Goal: Task Accomplishment & Management: Complete application form

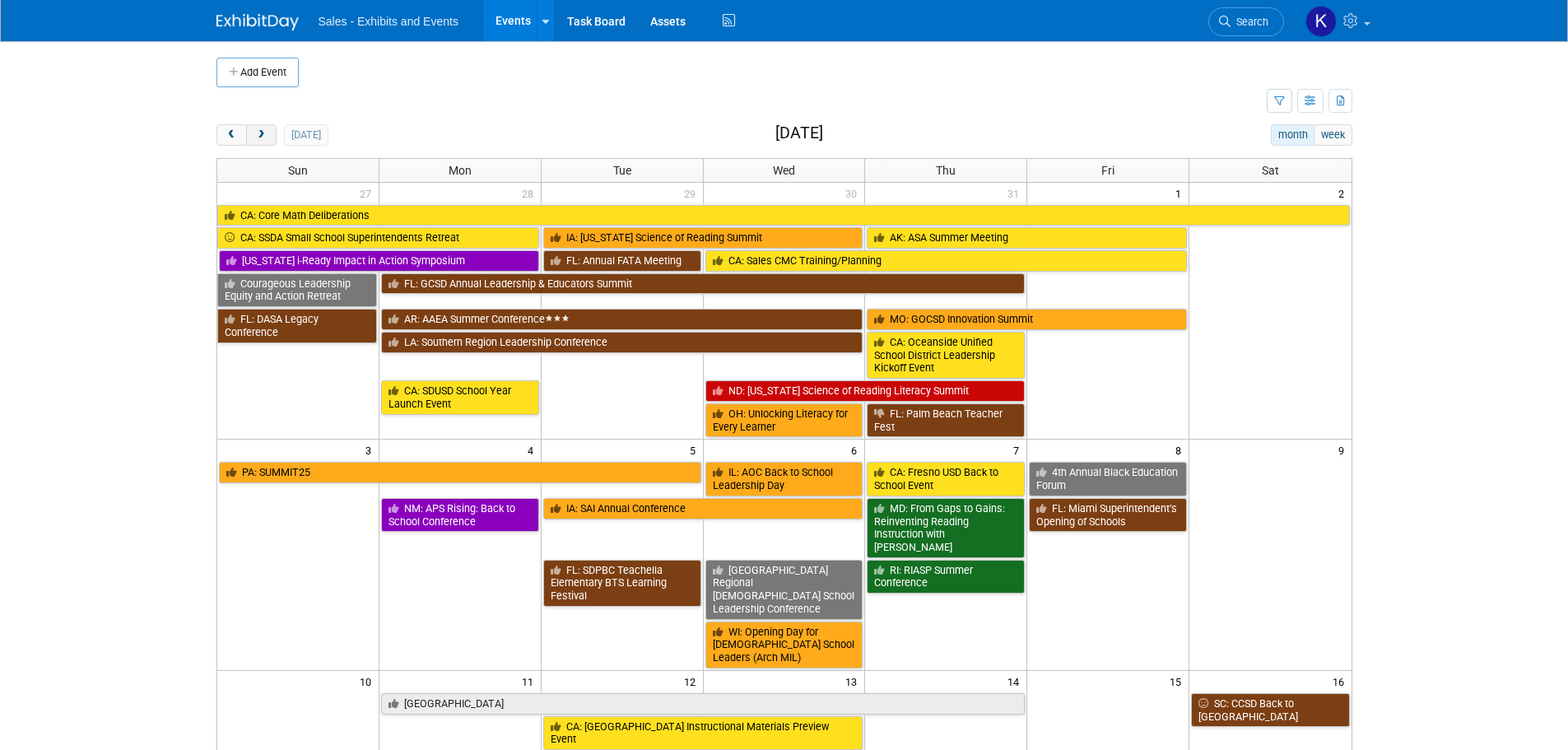
click at [267, 133] on button "next" at bounding box center [261, 134] width 31 height 21
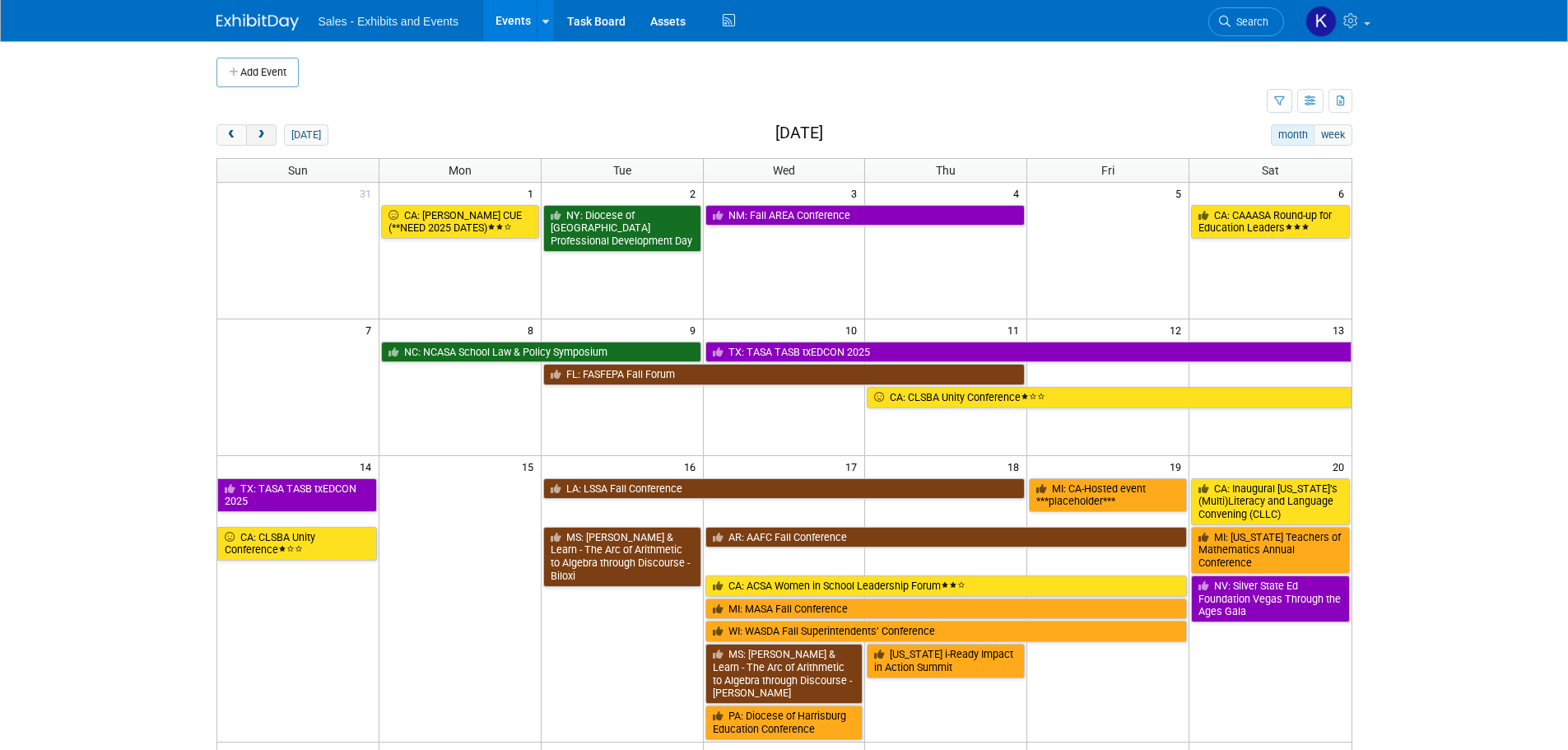
click at [267, 134] on span "next" at bounding box center [261, 135] width 12 height 11
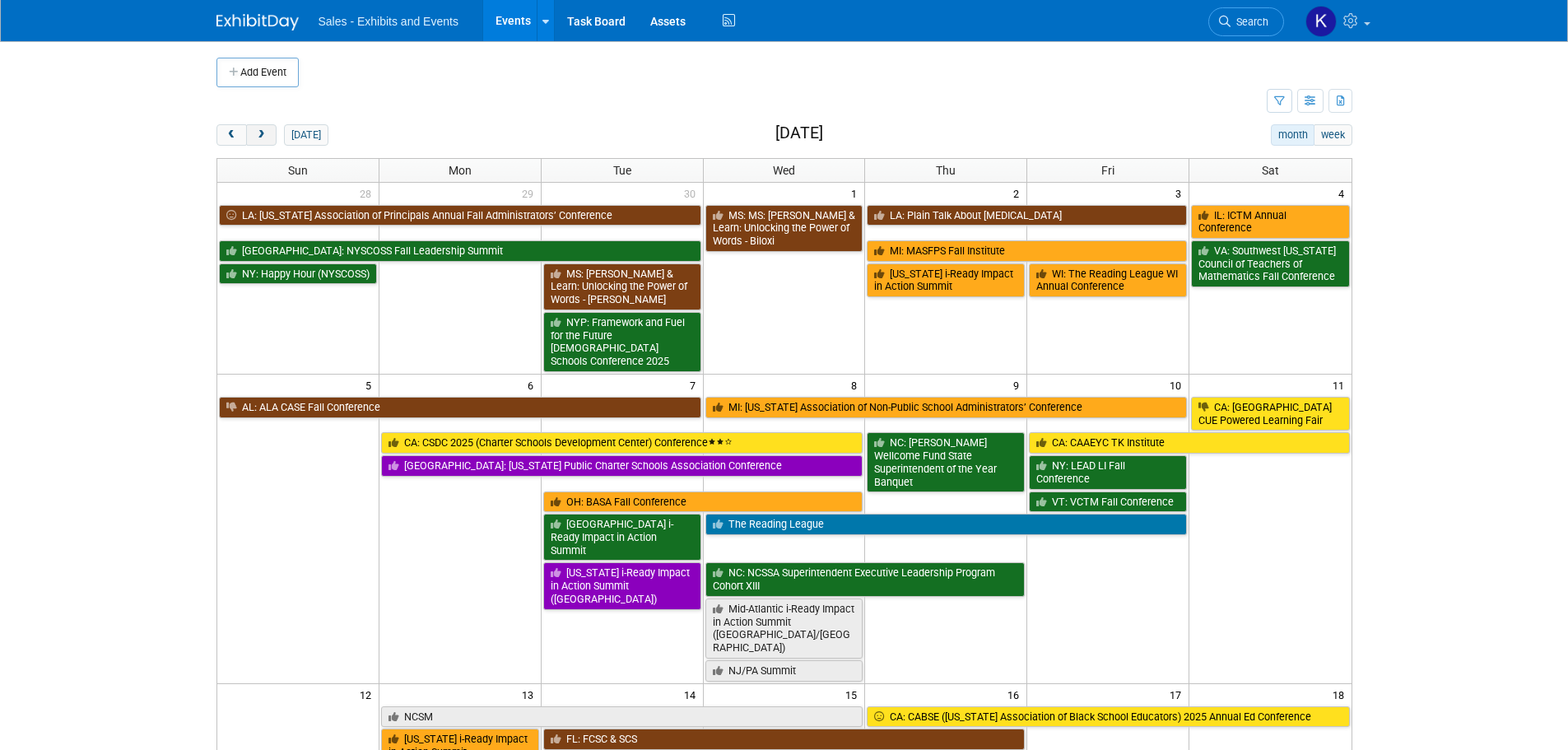
click at [267, 136] on span "next" at bounding box center [261, 135] width 12 height 11
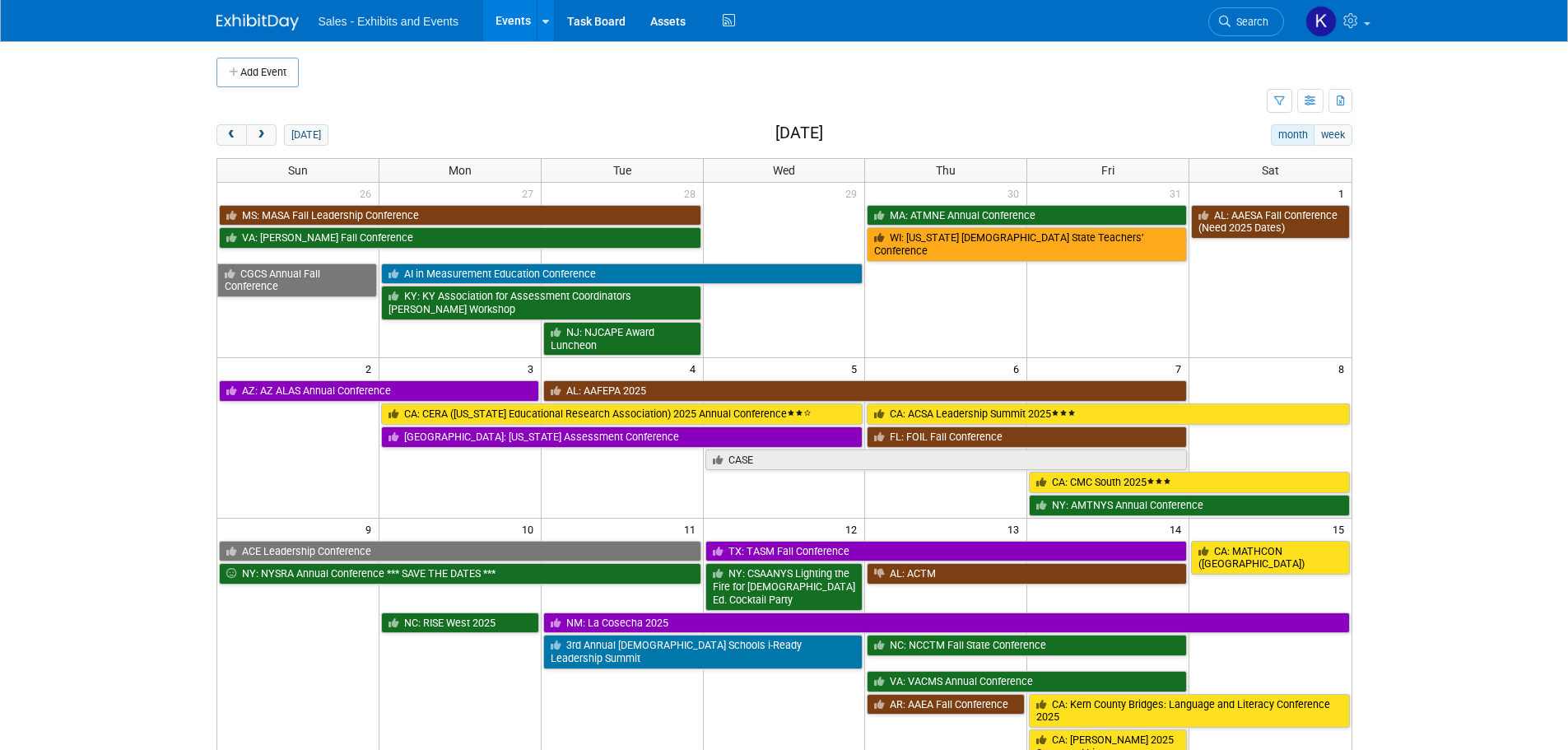
click at [247, 71] on button "Add Event" at bounding box center [257, 73] width 83 height 30
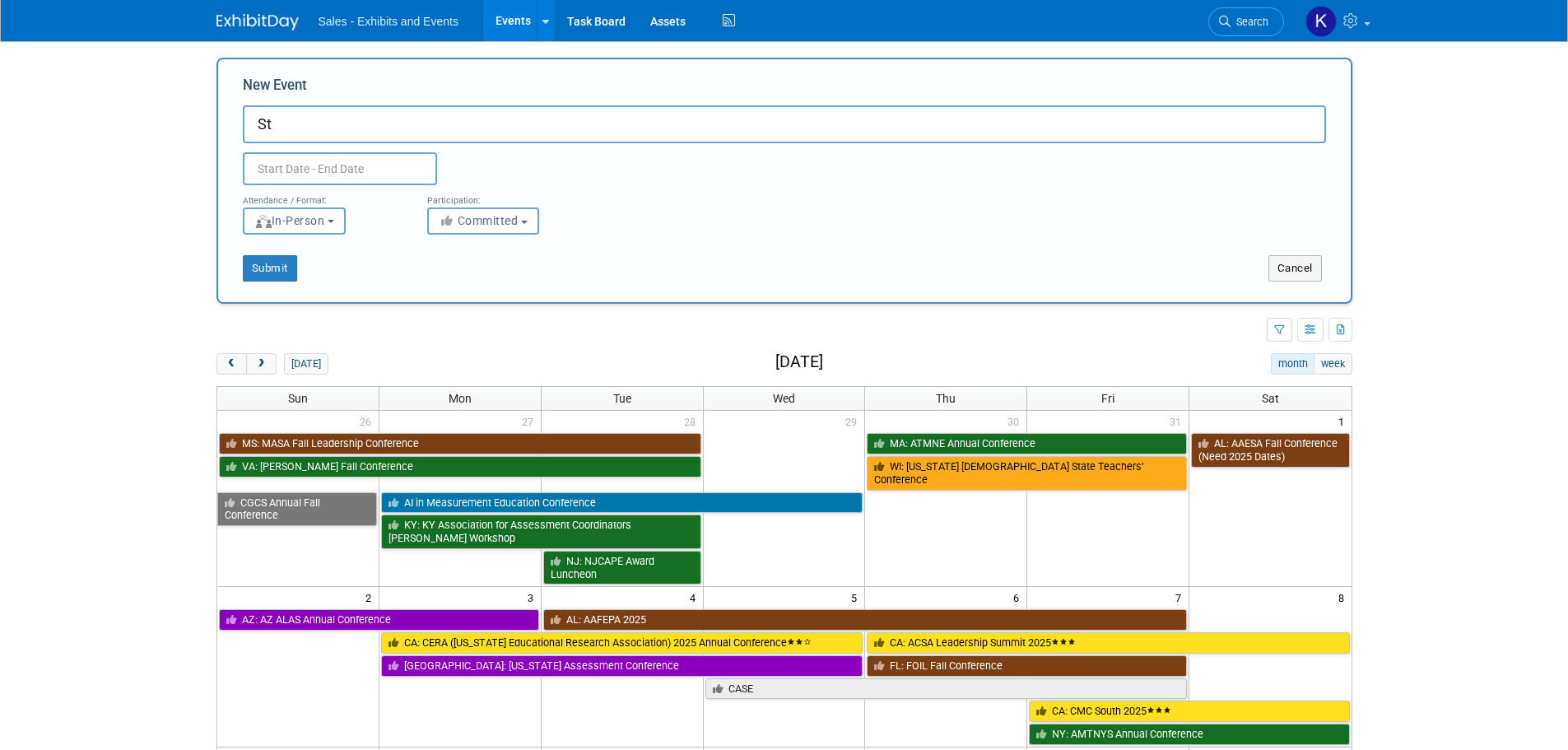
type input "S"
type input "NCEA School Building Leader Summit"
click at [317, 168] on input "text" at bounding box center [339, 168] width 194 height 32
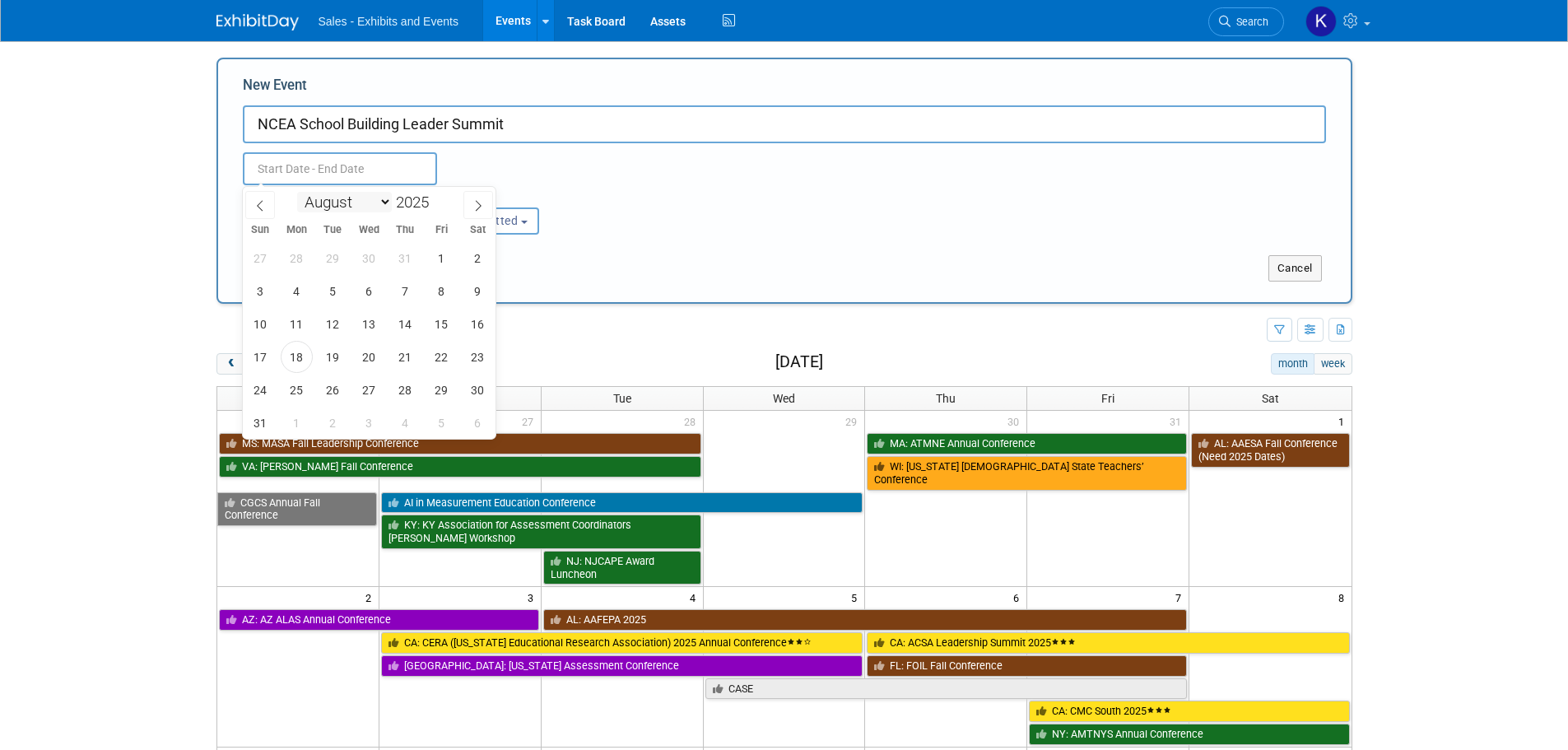
click at [382, 204] on select "January February March April May June July August September October November De…" at bounding box center [344, 201] width 95 height 20
select select "10"
click at [297, 191] on select "January February March April May June July August September October November De…" at bounding box center [344, 201] width 95 height 20
click at [473, 292] on span "8" at bounding box center [478, 291] width 33 height 32
click at [324, 327] on span "11" at bounding box center [333, 323] width 33 height 32
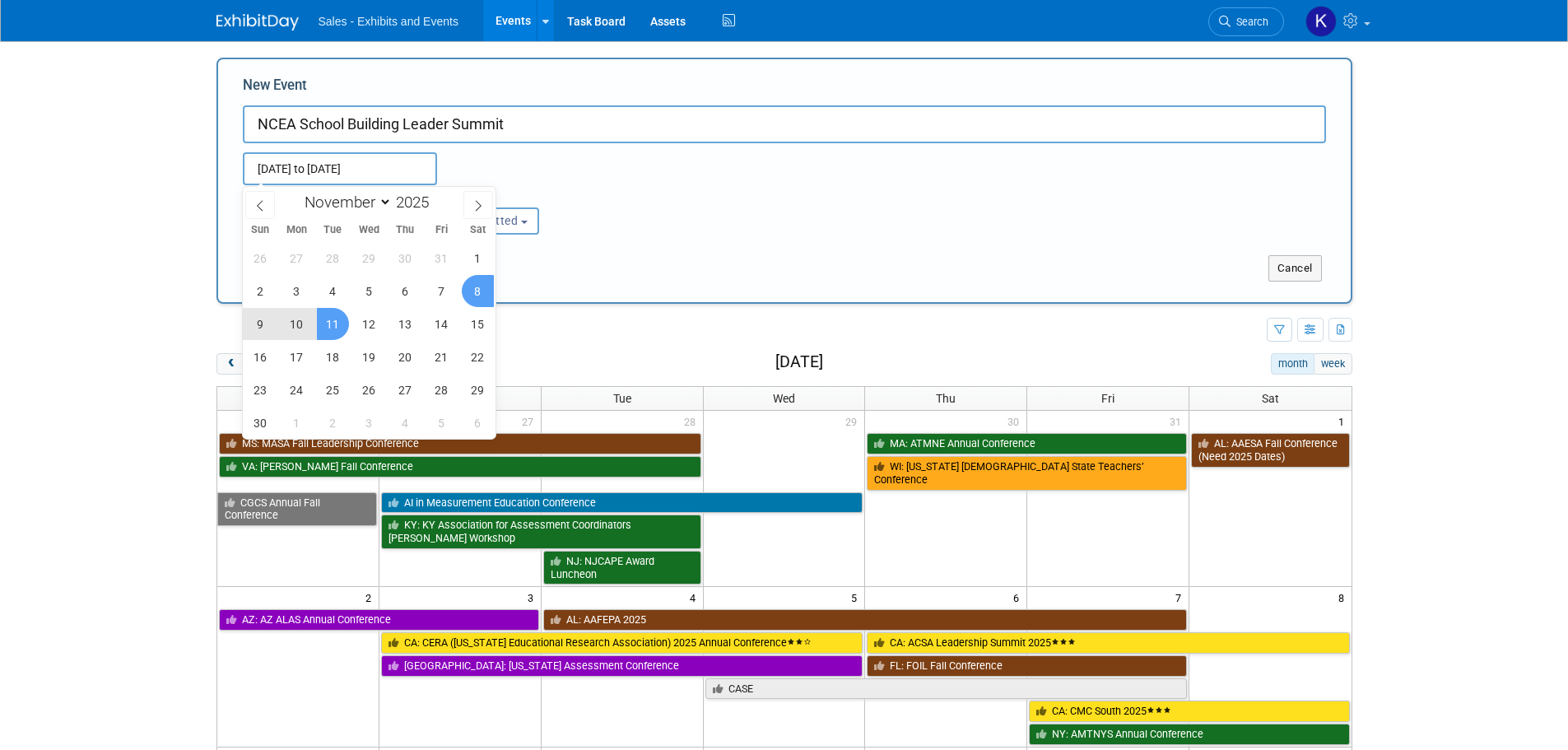
type input "[DATE] to [DATE]"
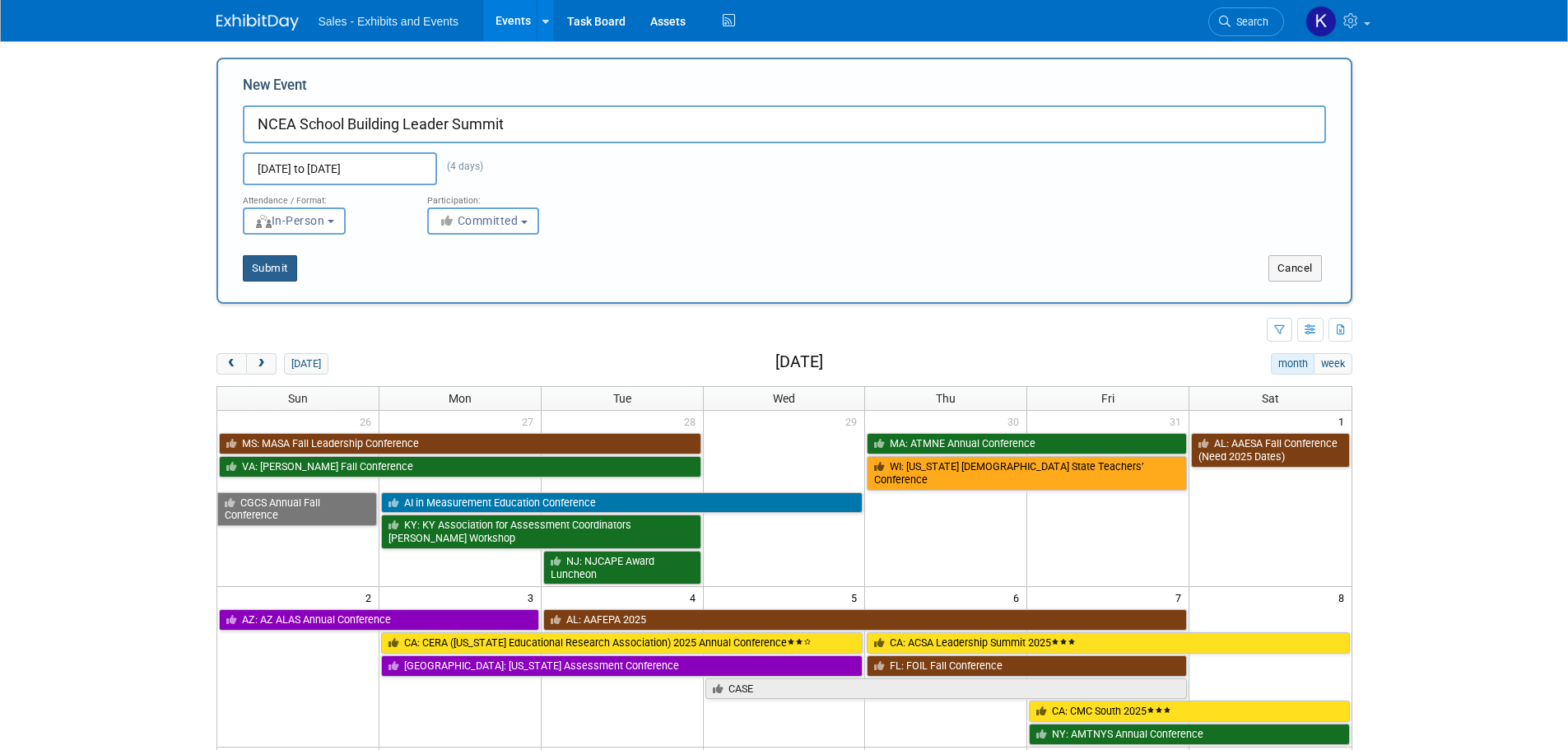
click at [272, 268] on button "Submit" at bounding box center [270, 268] width 54 height 26
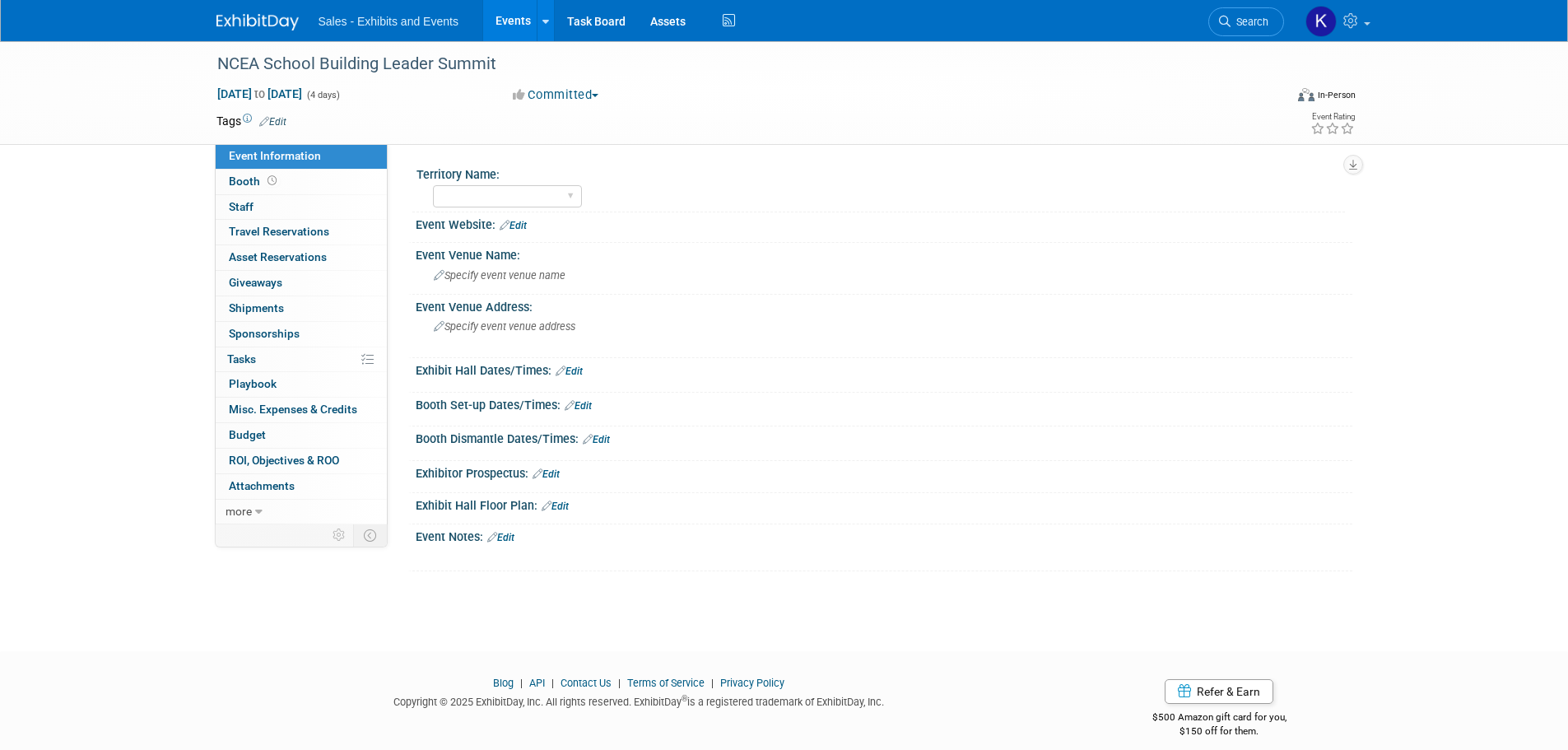
click at [281, 121] on link "Edit" at bounding box center [272, 121] width 27 height 11
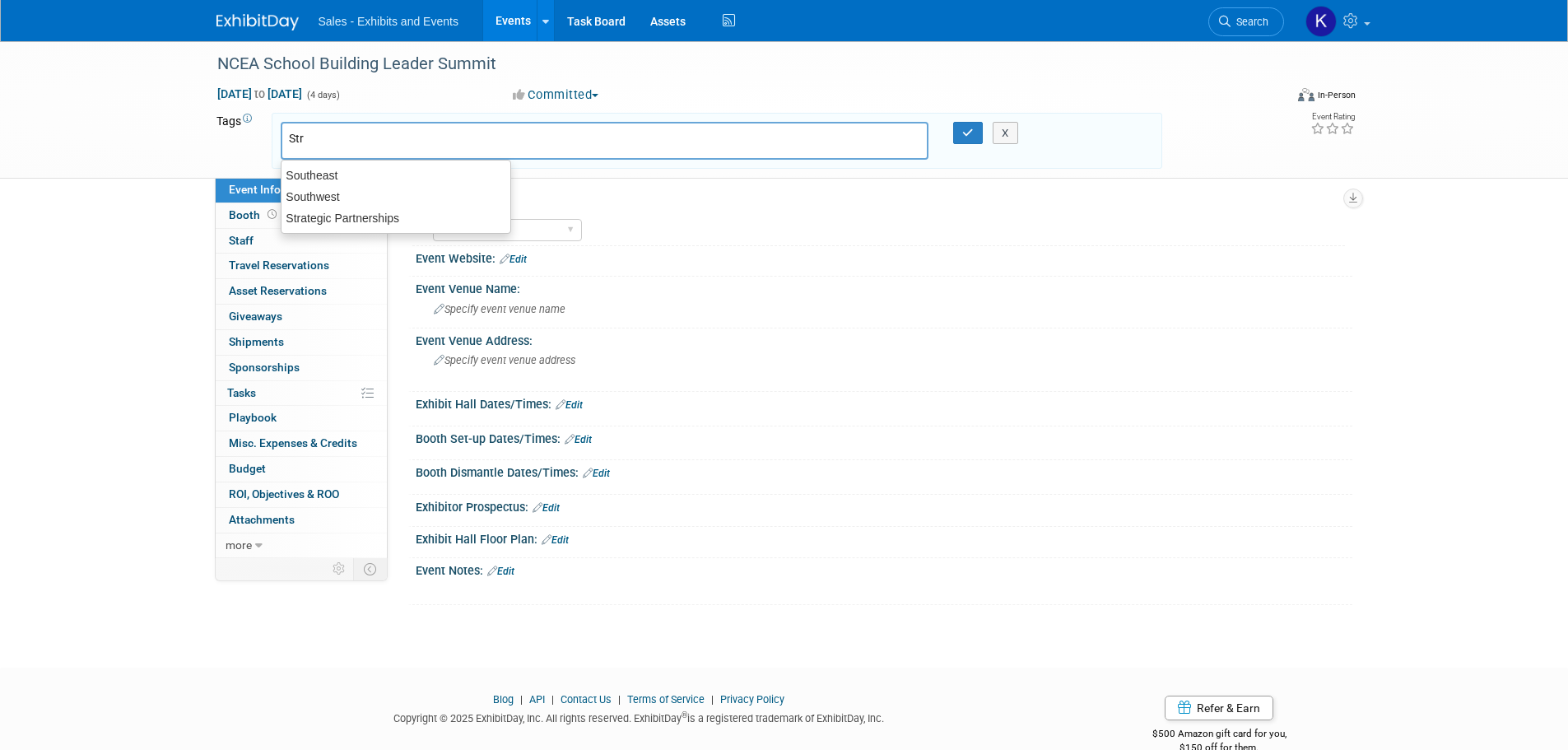
type input "Stra"
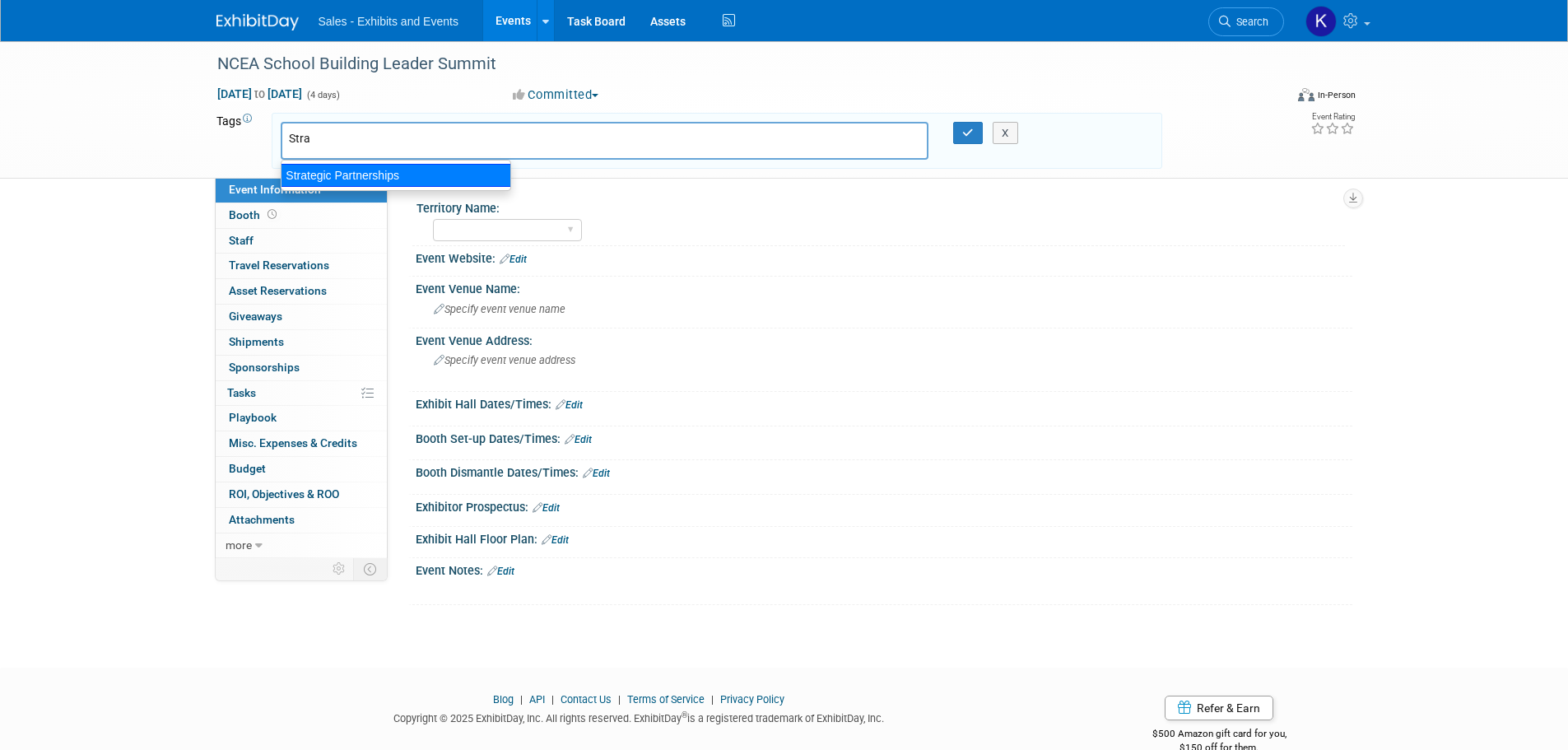
click at [314, 169] on div "Strategic Partnerships" at bounding box center [395, 175] width 230 height 23
type input "Strategic Partnerships"
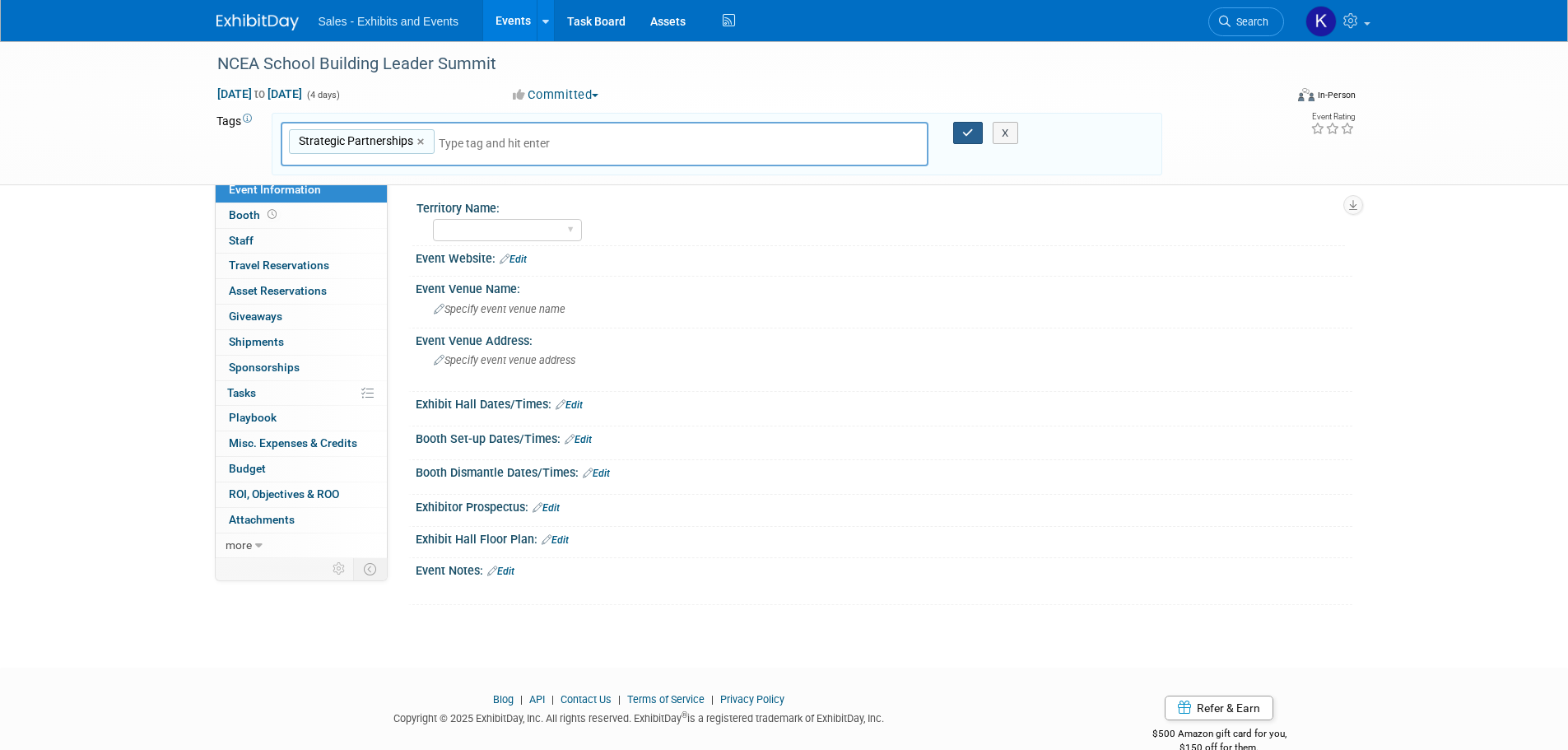
drag, startPoint x: 968, startPoint y: 134, endPoint x: 965, endPoint y: 159, distance: 25.2
click at [967, 139] on button "button" at bounding box center [968, 133] width 30 height 23
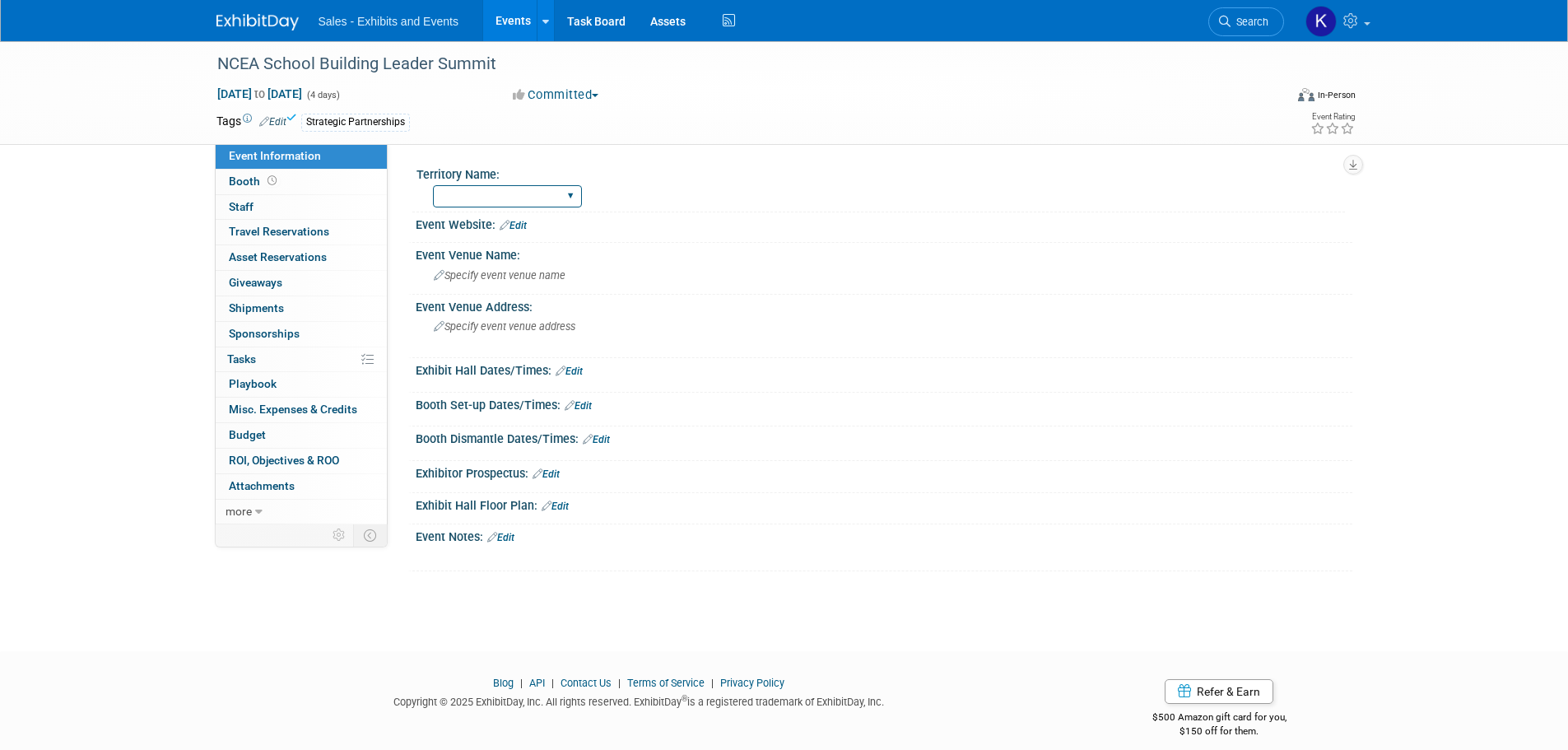
click at [560, 191] on select "Atlantic Southeast Central Southwest Pacific Mountain National Strategic Partne…" at bounding box center [508, 196] width 149 height 22
select select "Strategic Partnerships"
click at [433, 185] on select "Atlantic Southeast Central Southwest Pacific Mountain National Strategic Partne…" at bounding box center [508, 196] width 149 height 22
drag, startPoint x: 524, startPoint y: 218, endPoint x: 574, endPoint y: 264, distance: 67.9
click at [524, 219] on div "Event Website: Edit" at bounding box center [884, 223] width 936 height 21
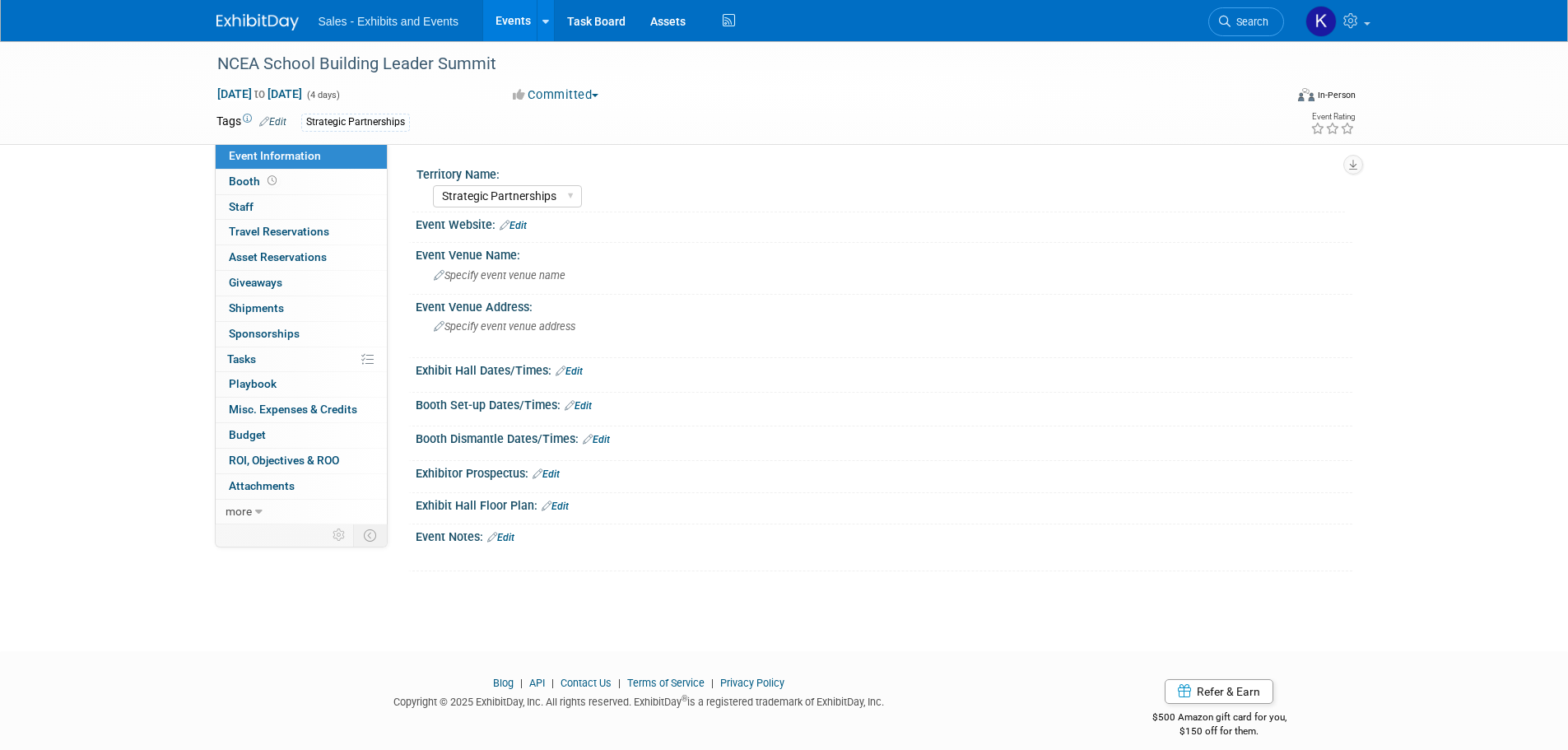
click at [519, 229] on link "Edit" at bounding box center [513, 225] width 27 height 11
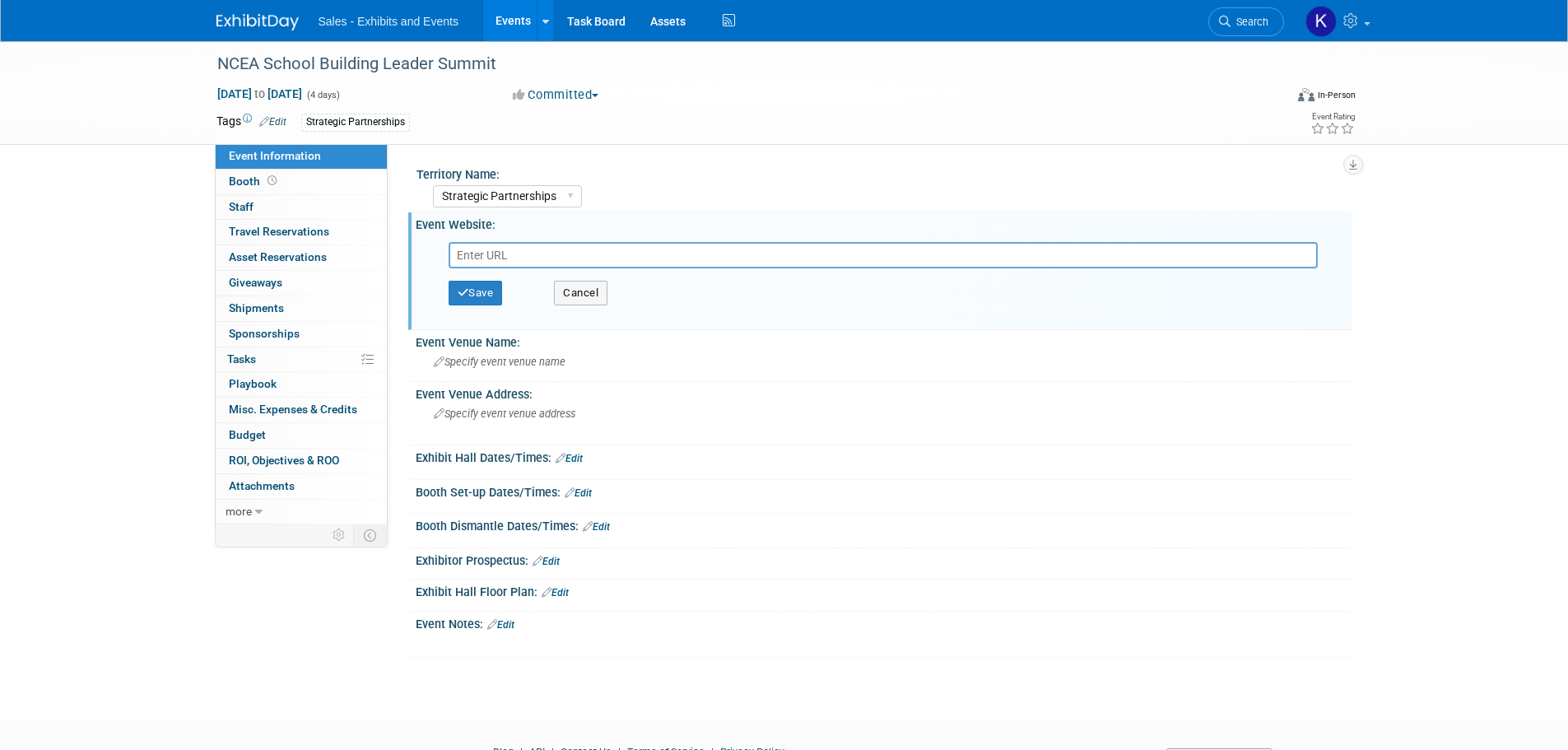
click at [525, 254] on input "text" at bounding box center [883, 255] width 869 height 26
type input "https://ncea.org/NCEA/NCEA/How_We_Serve/Resources/Professional_Development/Scho…"
drag, startPoint x: 489, startPoint y: 291, endPoint x: 512, endPoint y: 311, distance: 30.5
click at [489, 292] on button "Save" at bounding box center [476, 292] width 54 height 25
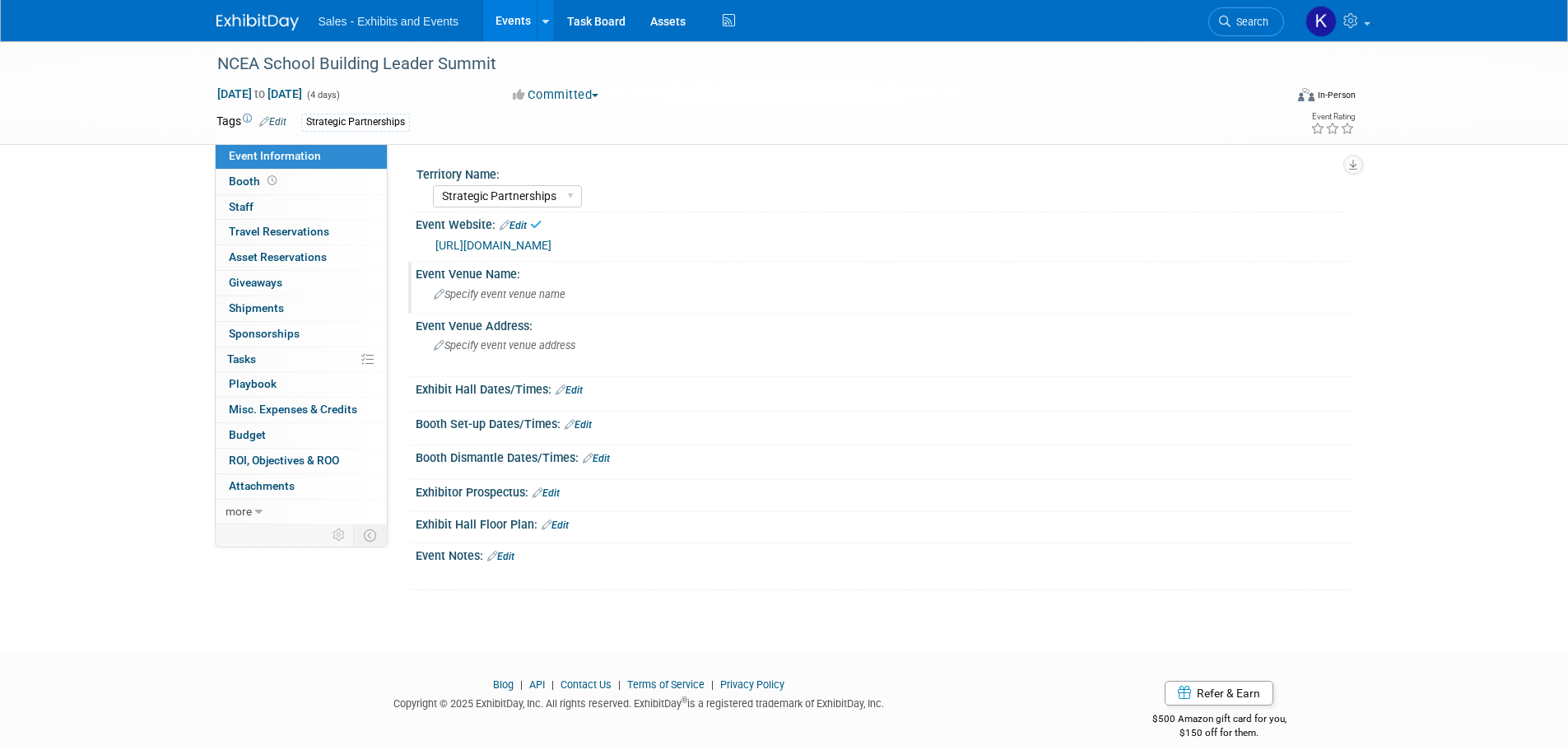
click at [512, 299] on span "Specify event venue name" at bounding box center [500, 294] width 132 height 12
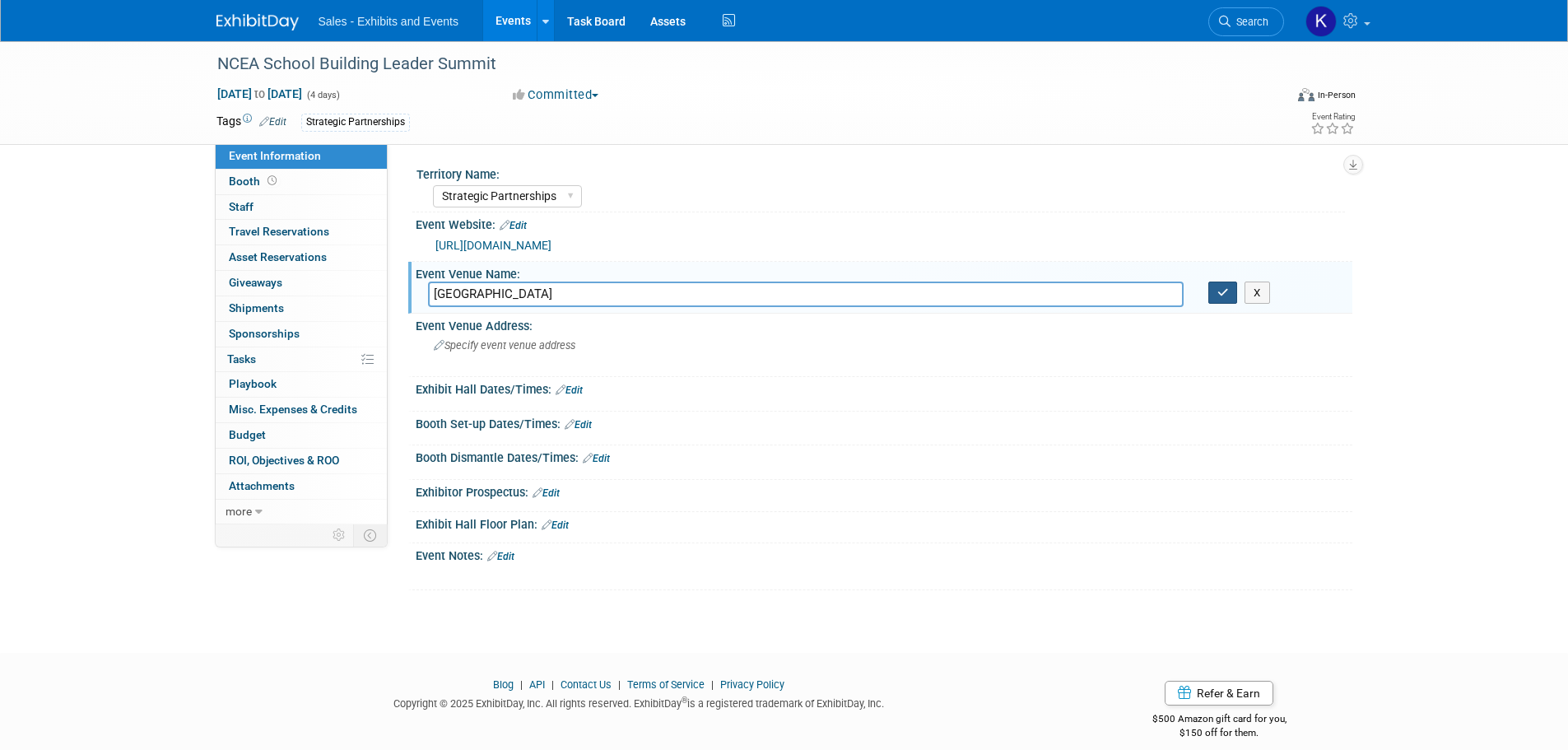
type input "Omni Austin Hotel Downtown"
drag, startPoint x: 1227, startPoint y: 292, endPoint x: 1204, endPoint y: 299, distance: 24.0
click at [1226, 292] on icon "button" at bounding box center [1223, 292] width 11 height 11
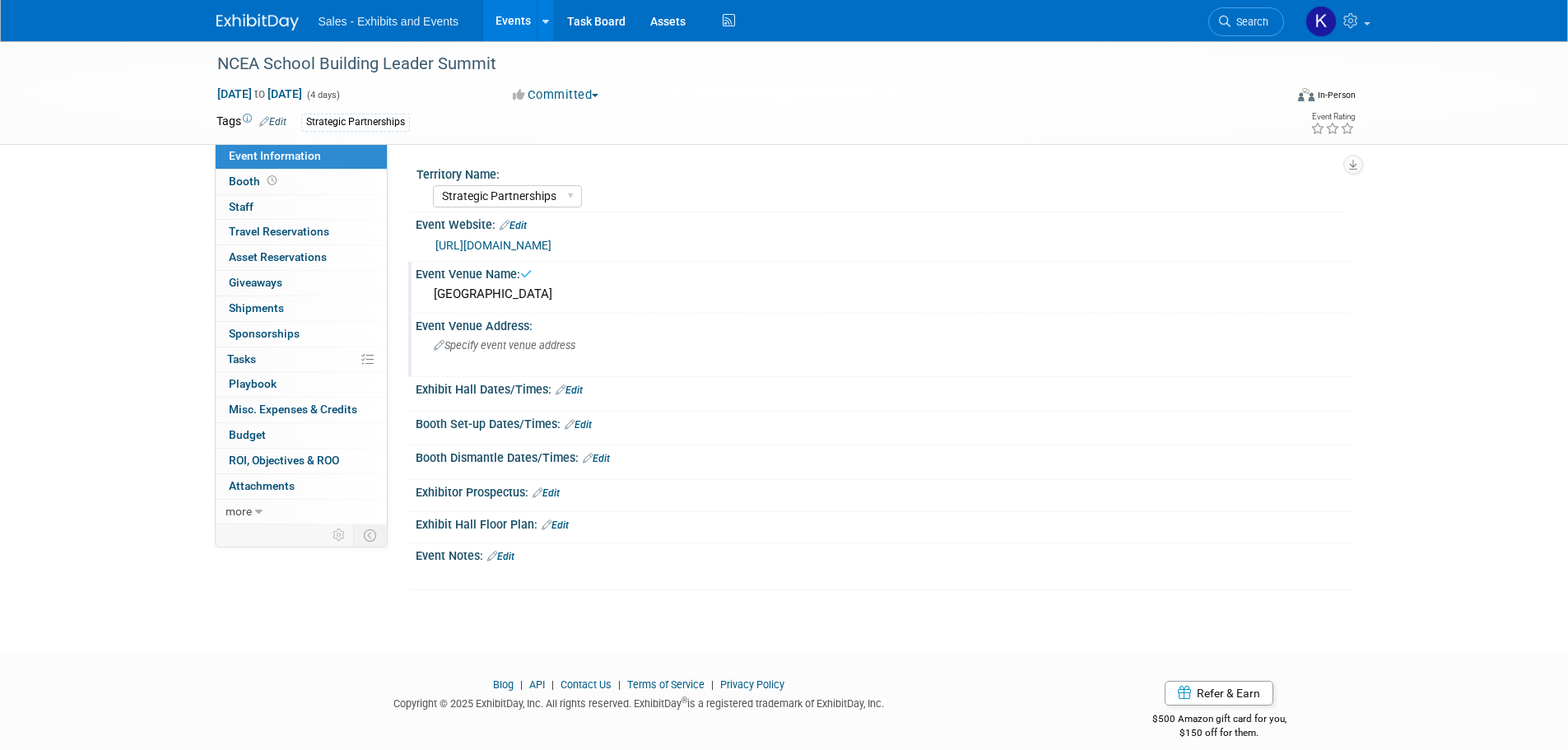
click at [500, 345] on span "Specify event venue address" at bounding box center [504, 345] width 141 height 12
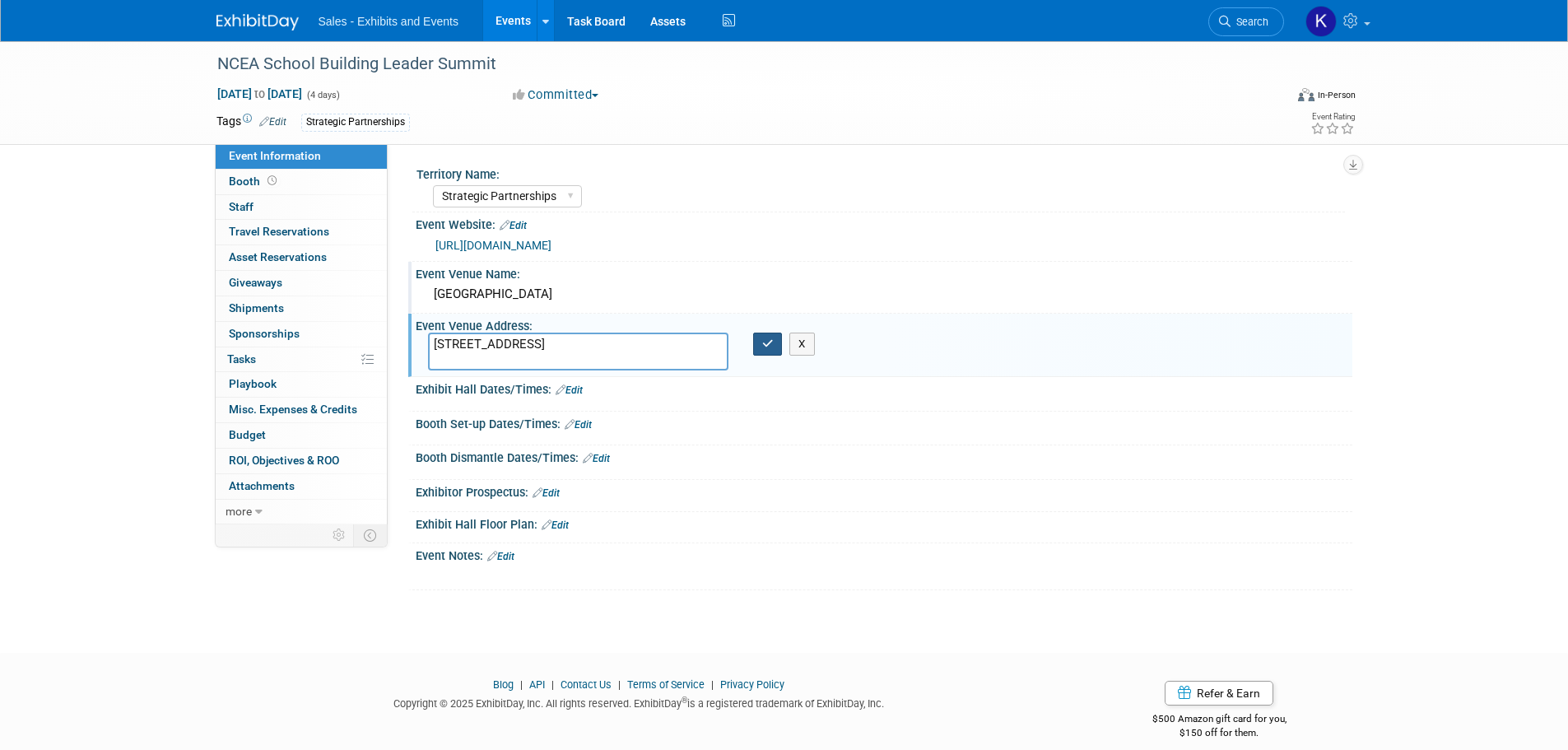
type textarea "700 San Jacinto At, E 8th St., Austin, TX 78701"
click at [772, 345] on icon "button" at bounding box center [768, 343] width 11 height 11
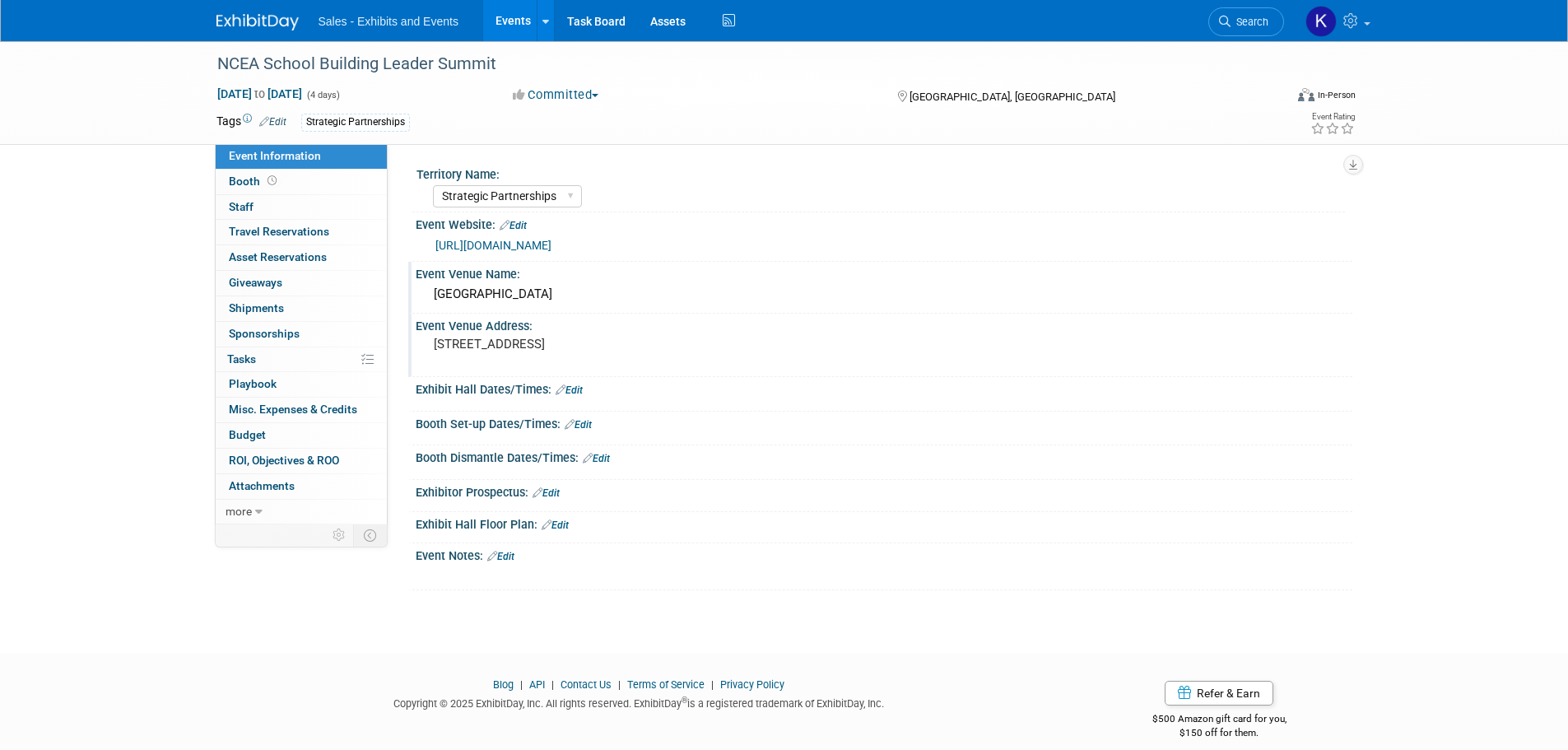
click at [578, 386] on link "Edit" at bounding box center [568, 390] width 27 height 11
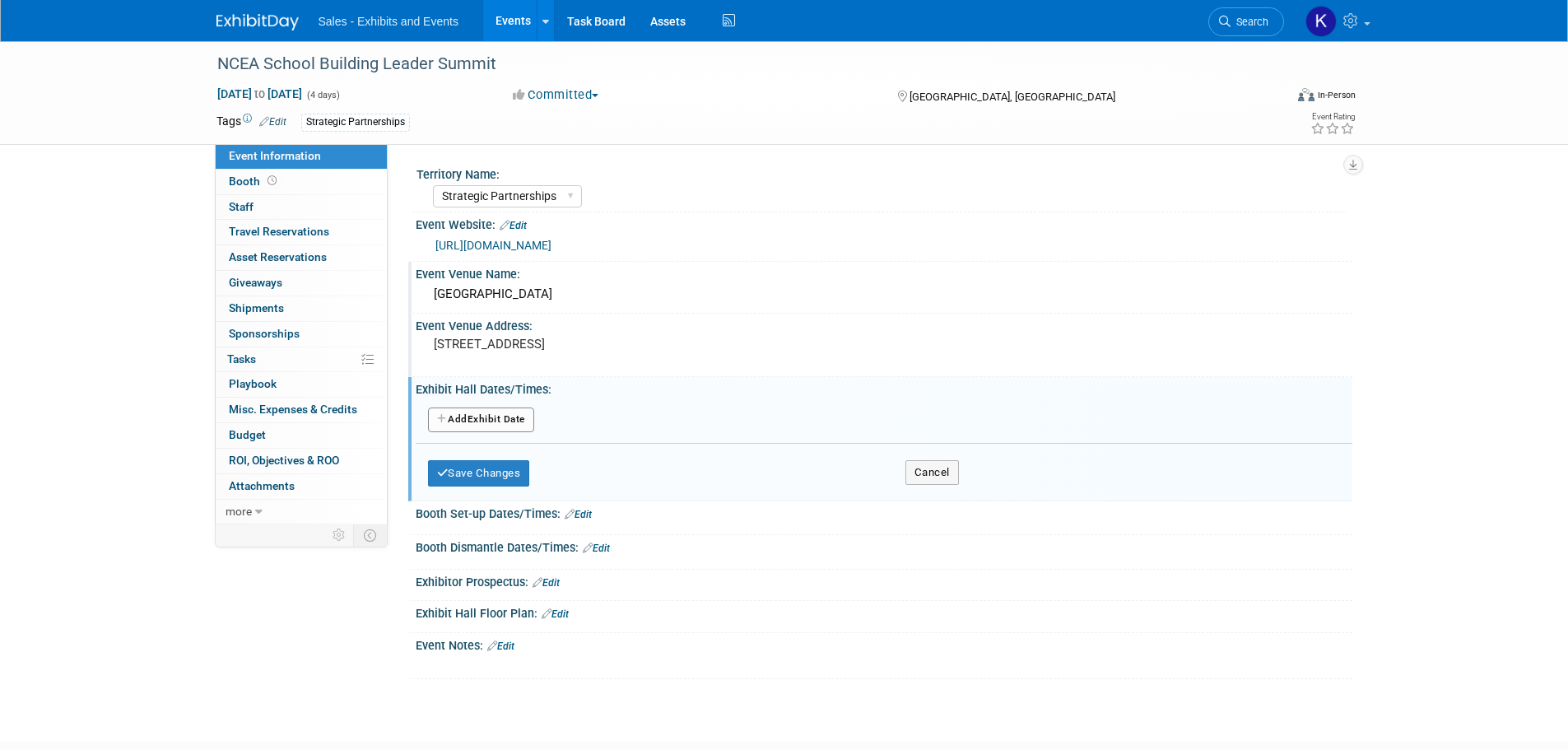
click at [515, 427] on button "Add Another Exhibit Date" at bounding box center [481, 420] width 106 height 25
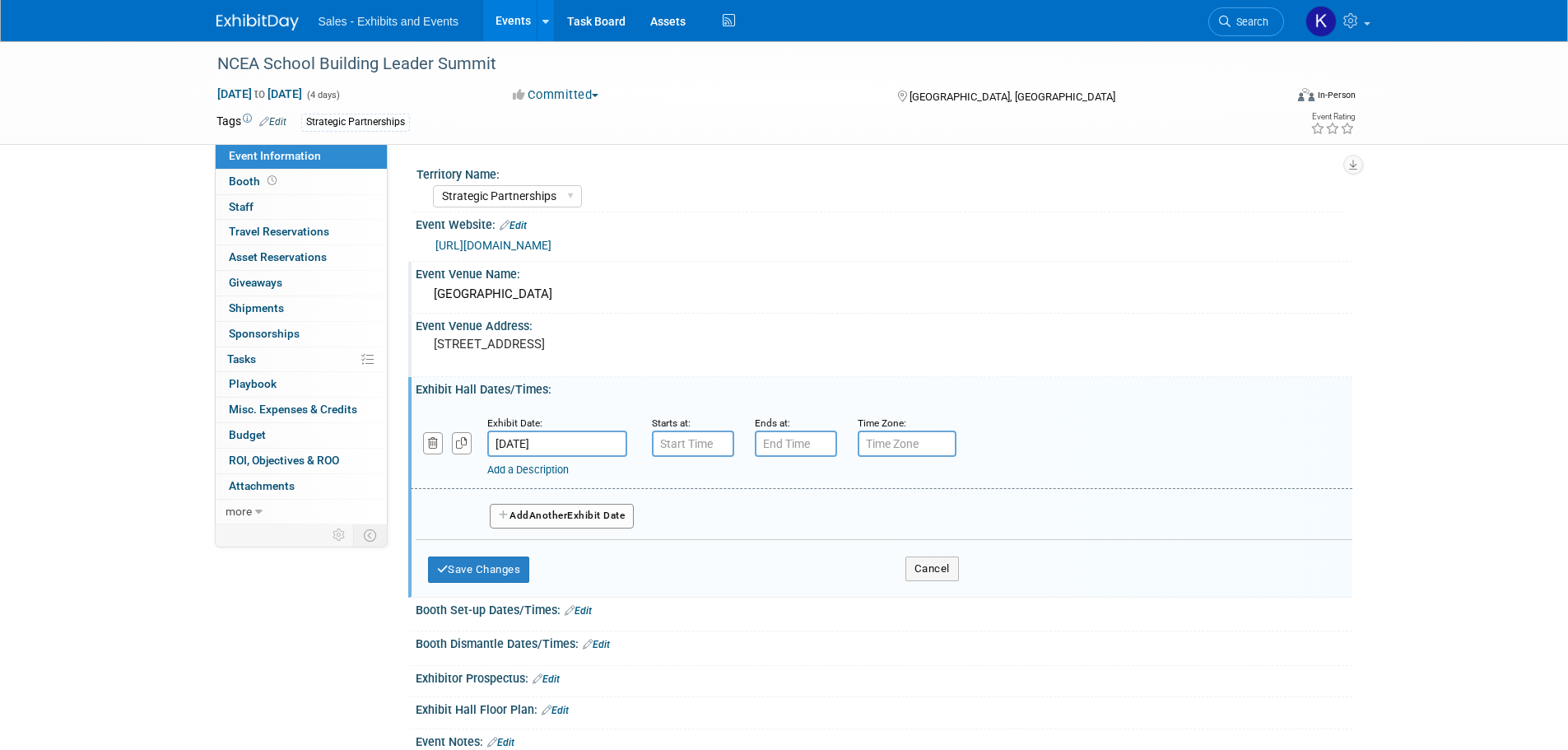
click at [581, 447] on input "[DATE]" at bounding box center [557, 444] width 140 height 26
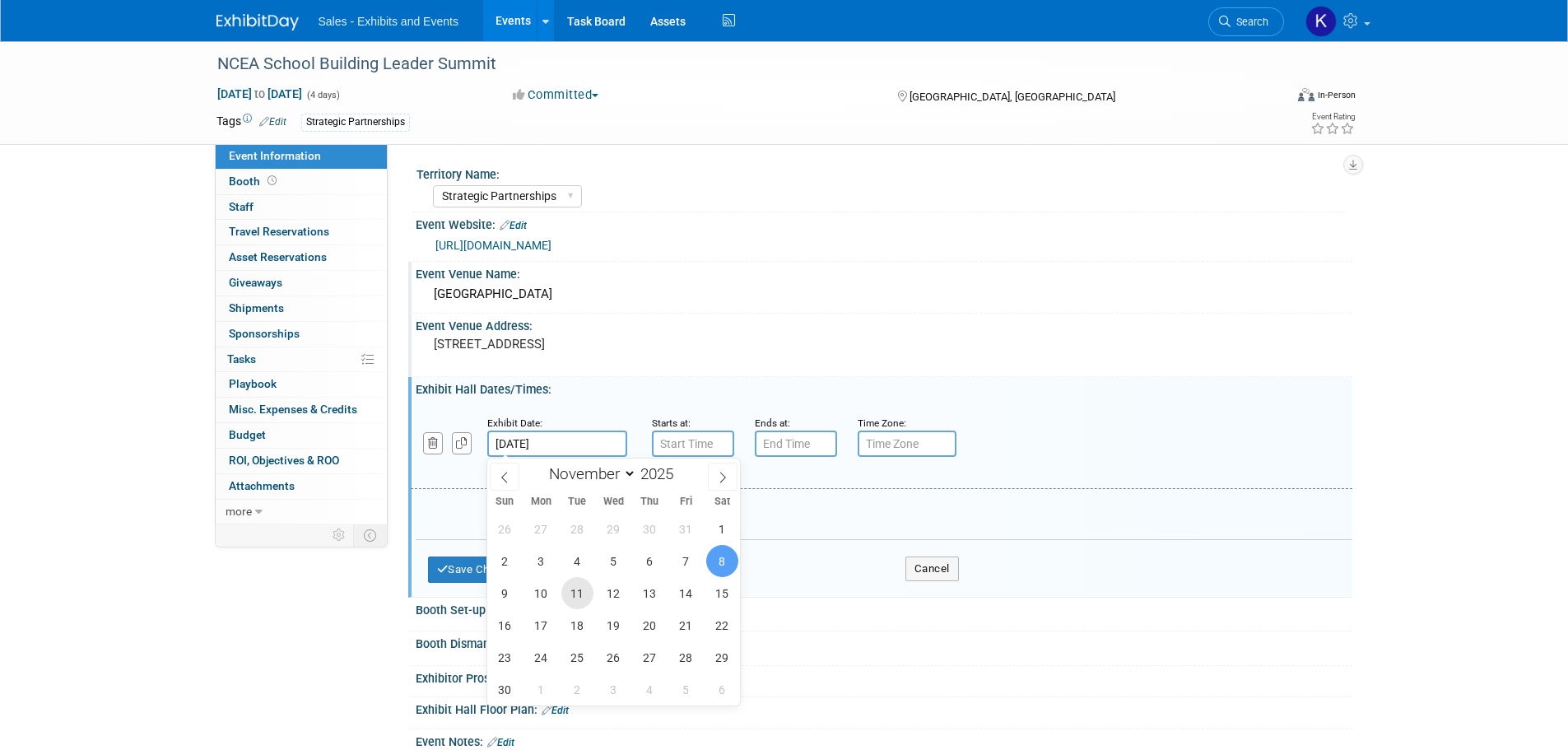
drag, startPoint x: 572, startPoint y: 596, endPoint x: 581, endPoint y: 595, distance: 9.1
click at [572, 595] on span "11" at bounding box center [577, 593] width 33 height 32
type input "Nov 11, 2025"
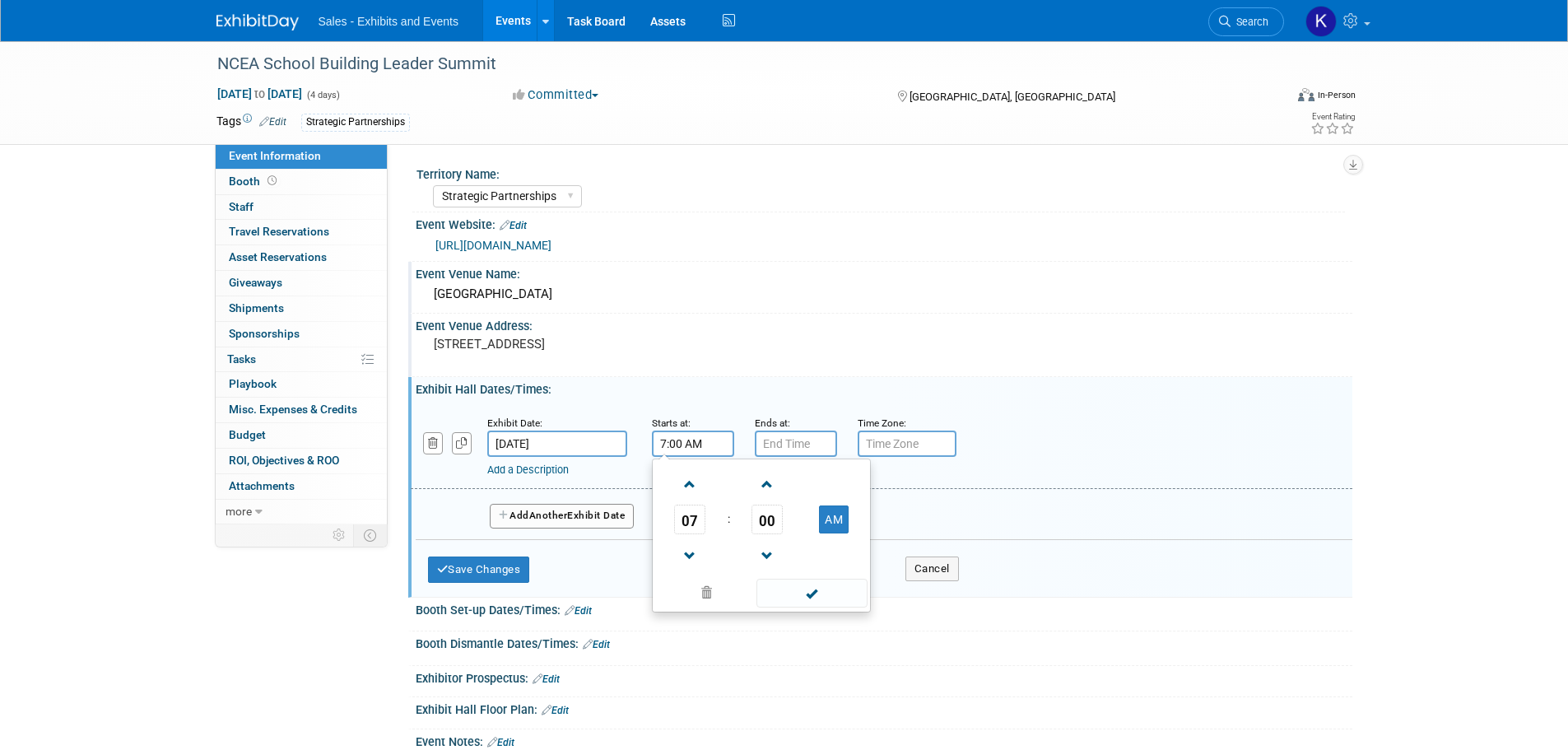
click at [674, 447] on input "7:00 AM" at bounding box center [693, 444] width 83 height 26
click at [688, 485] on span at bounding box center [690, 484] width 29 height 29
type input "8:00 AM"
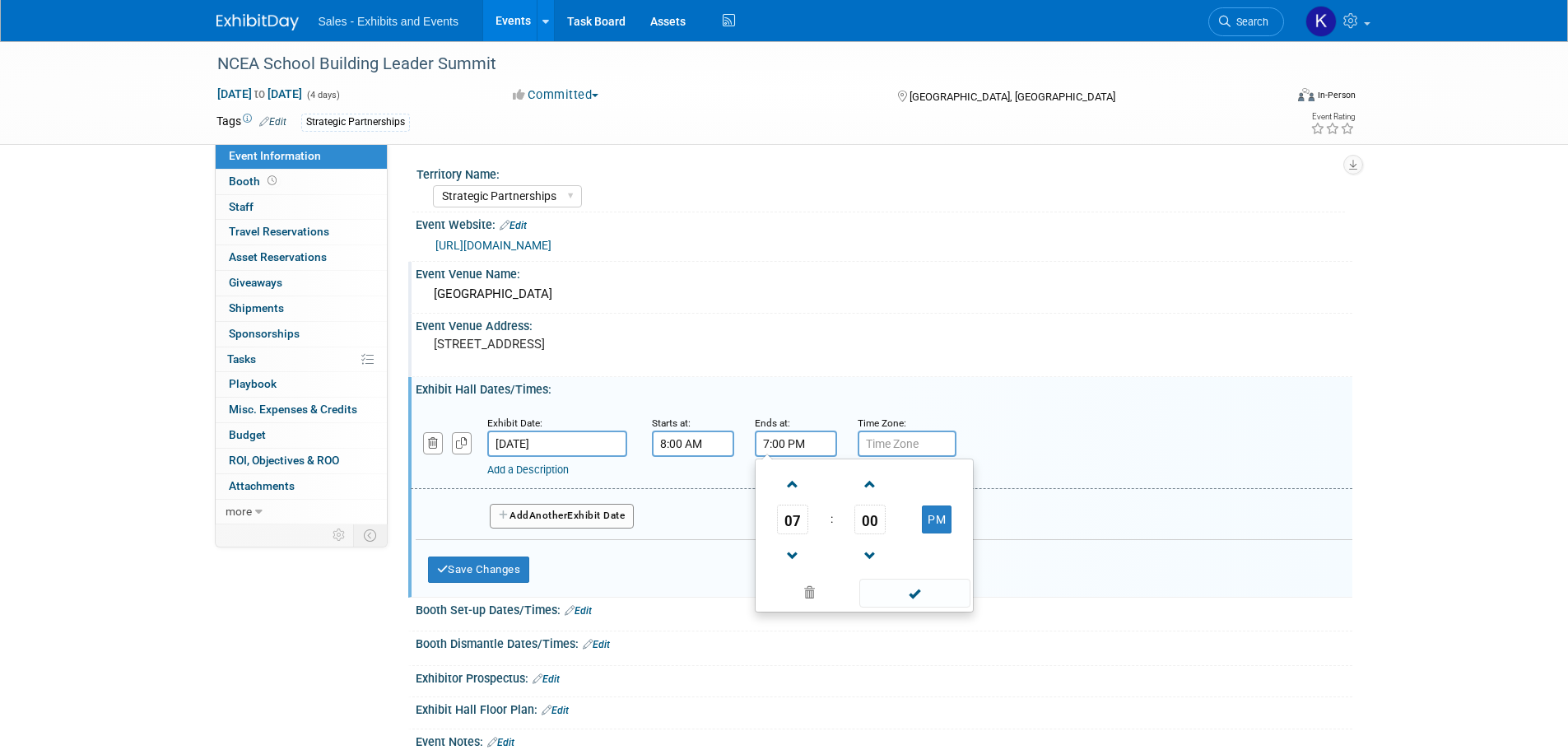
click at [781, 442] on input "7:00 PM" at bounding box center [796, 444] width 83 height 26
click at [798, 558] on span at bounding box center [792, 556] width 29 height 29
click at [798, 559] on span at bounding box center [792, 556] width 29 height 29
click at [798, 559] on span at bounding box center [792, 556] width 29 height 29
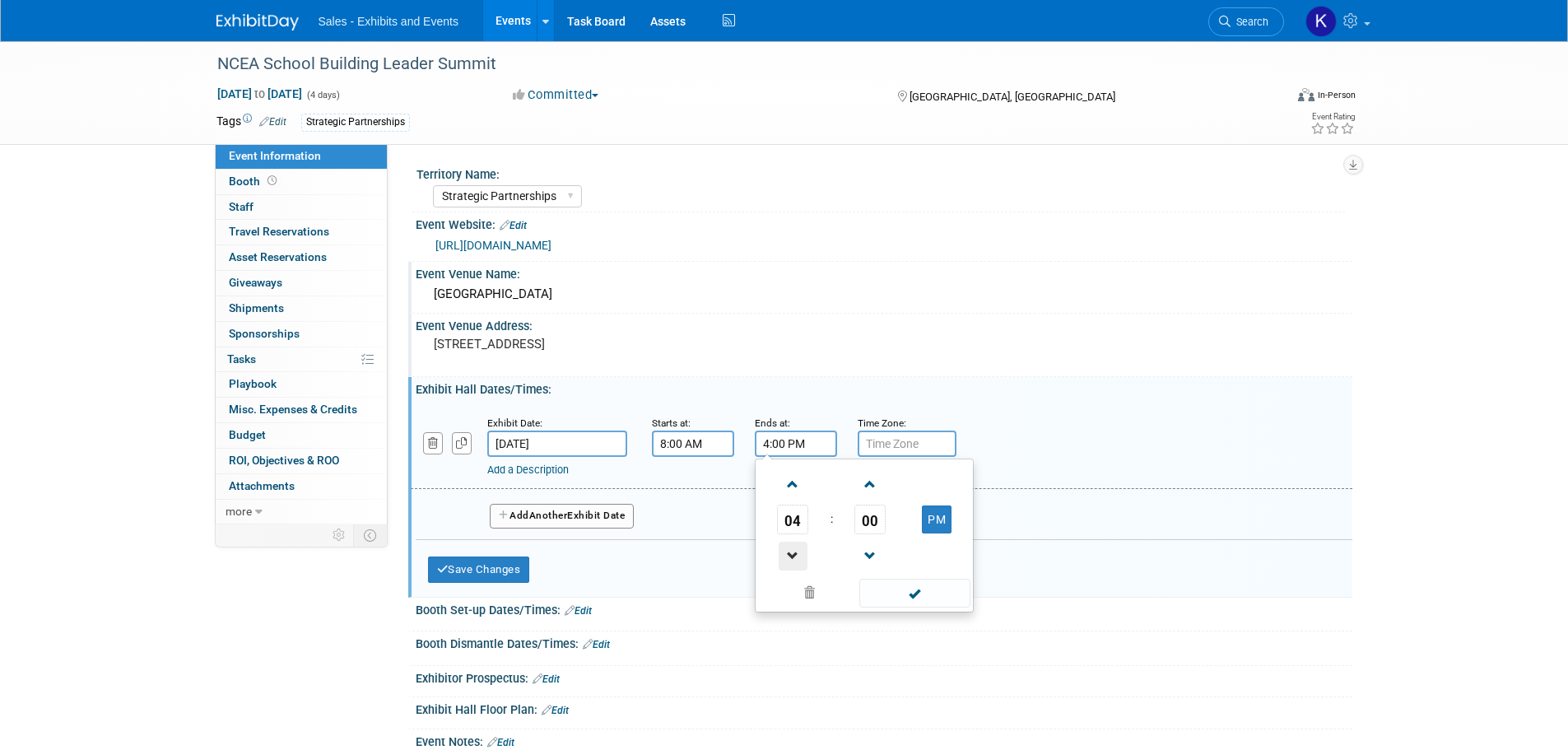
type input "3:00 PM"
drag, startPoint x: 925, startPoint y: 590, endPoint x: 805, endPoint y: 583, distance: 120.2
click at [925, 591] on span at bounding box center [914, 593] width 111 height 29
drag, startPoint x: 510, startPoint y: 567, endPoint x: 527, endPoint y: 567, distance: 17.0
click at [515, 567] on button "Save Changes" at bounding box center [479, 569] width 102 height 26
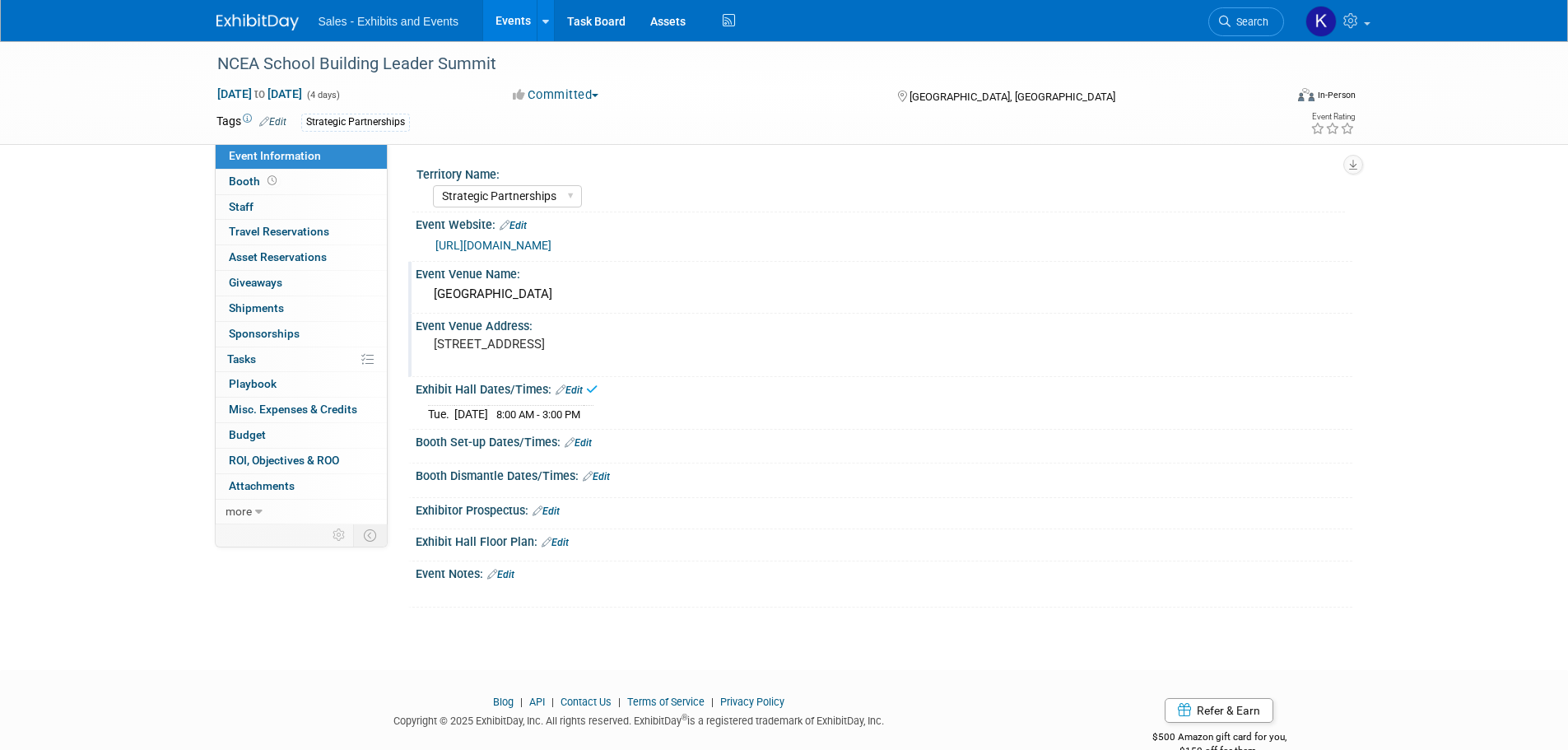
click at [515, 574] on link "Edit" at bounding box center [501, 573] width 27 height 11
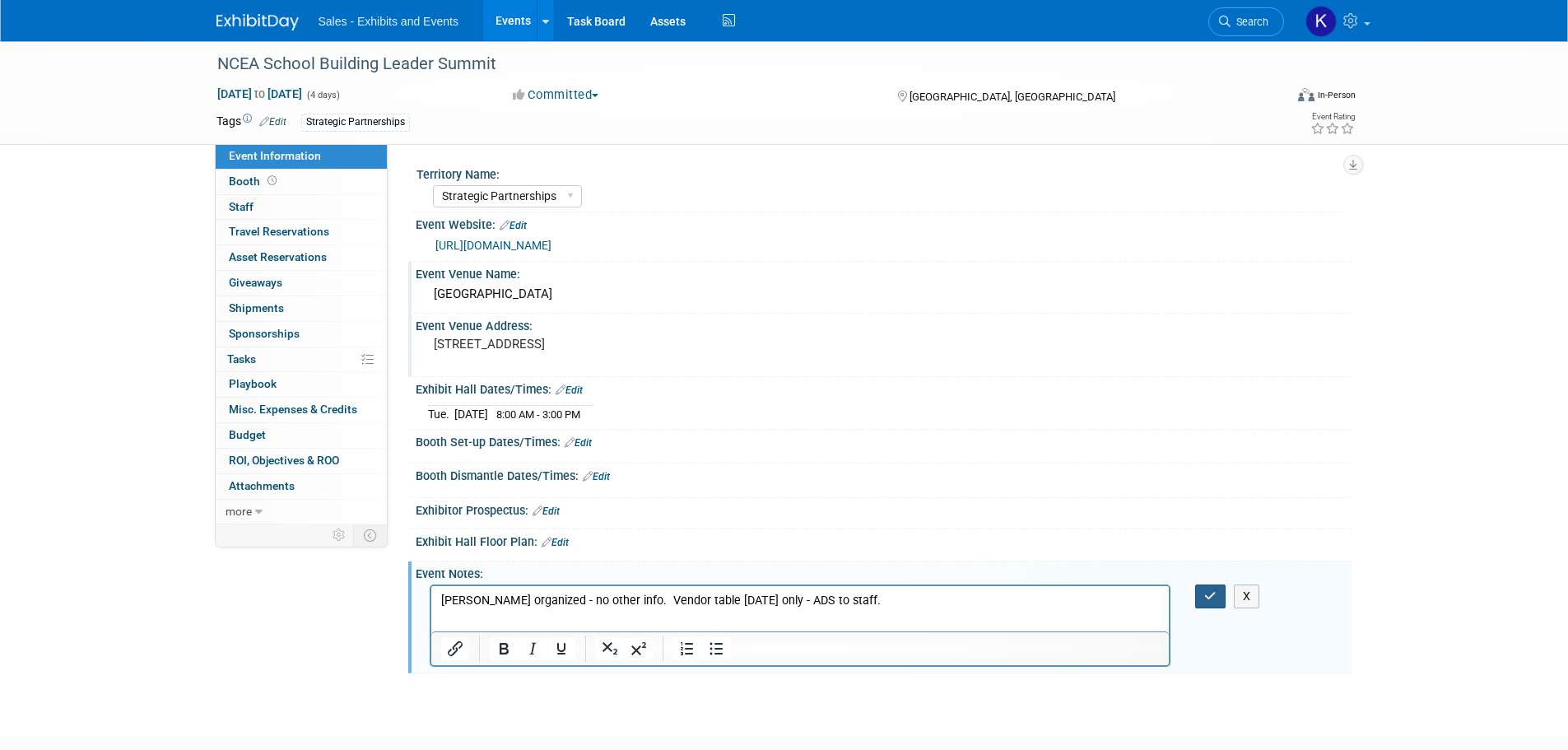
click at [1196, 598] on button "button" at bounding box center [1210, 595] width 31 height 24
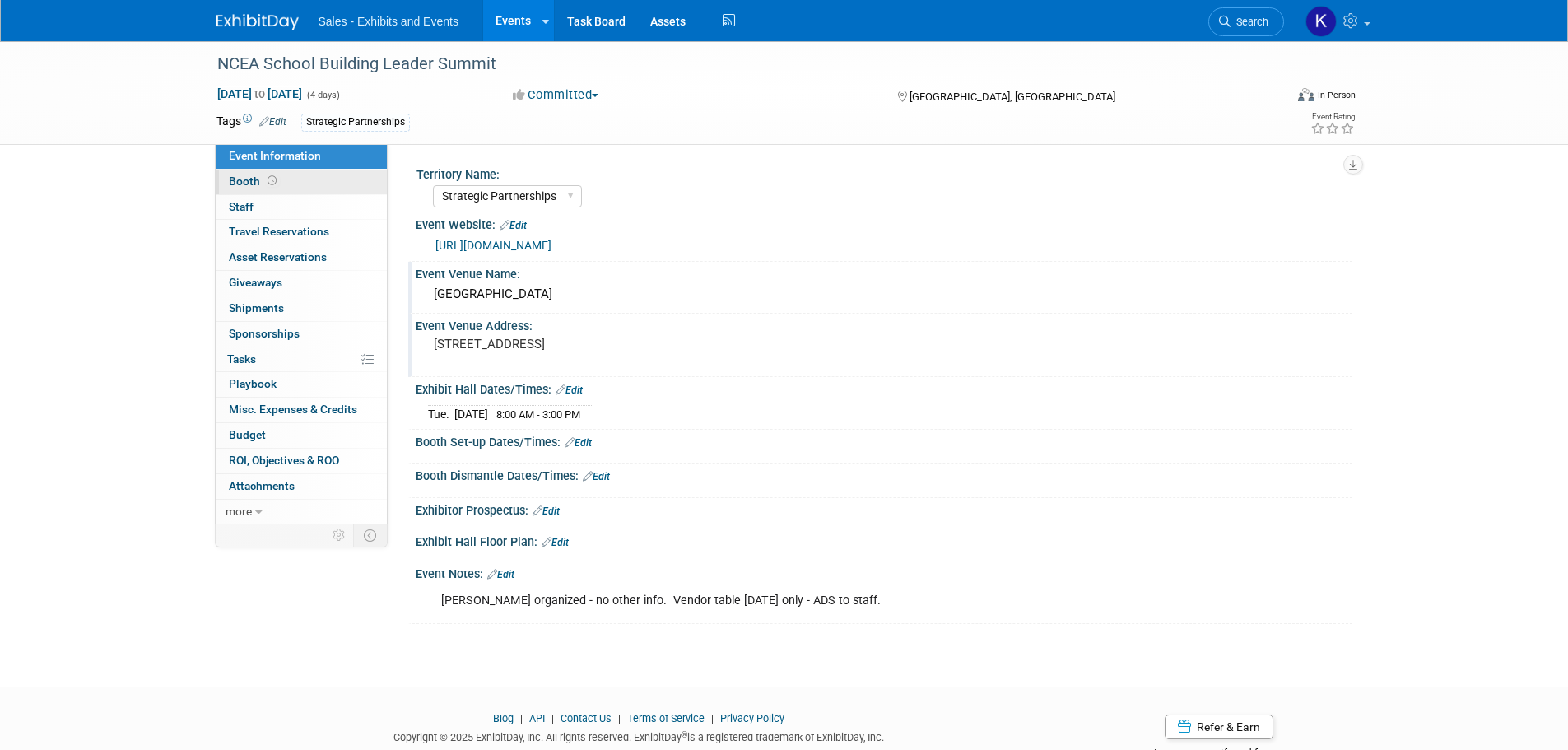
click at [246, 182] on span "Booth" at bounding box center [254, 181] width 51 height 13
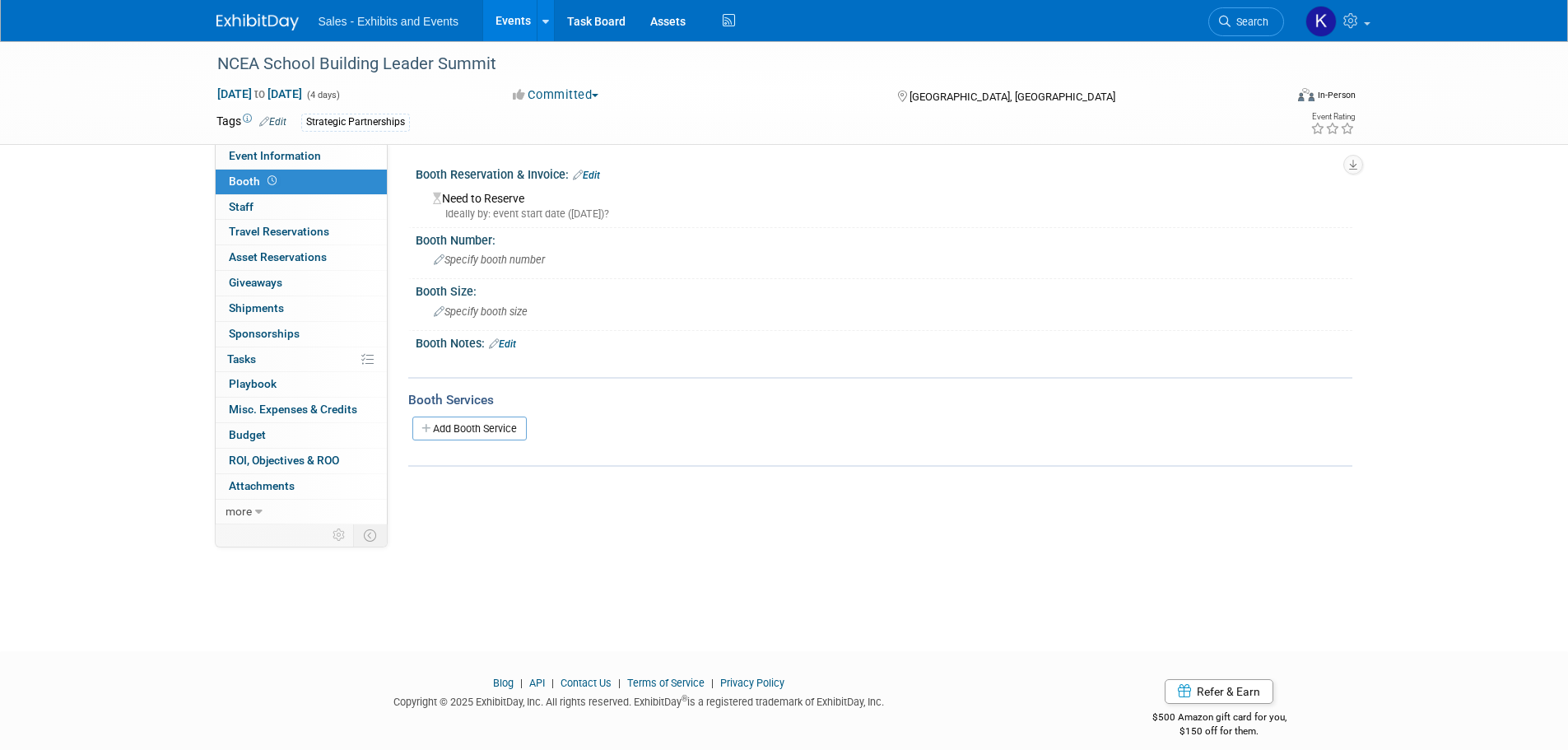
click at [594, 169] on link "Edit" at bounding box center [586, 175] width 27 height 11
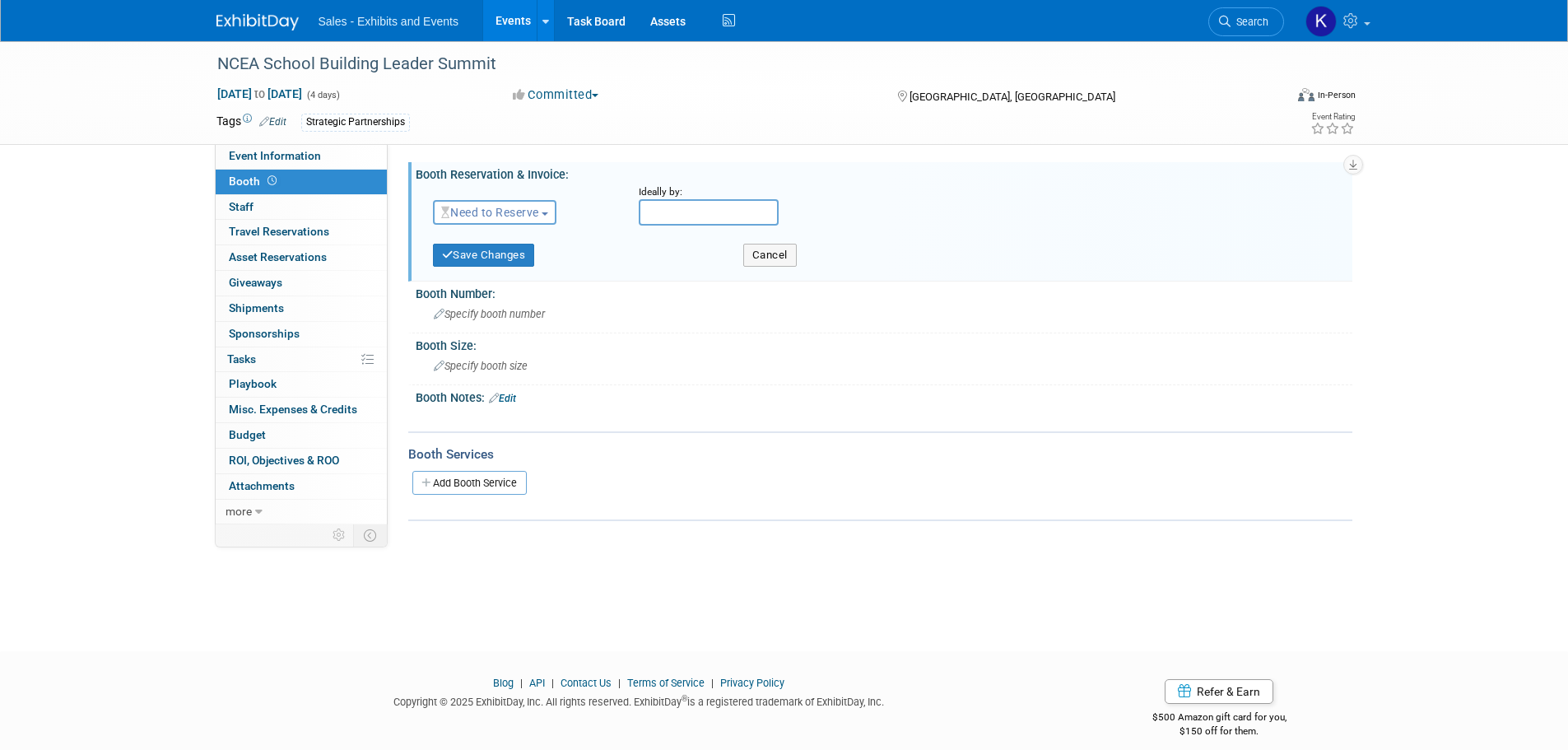
click at [531, 207] on span "Need to Reserve" at bounding box center [489, 212] width 98 height 13
click at [519, 257] on link "Reserved" at bounding box center [522, 263] width 177 height 23
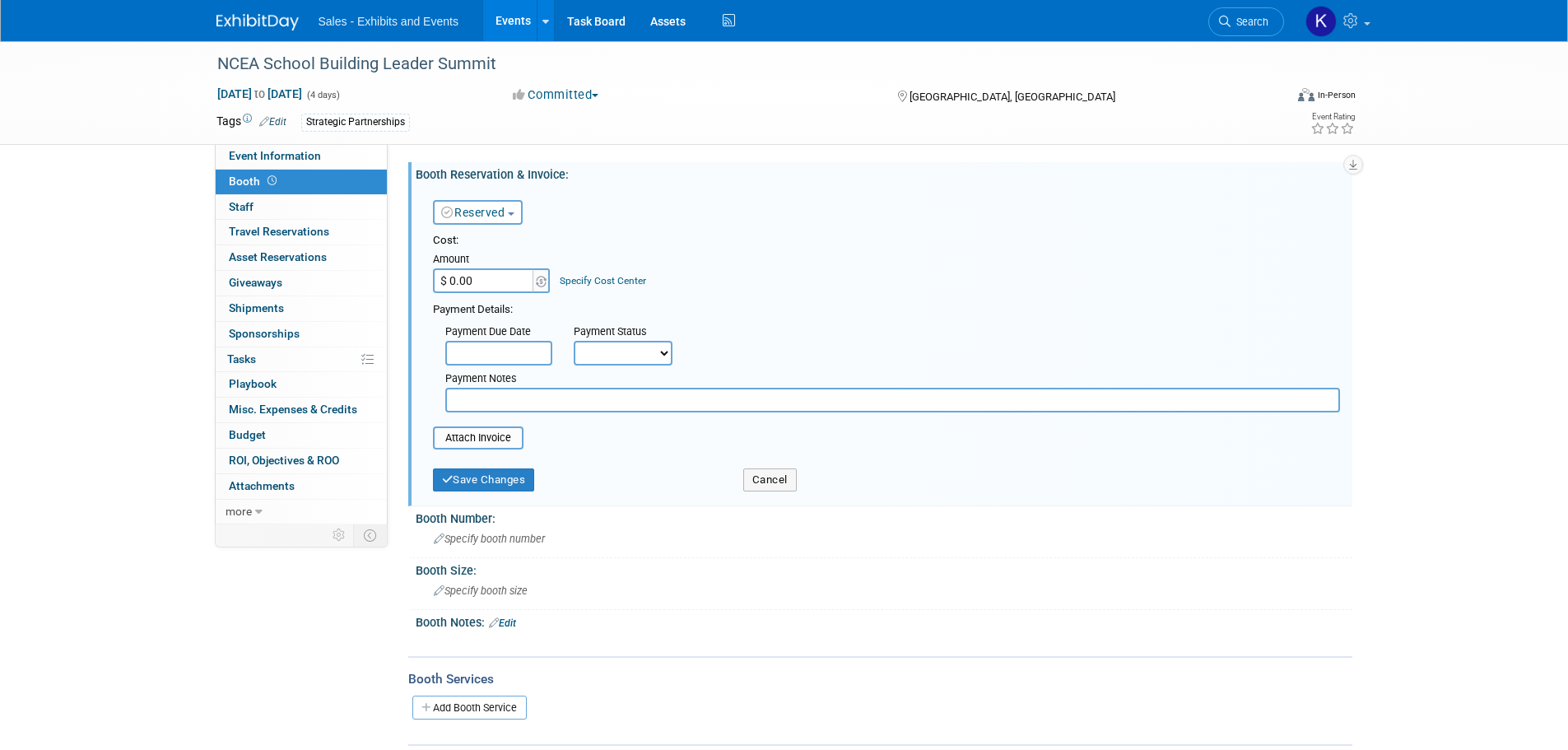
drag, startPoint x: 538, startPoint y: 402, endPoint x: 554, endPoint y: 403, distance: 16.0
click at [546, 401] on input "text" at bounding box center [892, 400] width 894 height 25
type input "Not sure of payment"
drag, startPoint x: 484, startPoint y: 487, endPoint x: 581, endPoint y: 470, distance: 98.5
click at [485, 487] on button "Save Changes" at bounding box center [484, 480] width 102 height 23
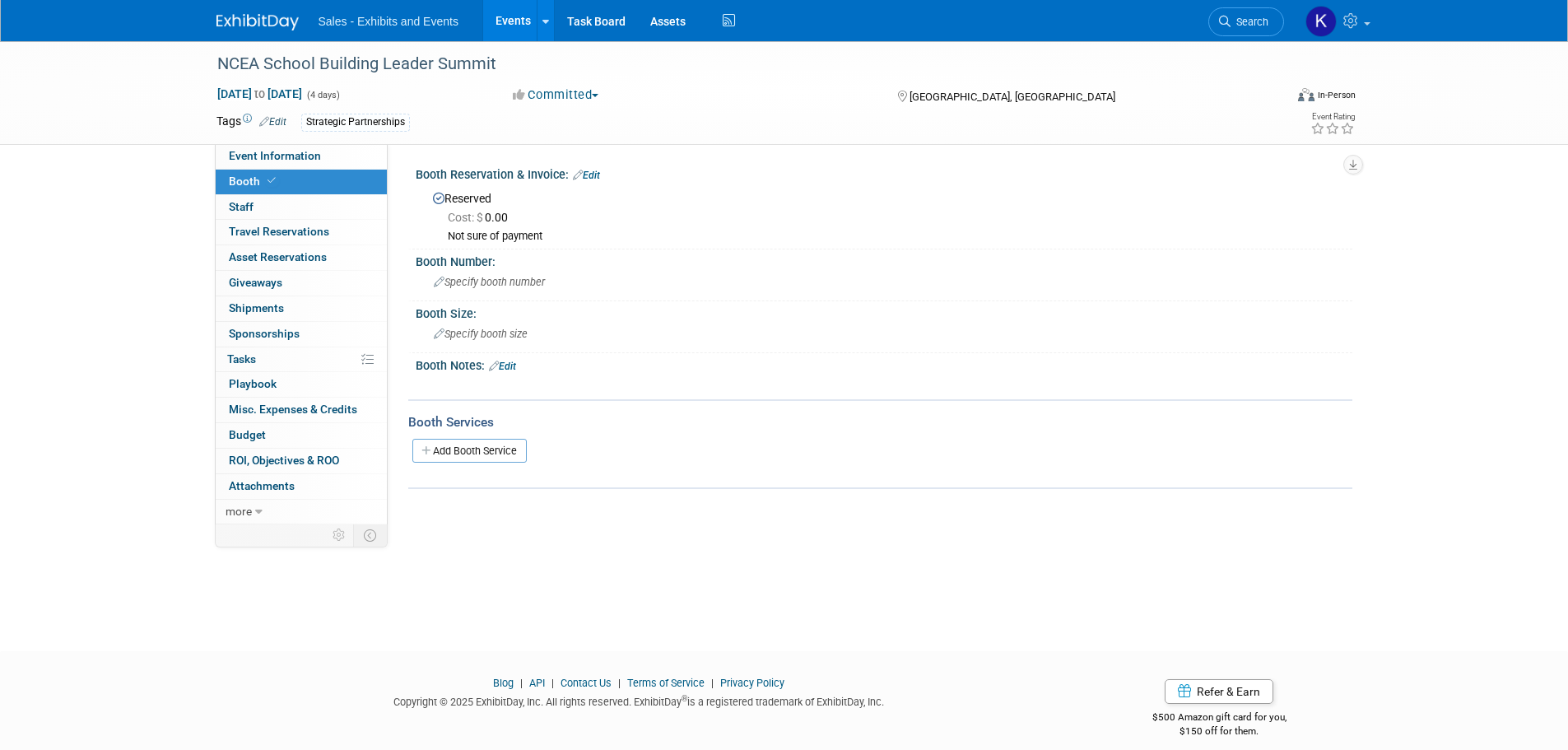
click at [515, 367] on link "Edit" at bounding box center [502, 365] width 27 height 11
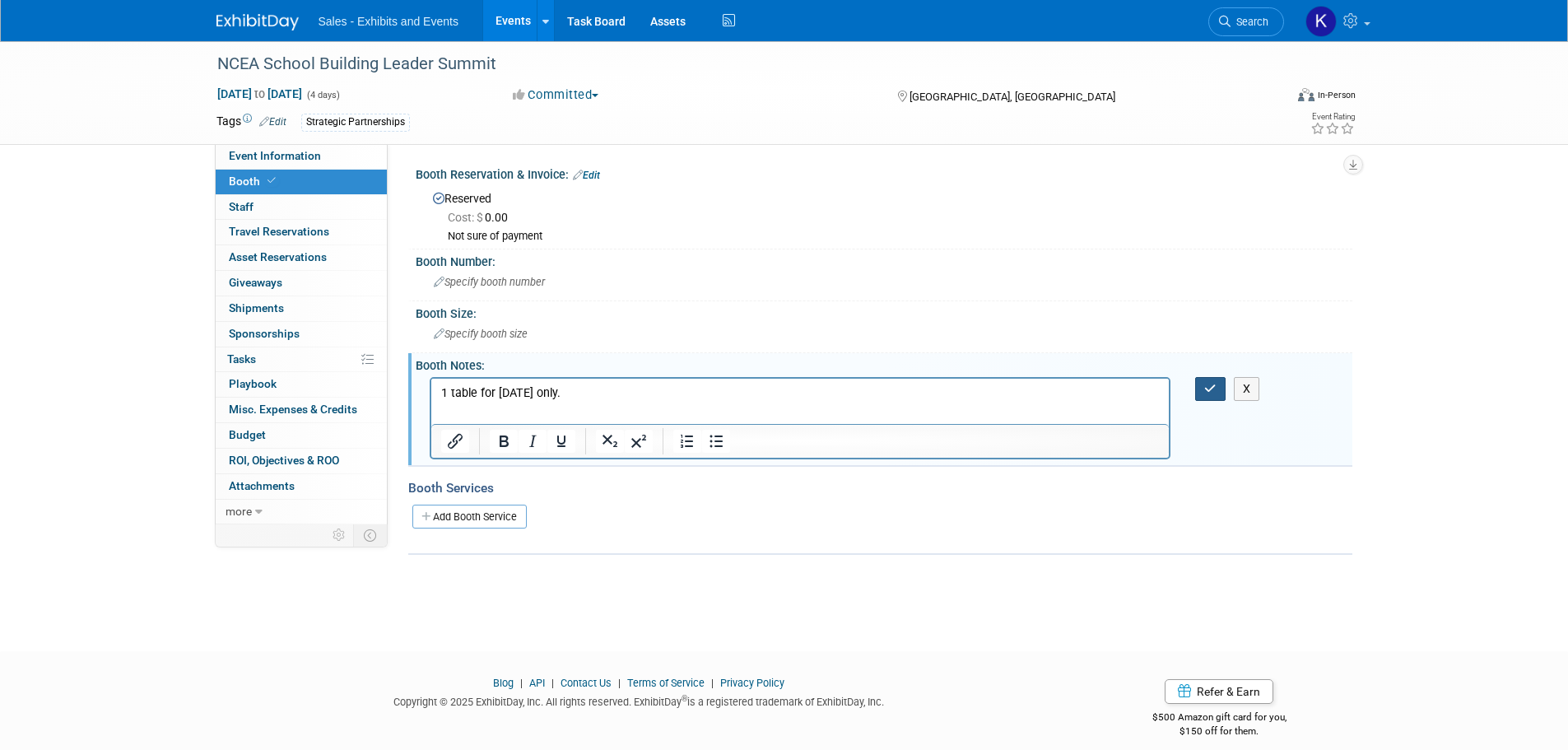
click at [1206, 386] on icon "button" at bounding box center [1210, 388] width 12 height 11
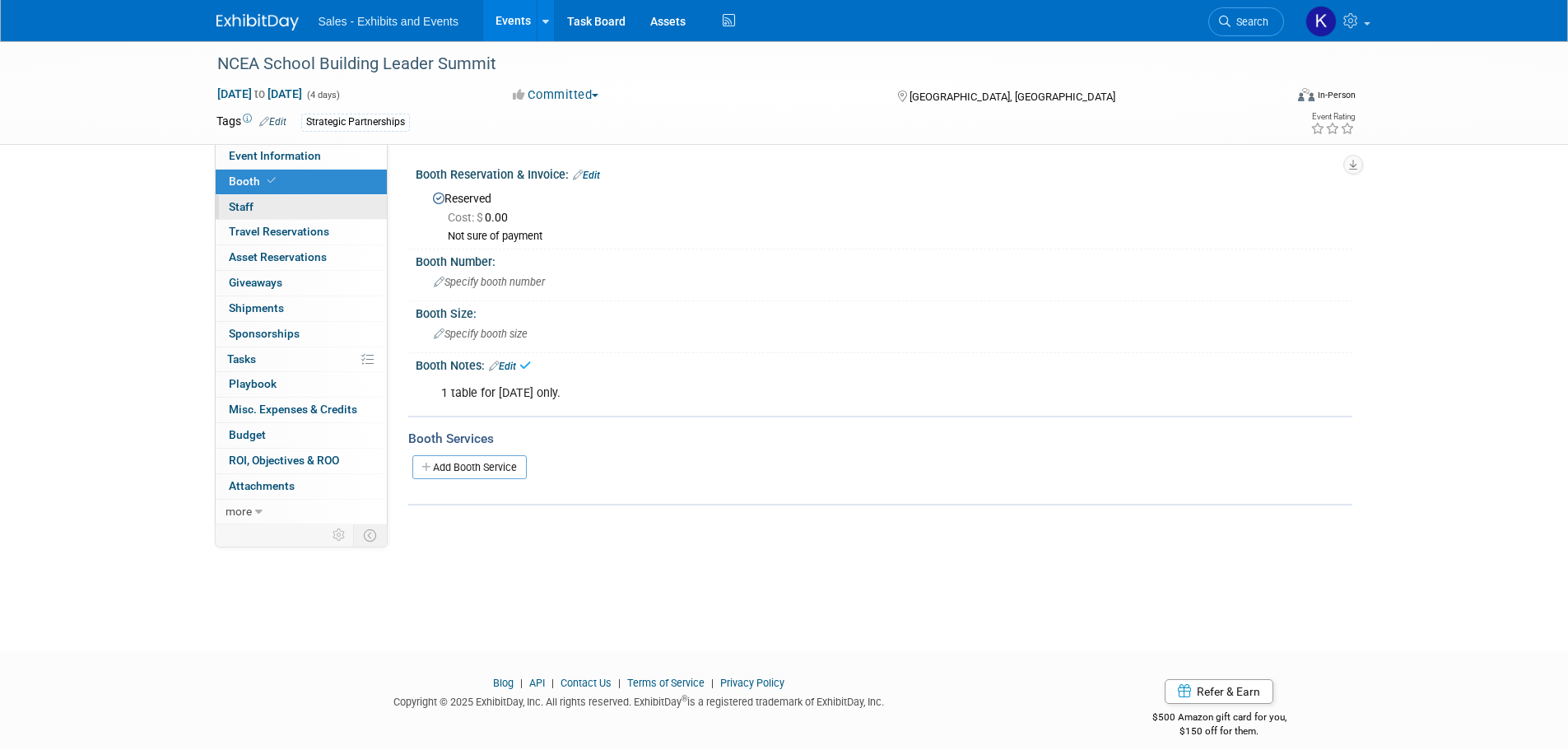
click at [248, 210] on span "Staff 0" at bounding box center [241, 206] width 25 height 13
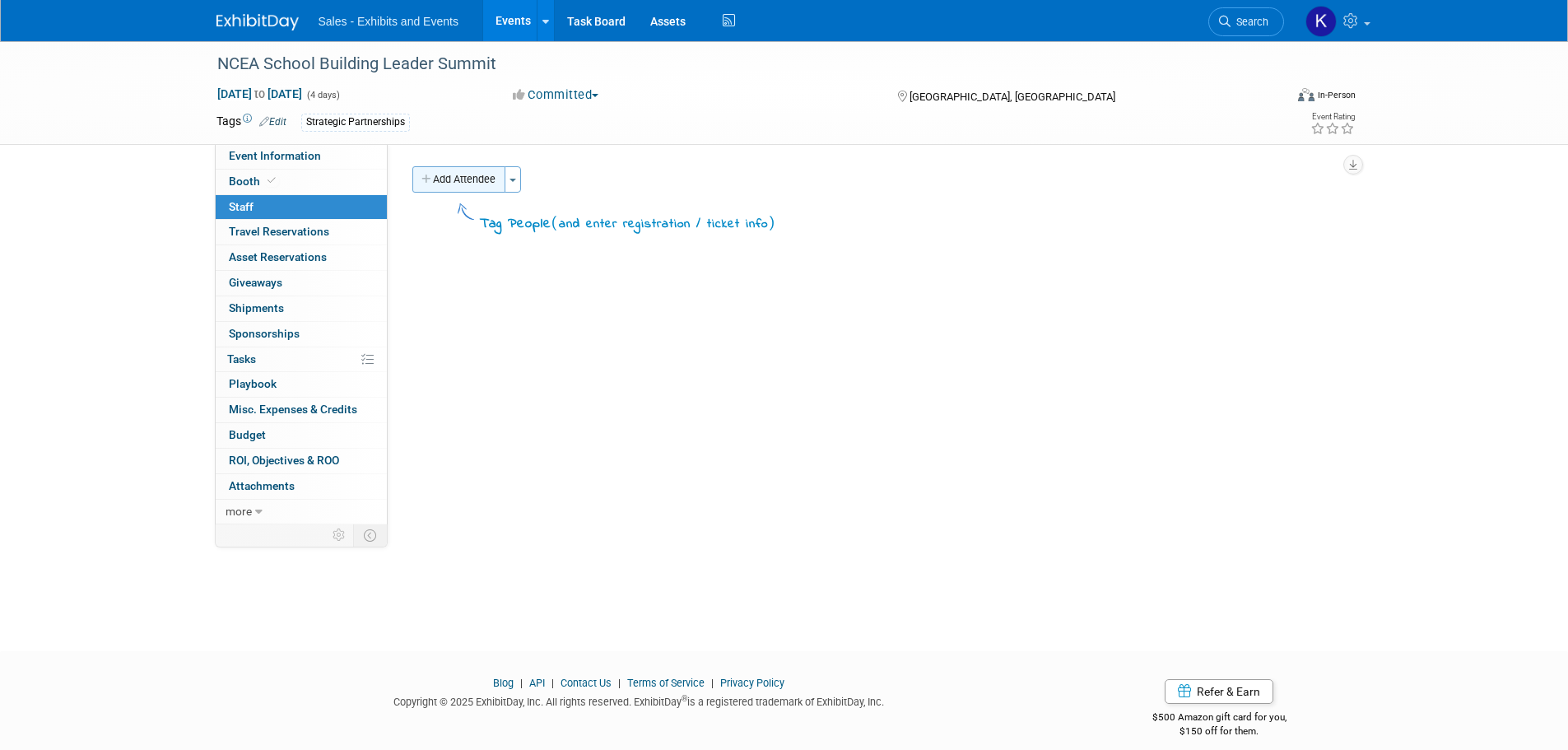
click at [480, 181] on button "Add Attendee" at bounding box center [459, 179] width 93 height 26
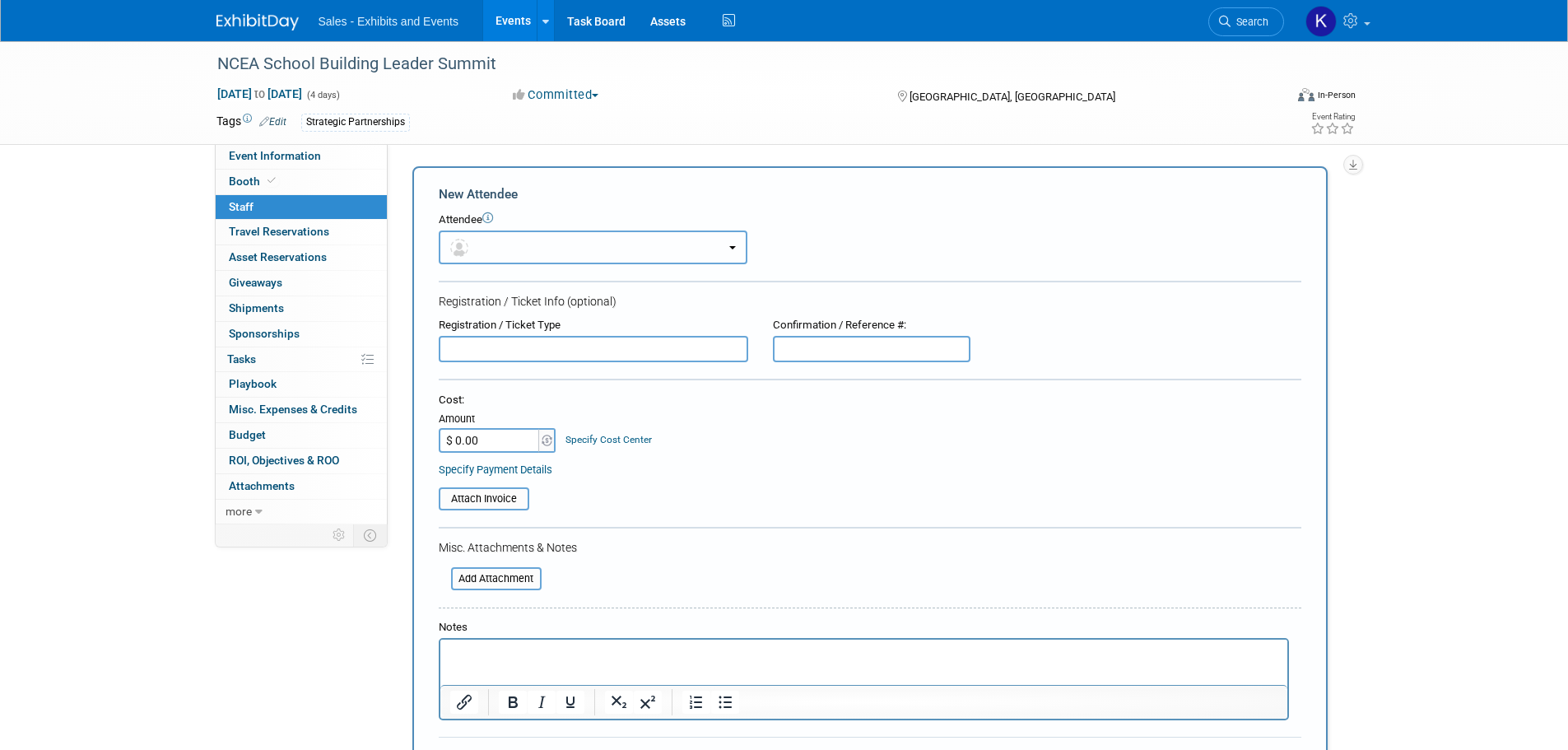
click at [544, 239] on button "button" at bounding box center [592, 247] width 308 height 33
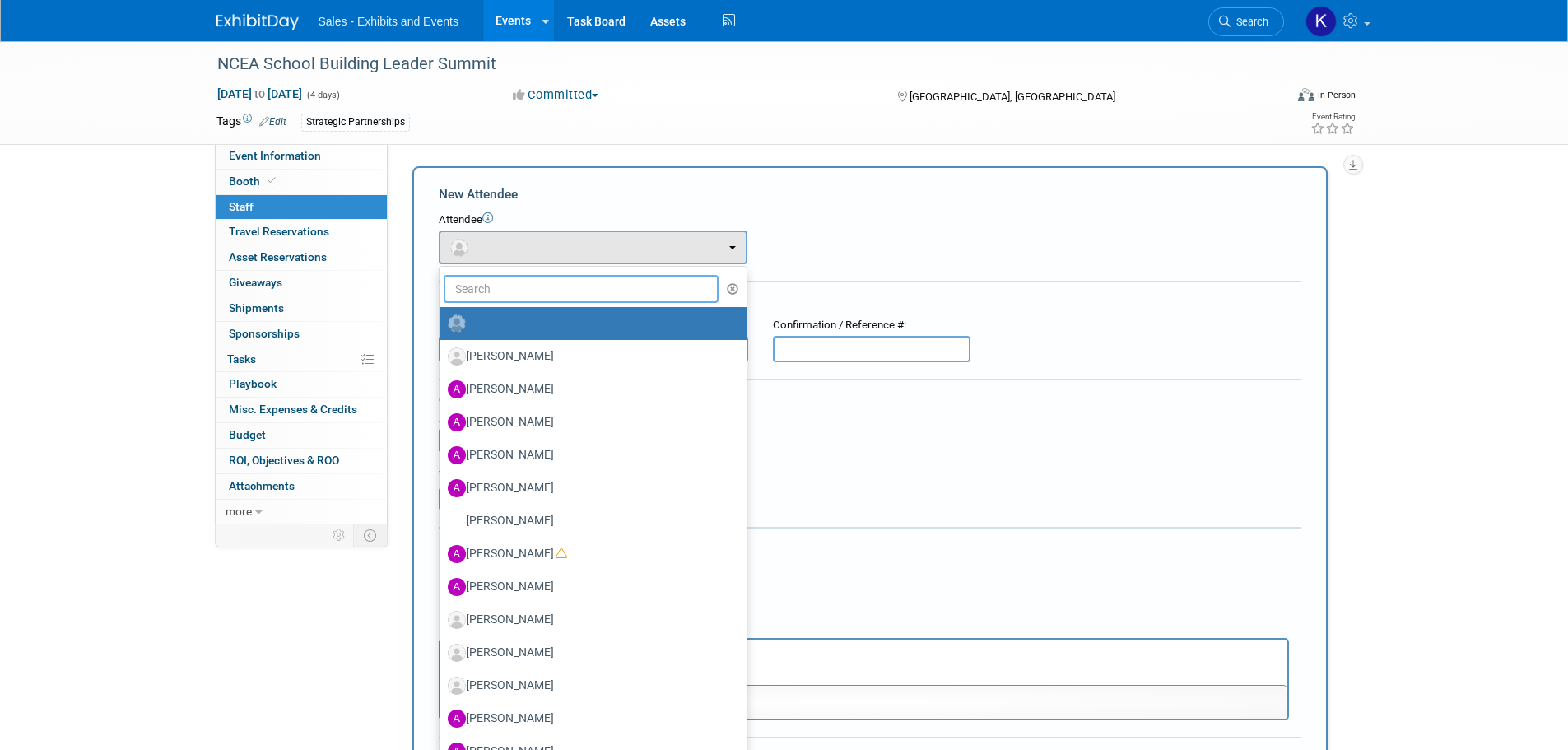
click at [578, 280] on input "text" at bounding box center [582, 289] width 276 height 28
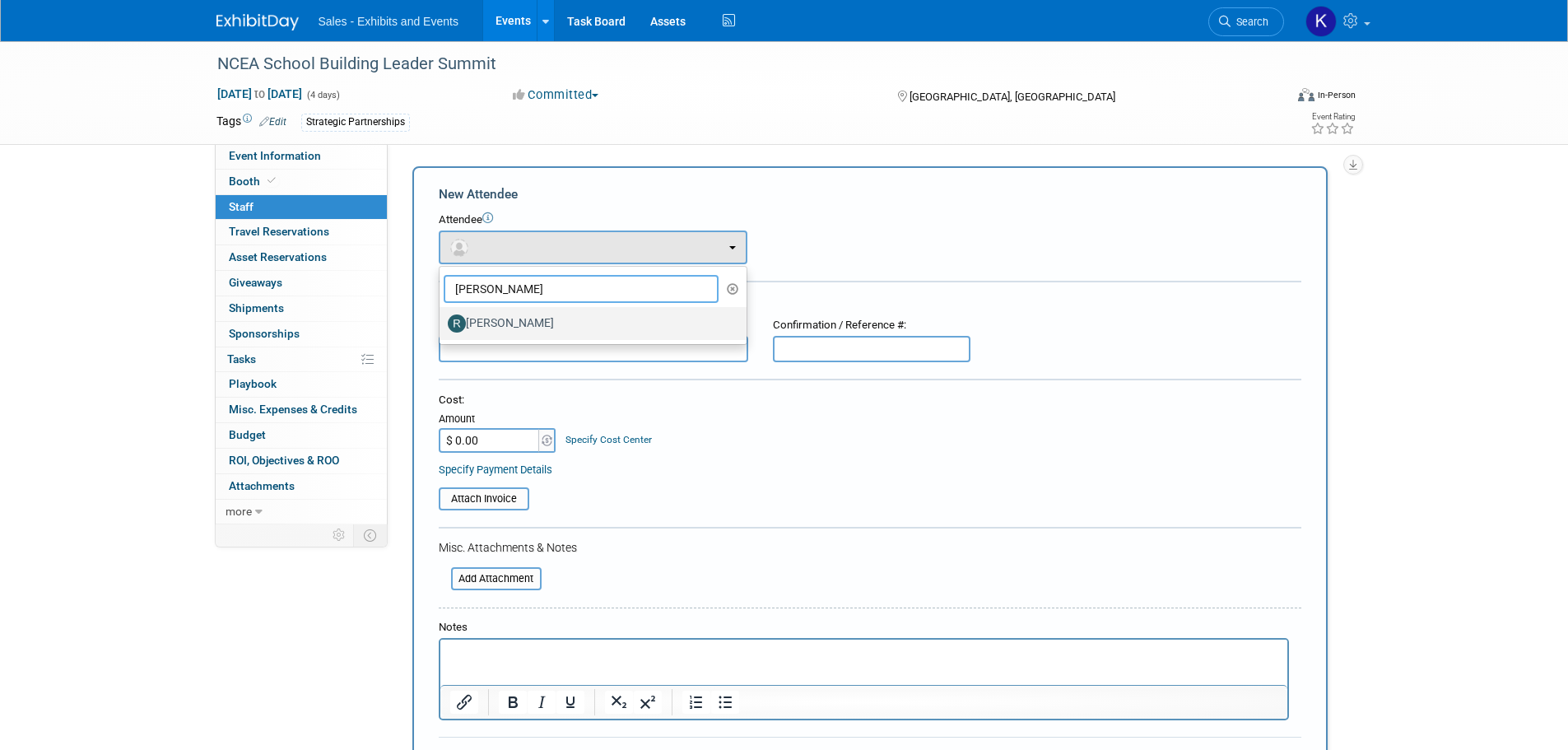
type input "Renee"
click at [517, 328] on label "Renee Dietrich" at bounding box center [589, 323] width 282 height 26
click at [442, 327] on input "Renee Dietrich" at bounding box center [437, 321] width 11 height 11
select select "e54f48ea-d503-4e56-99c1-793d9c8f2444"
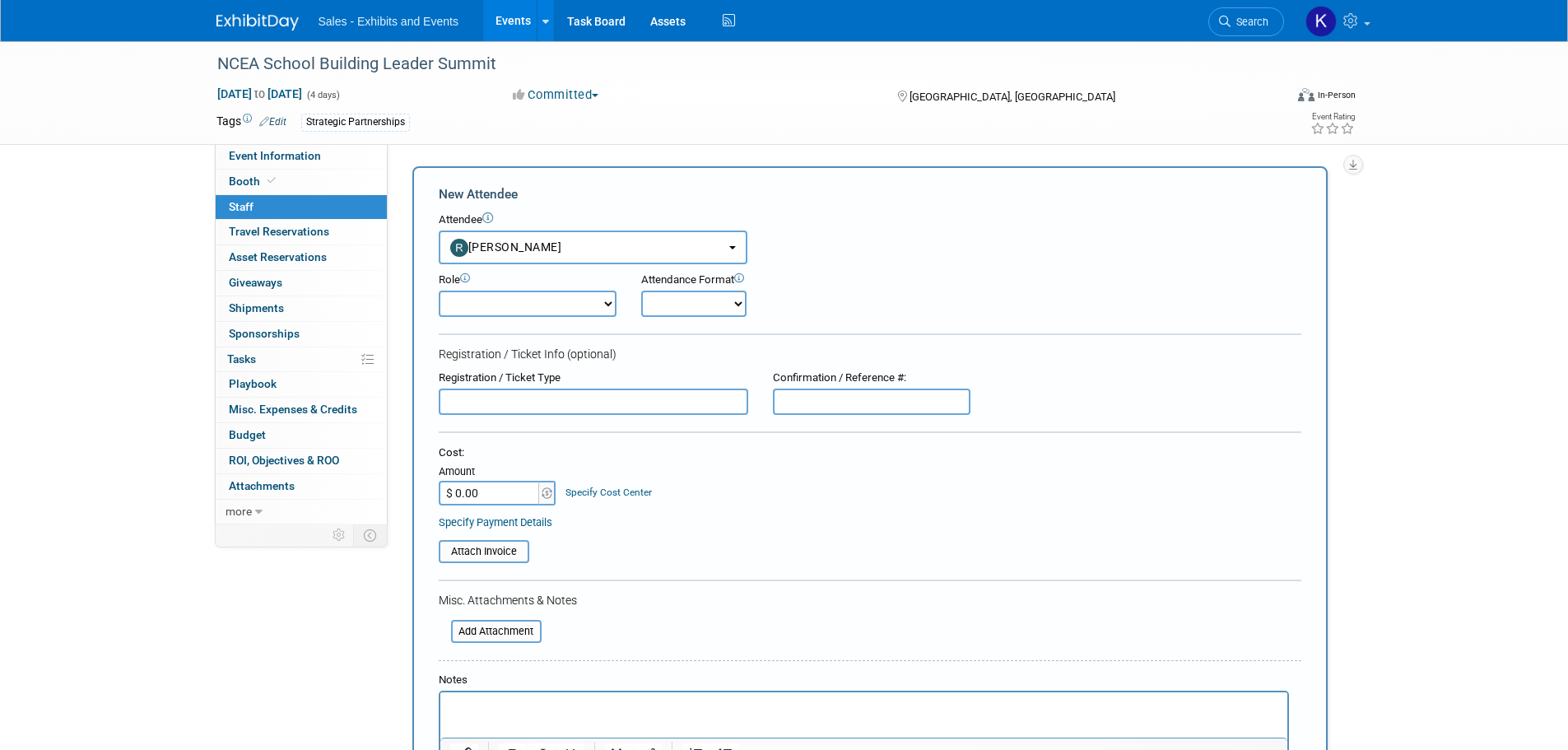
drag, startPoint x: 576, startPoint y: 302, endPoint x: 582, endPoint y: 307, distance: 7.8
click at [576, 302] on select "Author Demonstrator Host Planner Presenter Product Rep Sales Representative" at bounding box center [527, 304] width 177 height 26
select select "4"
click at [438, 291] on select "Author Demonstrator Host Planner Presenter Product Rep Sales Representative" at bounding box center [527, 304] width 177 height 26
click at [677, 305] on select "Onsite Remote" at bounding box center [694, 304] width 105 height 26
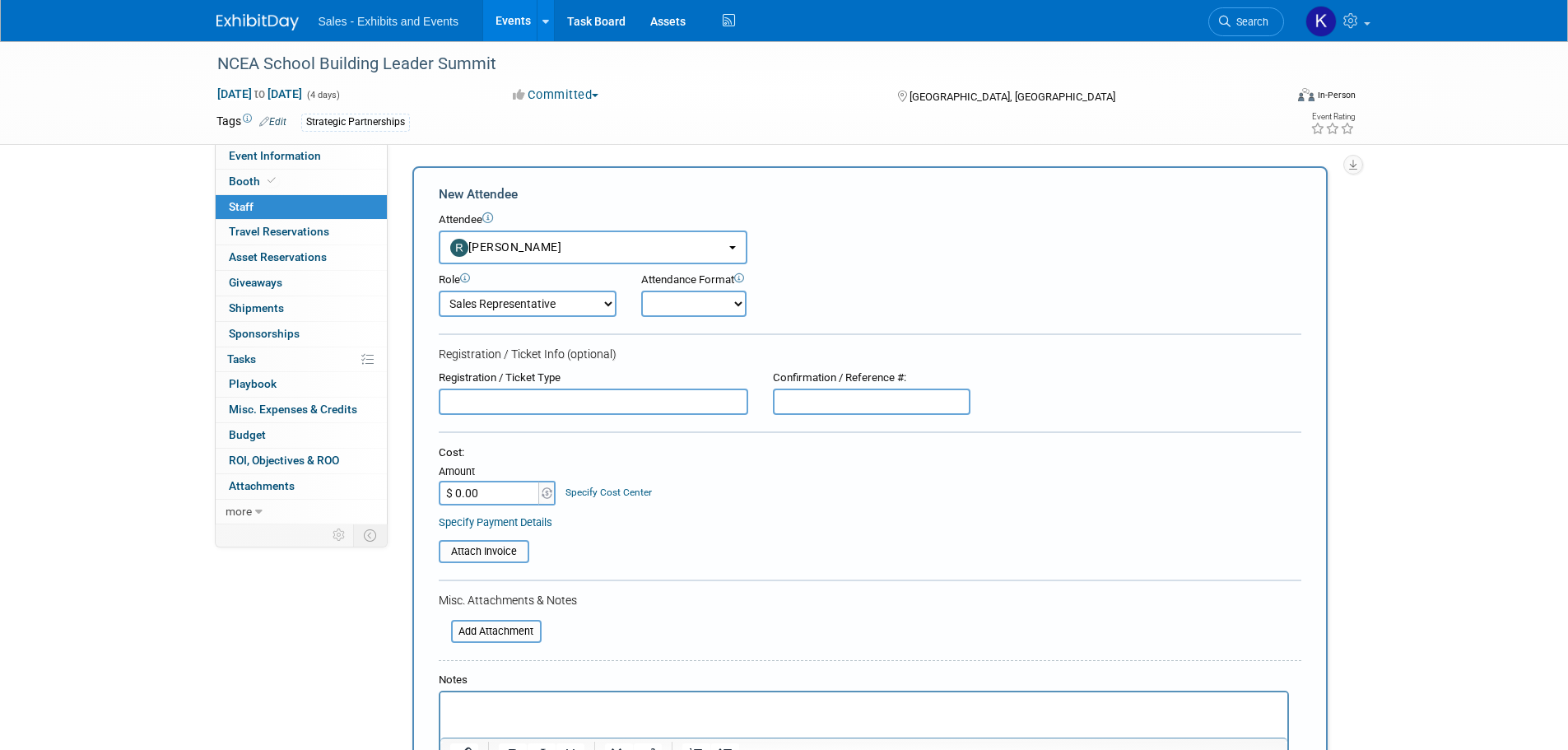
select select "1"
click at [641, 291] on select "Onsite Remote" at bounding box center [694, 304] width 105 height 26
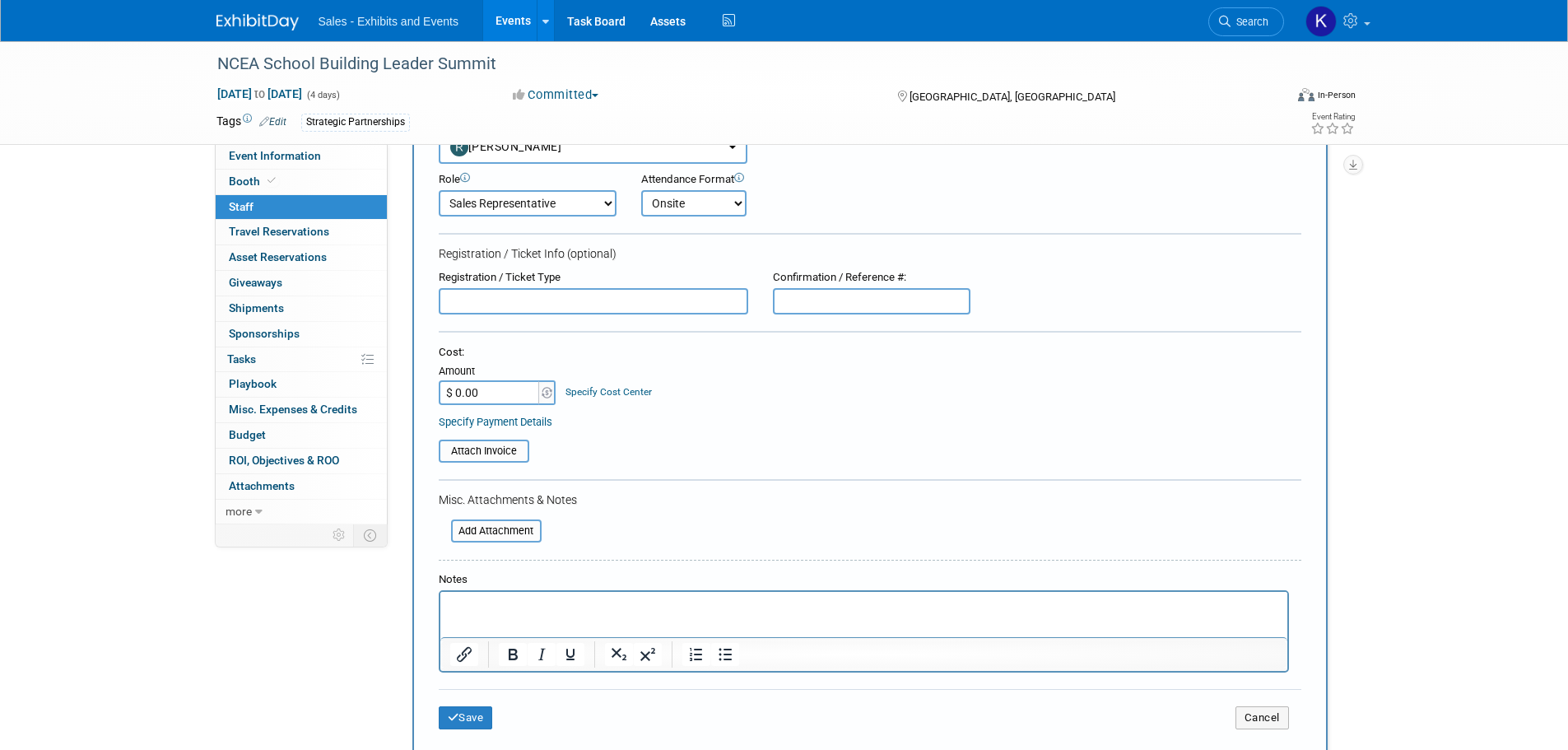
scroll to position [306, 0]
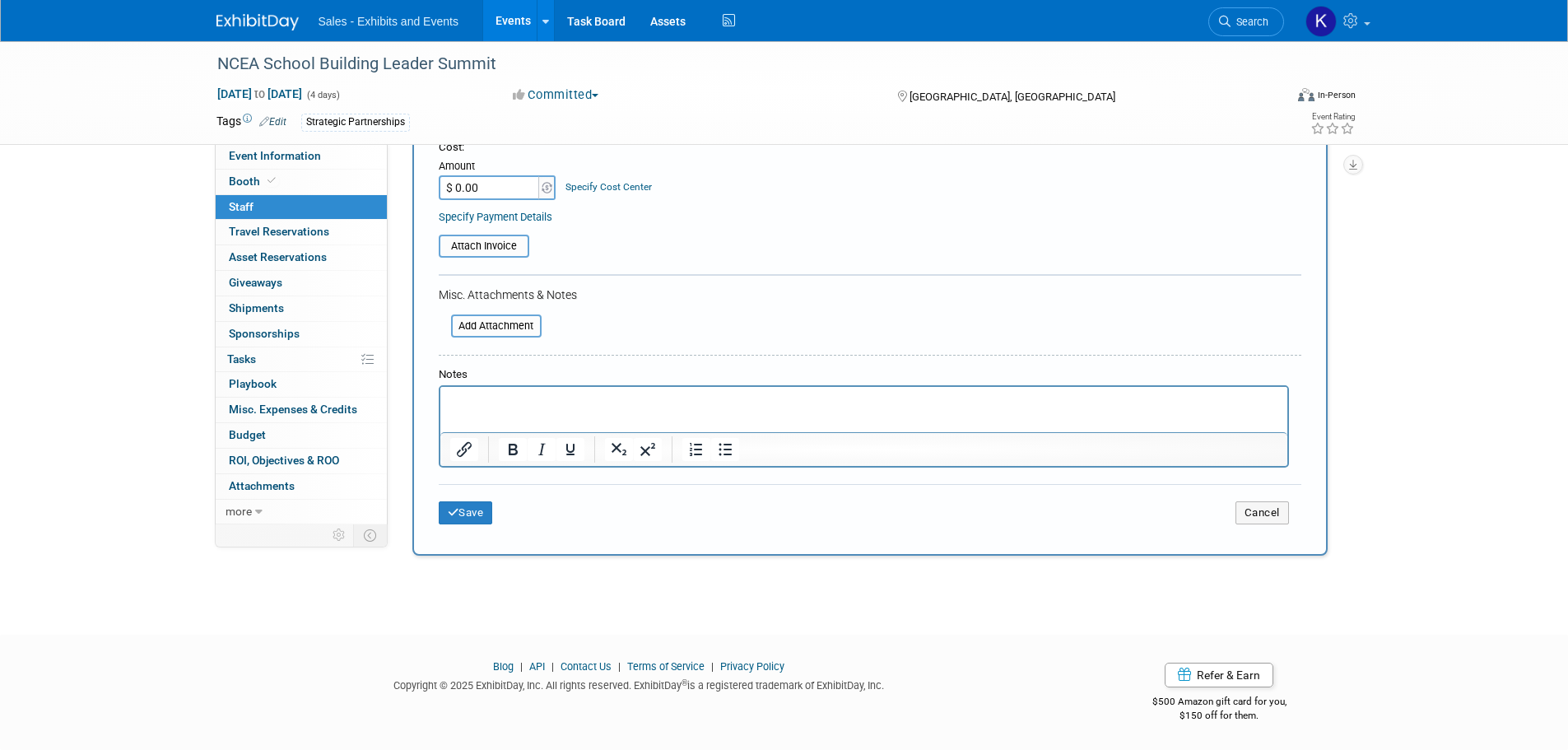
click at [478, 530] on div "Save Cancel" at bounding box center [870, 510] width 863 height 53
click at [473, 514] on button "Save" at bounding box center [466, 513] width 54 height 23
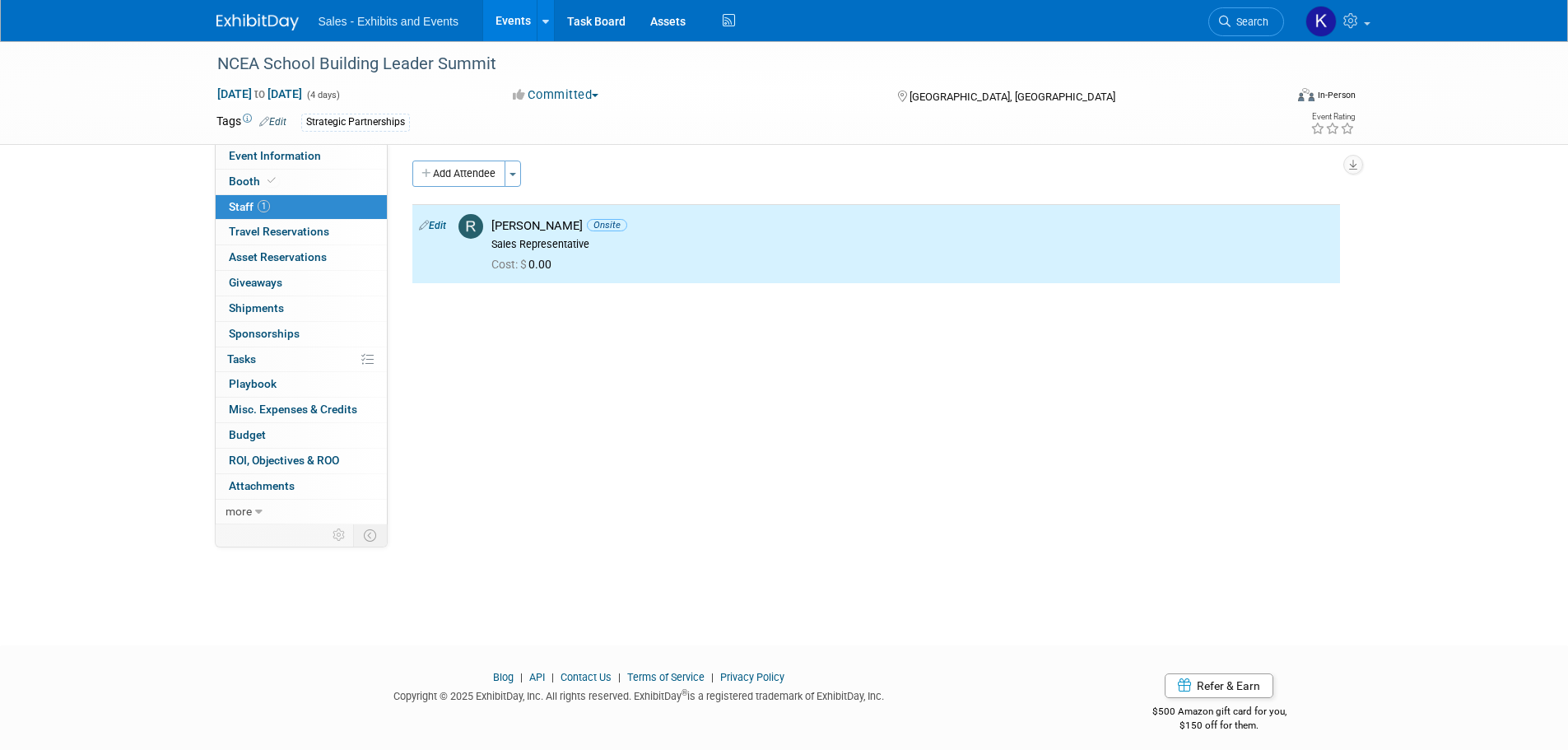
scroll to position [0, 0]
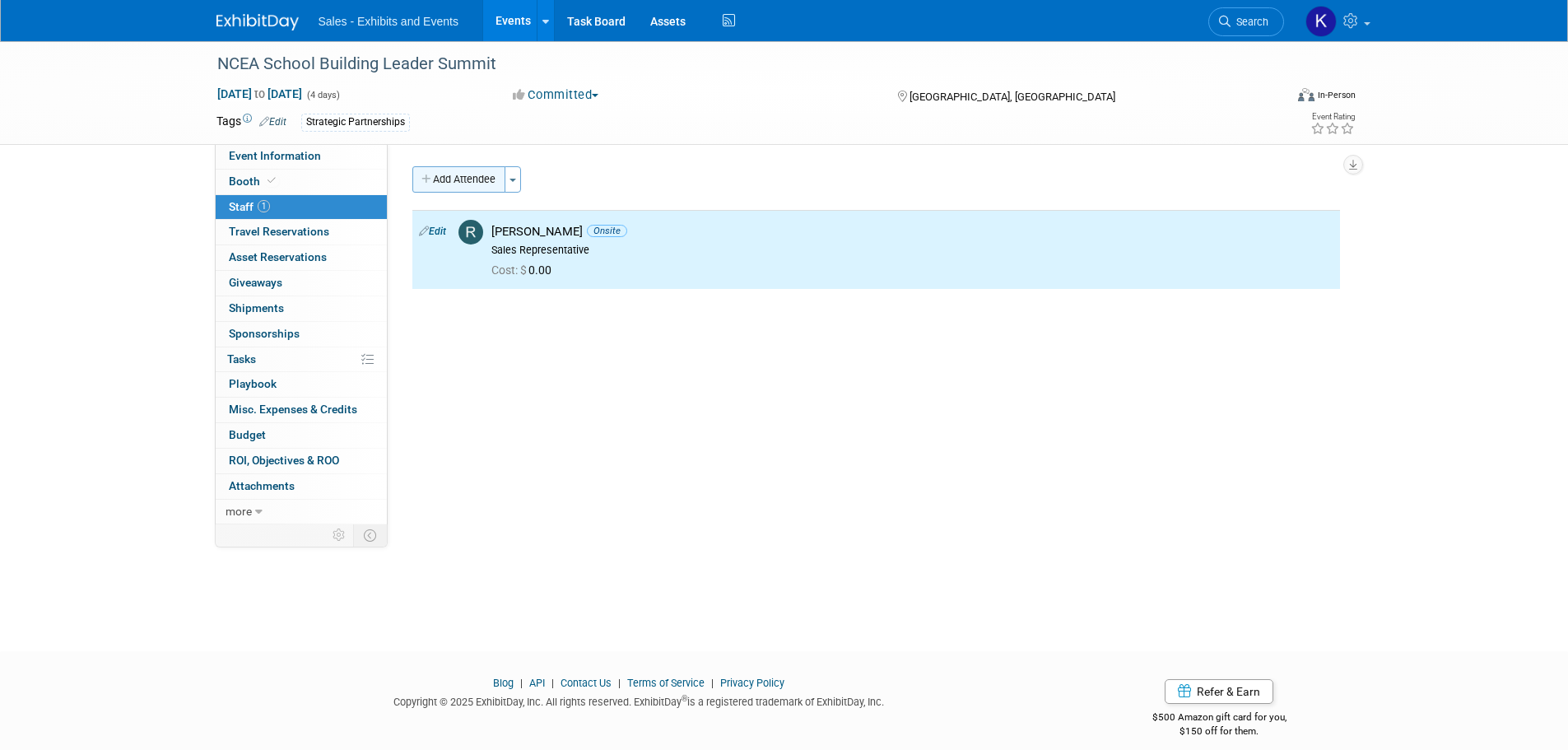
click at [463, 176] on button "Add Attendee" at bounding box center [459, 179] width 93 height 26
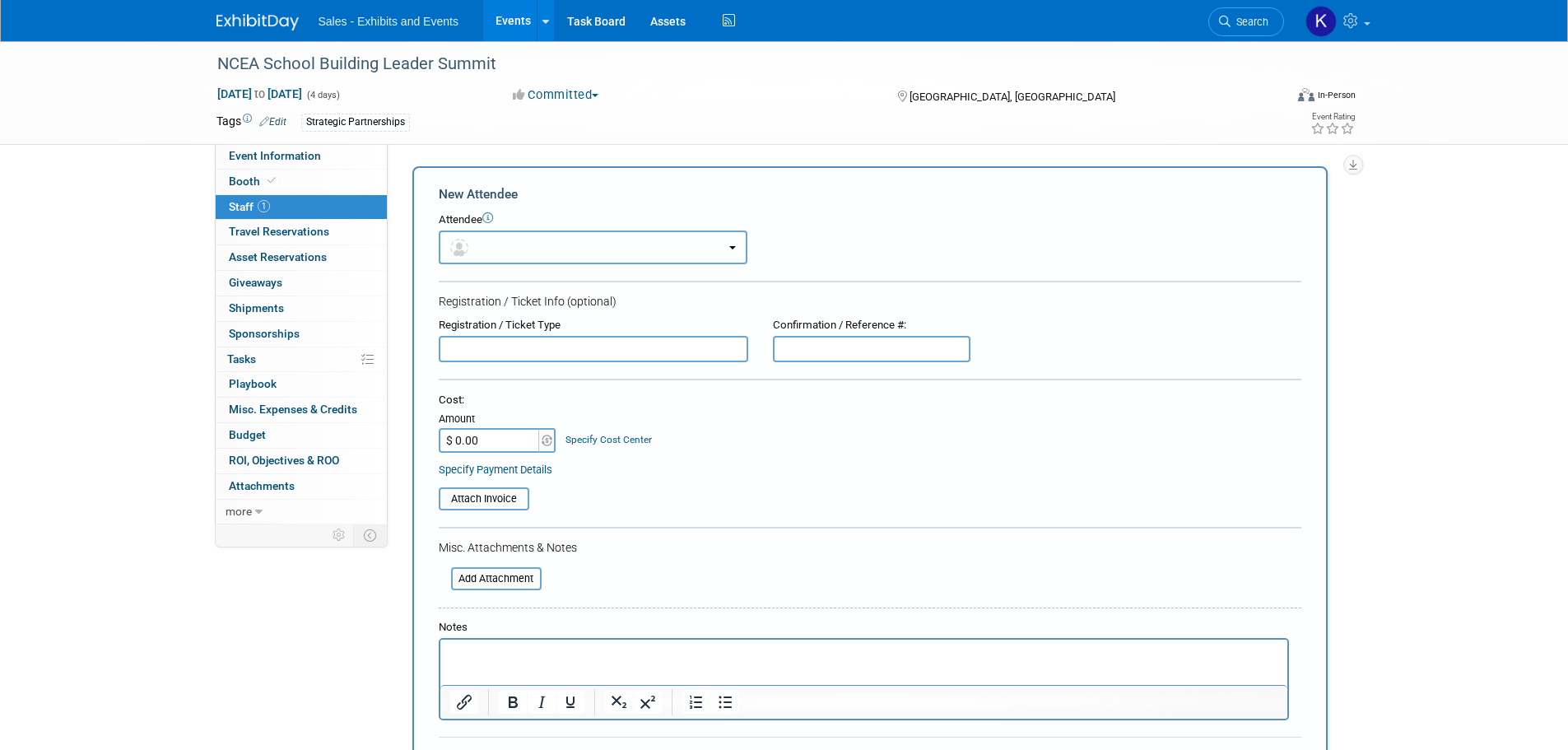
drag, startPoint x: 552, startPoint y: 247, endPoint x: 574, endPoint y: 247, distance: 22.0
click at [553, 248] on button "button" at bounding box center [592, 247] width 308 height 33
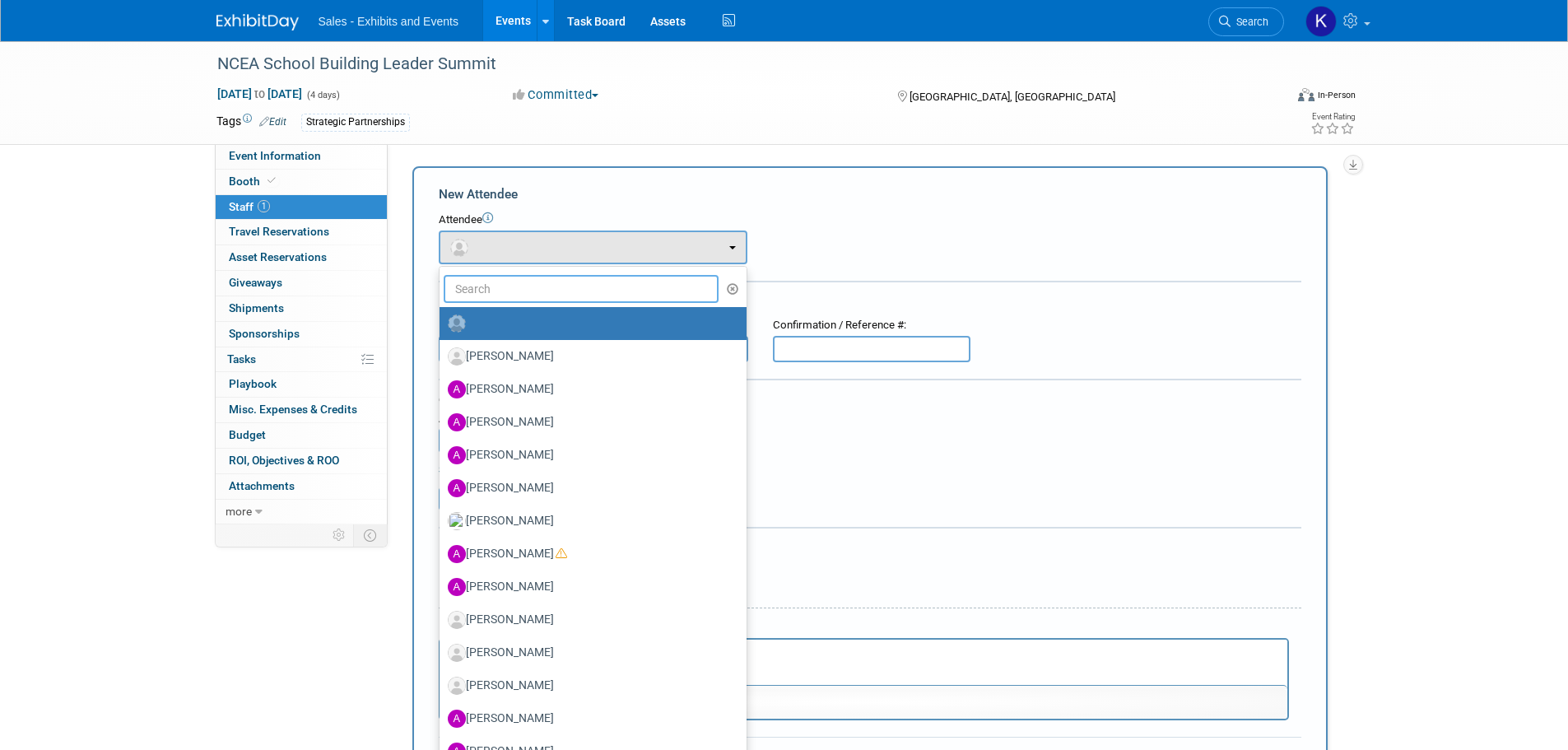
drag, startPoint x: 547, startPoint y: 292, endPoint x: 555, endPoint y: 290, distance: 8.2
click at [548, 291] on input "text" at bounding box center [582, 289] width 276 height 28
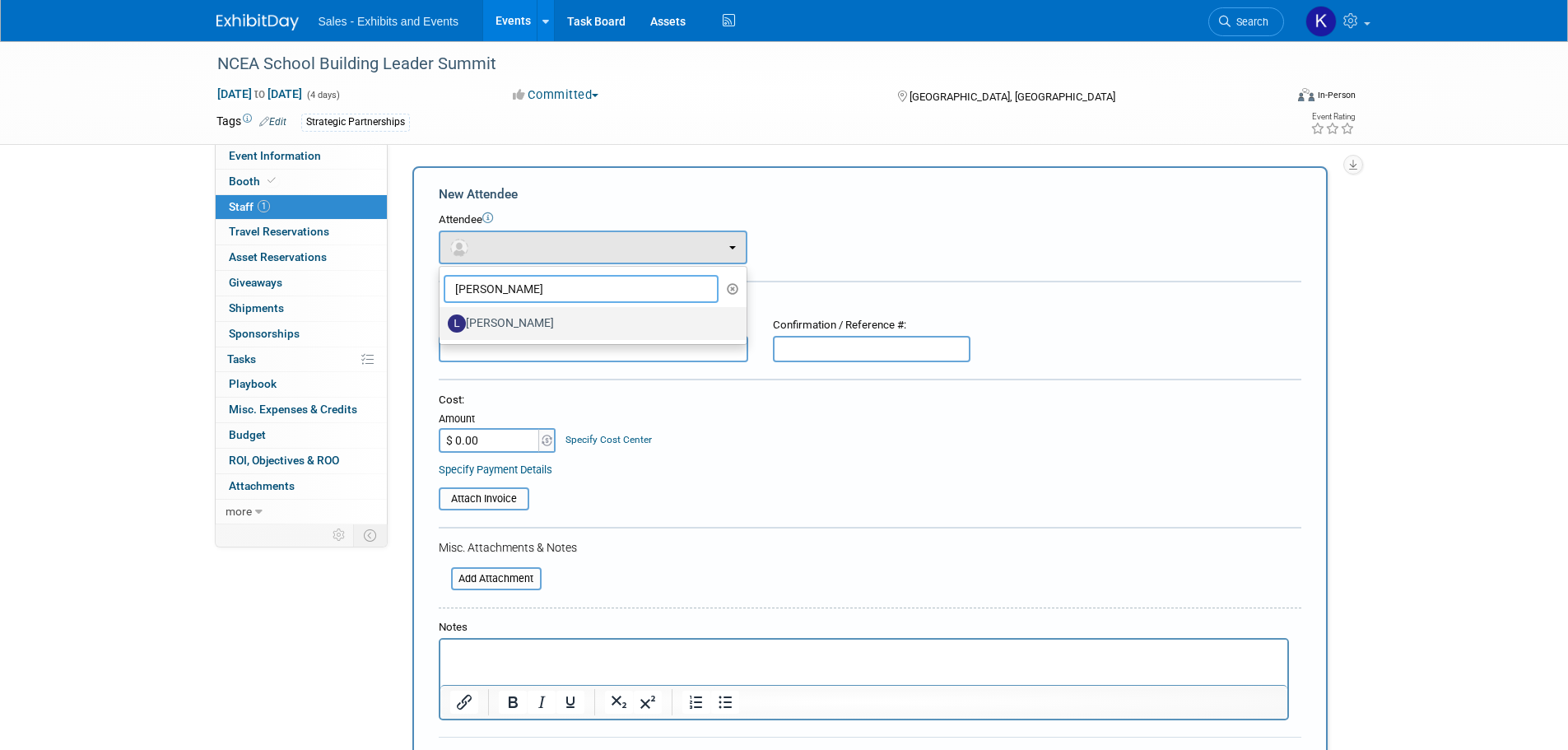
type input "Lendy"
click at [505, 333] on label "Lendy Bell" at bounding box center [589, 323] width 282 height 26
click at [442, 327] on input "Lendy Bell" at bounding box center [437, 321] width 11 height 11
select select "176ec451-6cd7-4ae9-bf25-8f9406f271ca"
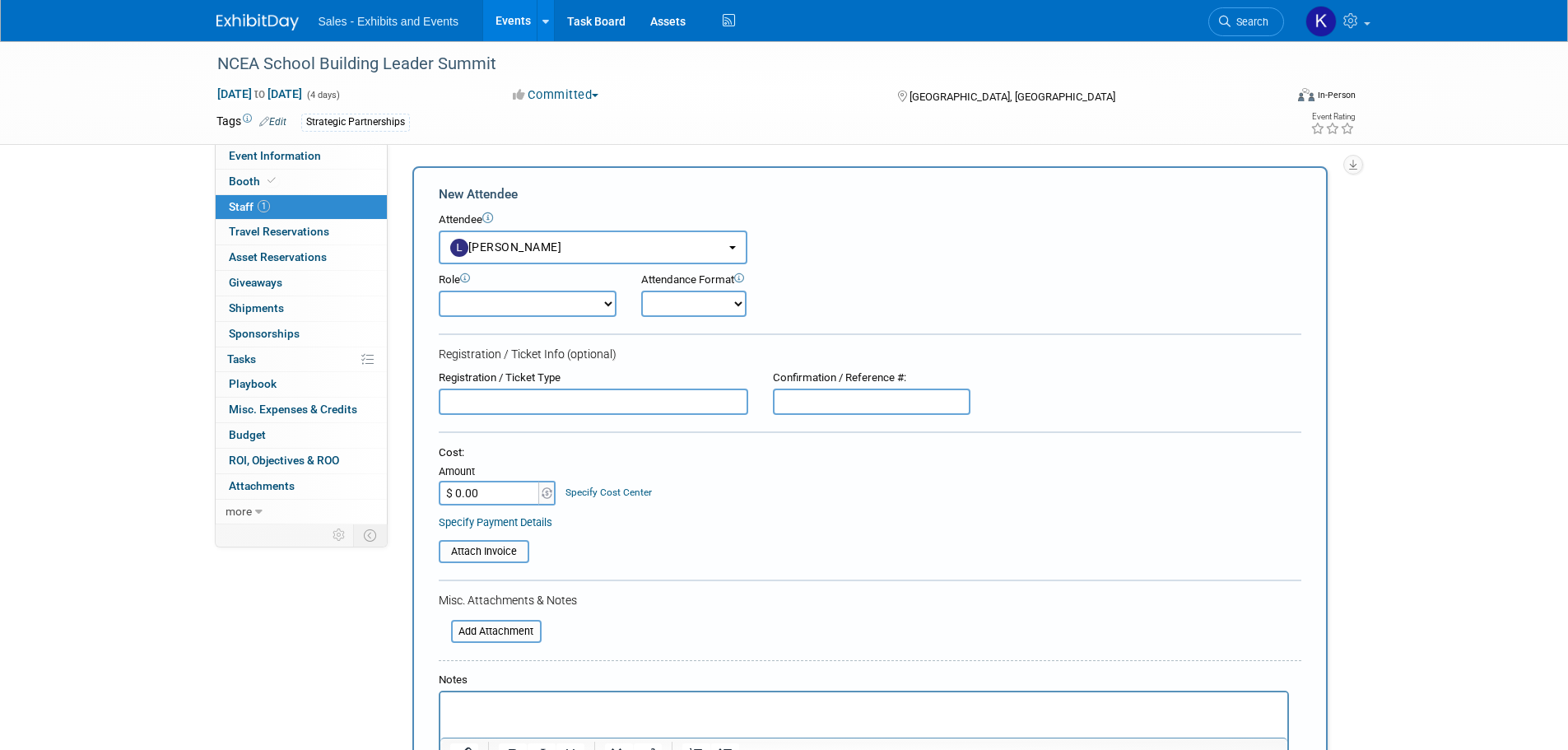
click at [567, 299] on select "Author Demonstrator Host Planner Presenter Product Rep Sales Representative" at bounding box center [527, 304] width 177 height 26
select select "4"
click at [438, 291] on select "Author Demonstrator Host Planner Presenter Product Rep Sales Representative" at bounding box center [527, 304] width 177 height 26
click at [694, 304] on select "Onsite Remote" at bounding box center [694, 304] width 105 height 26
select select "1"
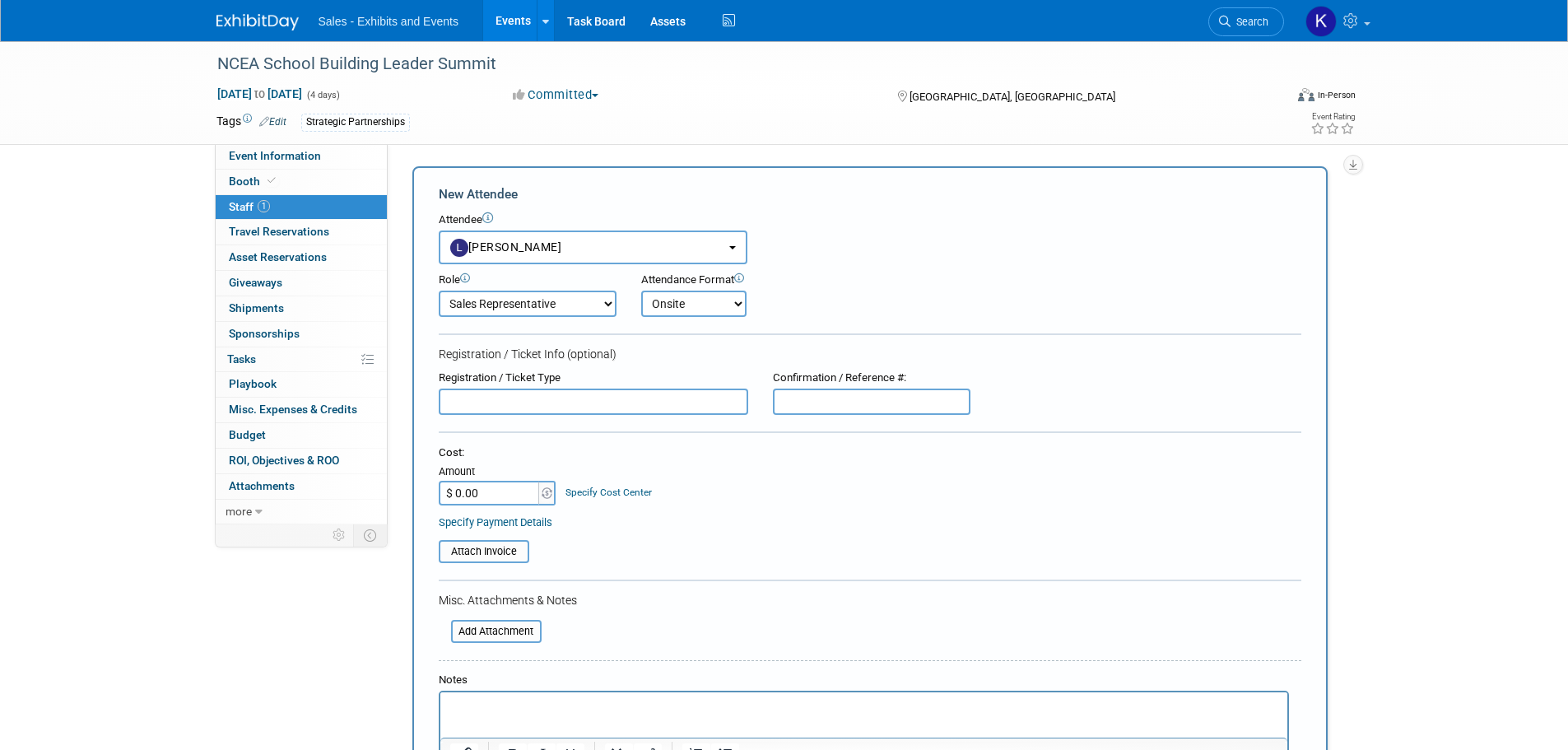
click at [641, 291] on select "Onsite Remote" at bounding box center [694, 304] width 105 height 26
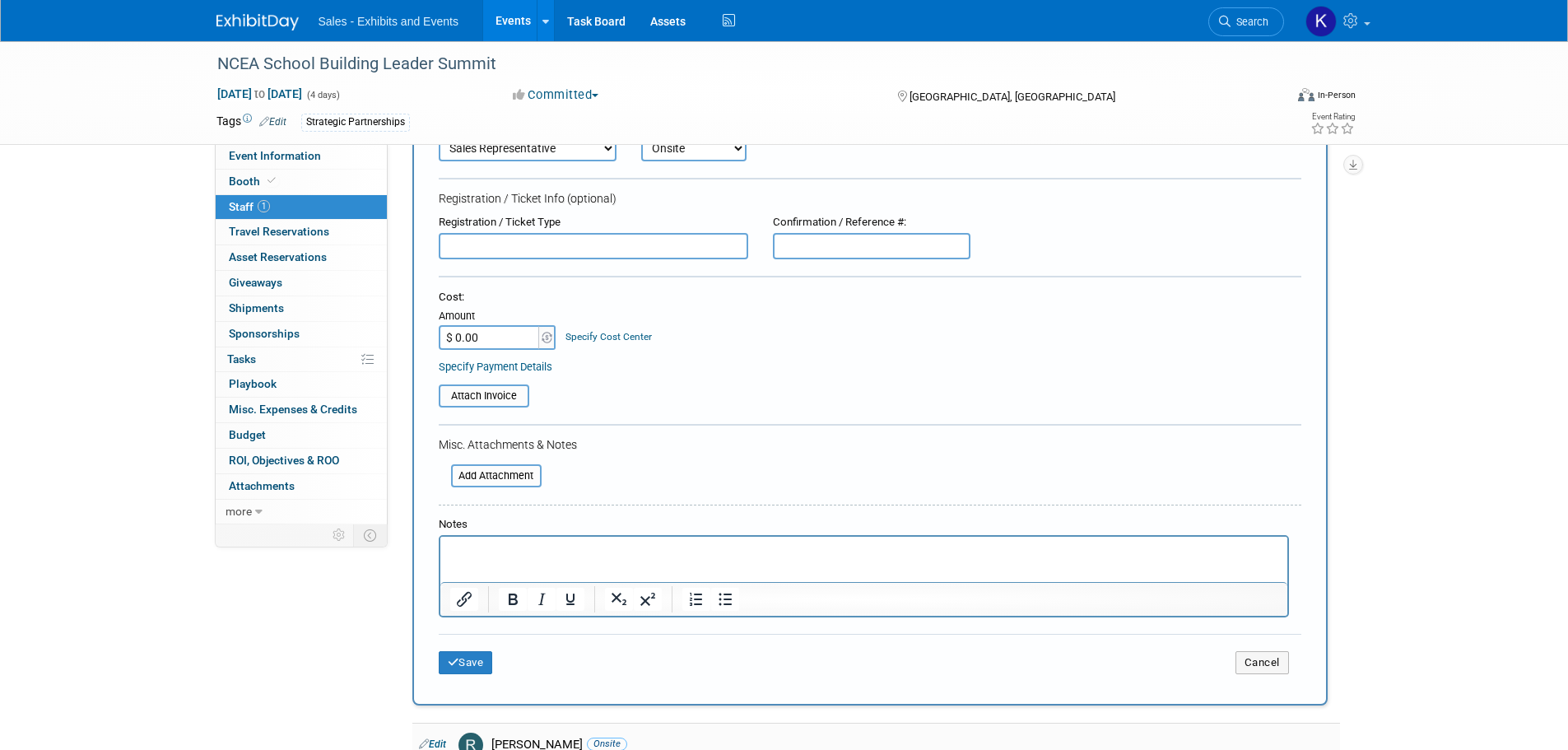
scroll to position [403, 0]
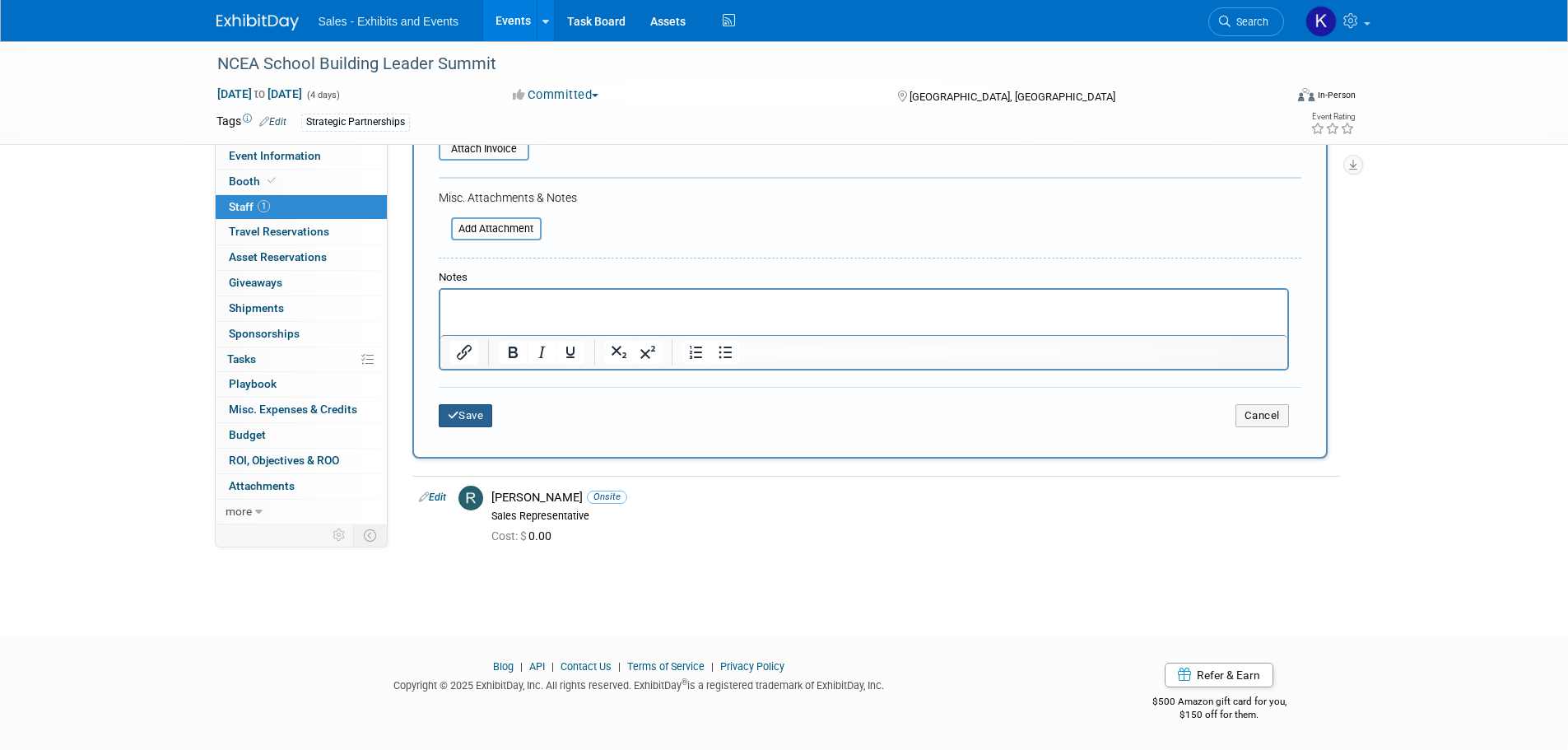
drag, startPoint x: 467, startPoint y: 417, endPoint x: 495, endPoint y: 411, distance: 28.6
click at [470, 417] on button "Save" at bounding box center [466, 415] width 54 height 23
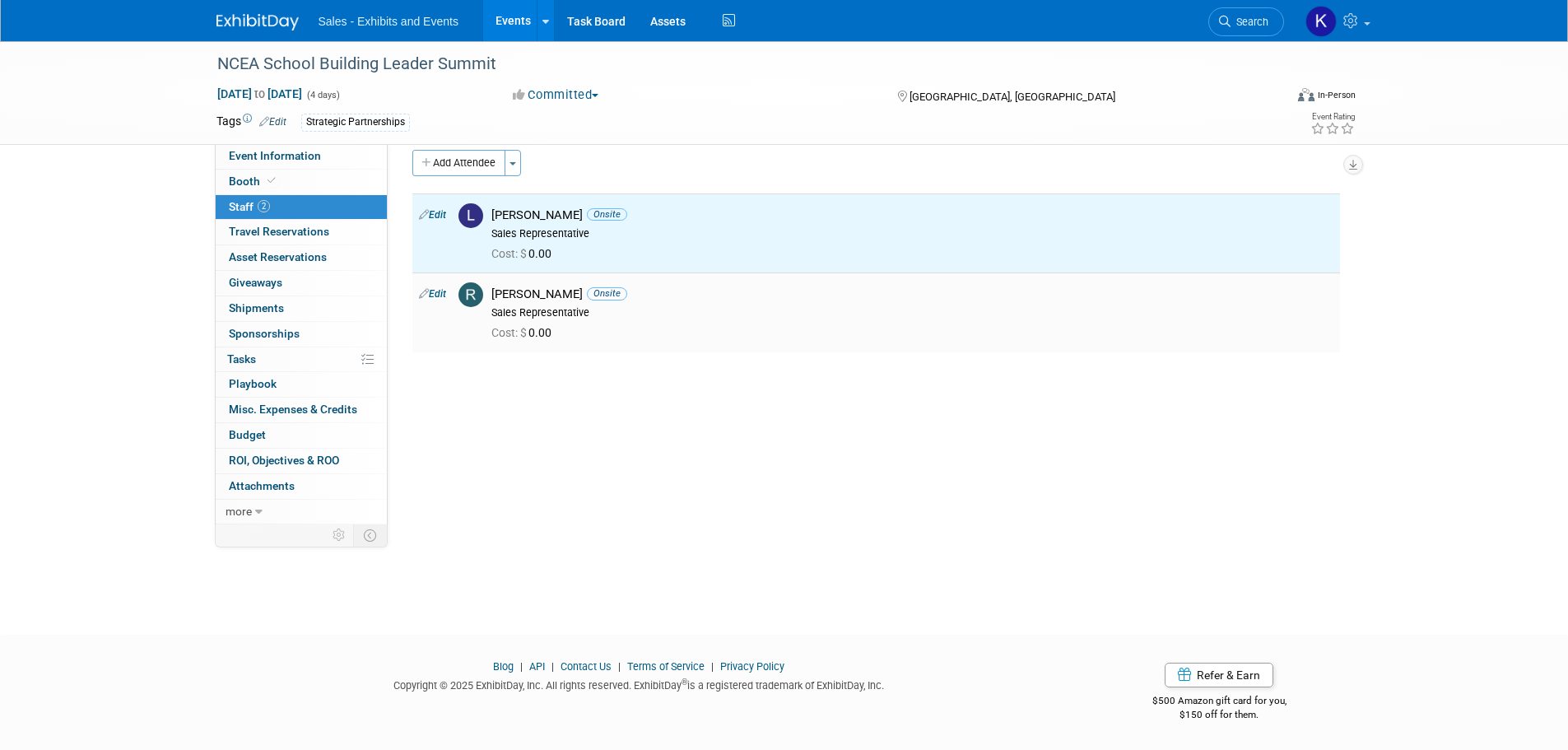
scroll to position [0, 0]
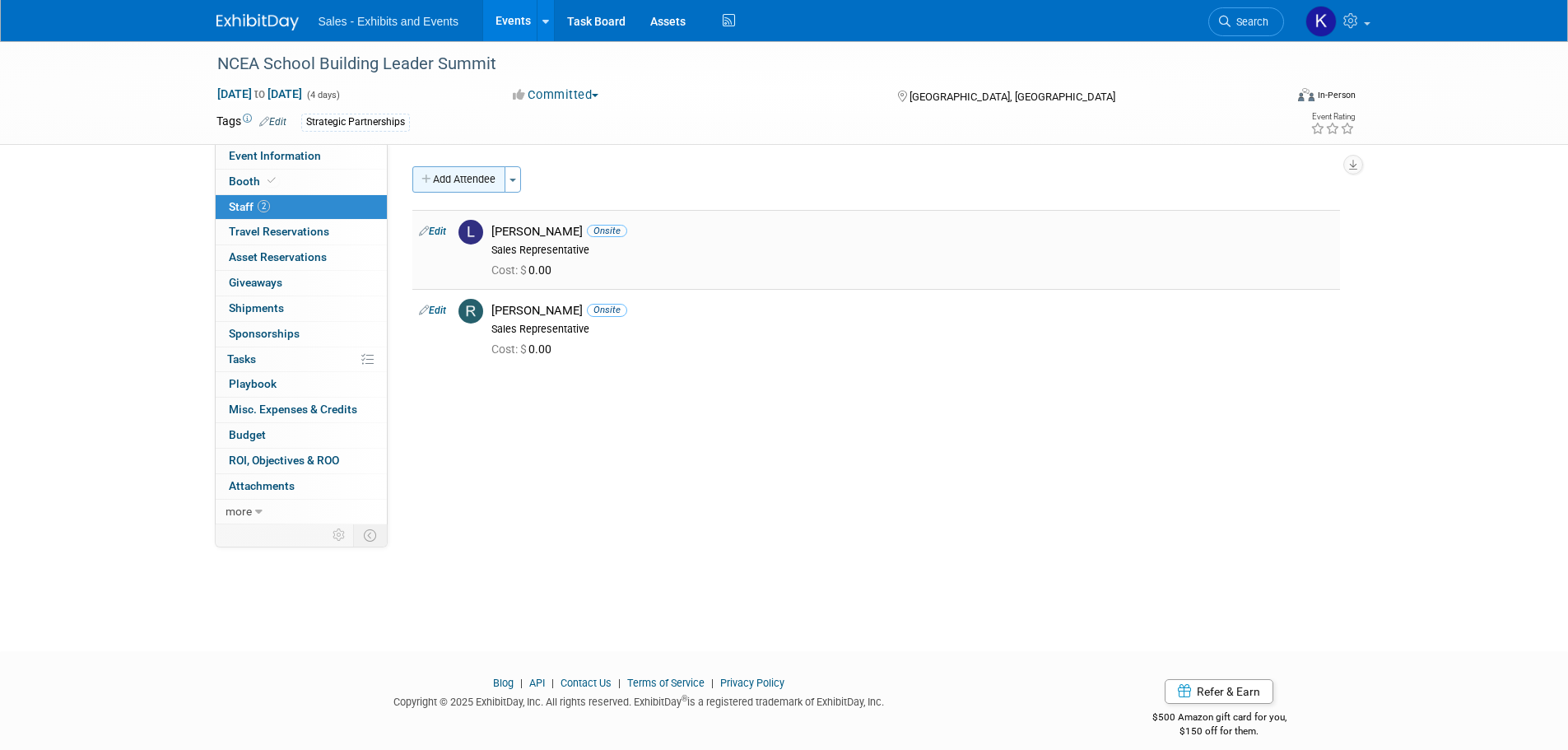
click at [468, 184] on button "Add Attendee" at bounding box center [459, 179] width 93 height 26
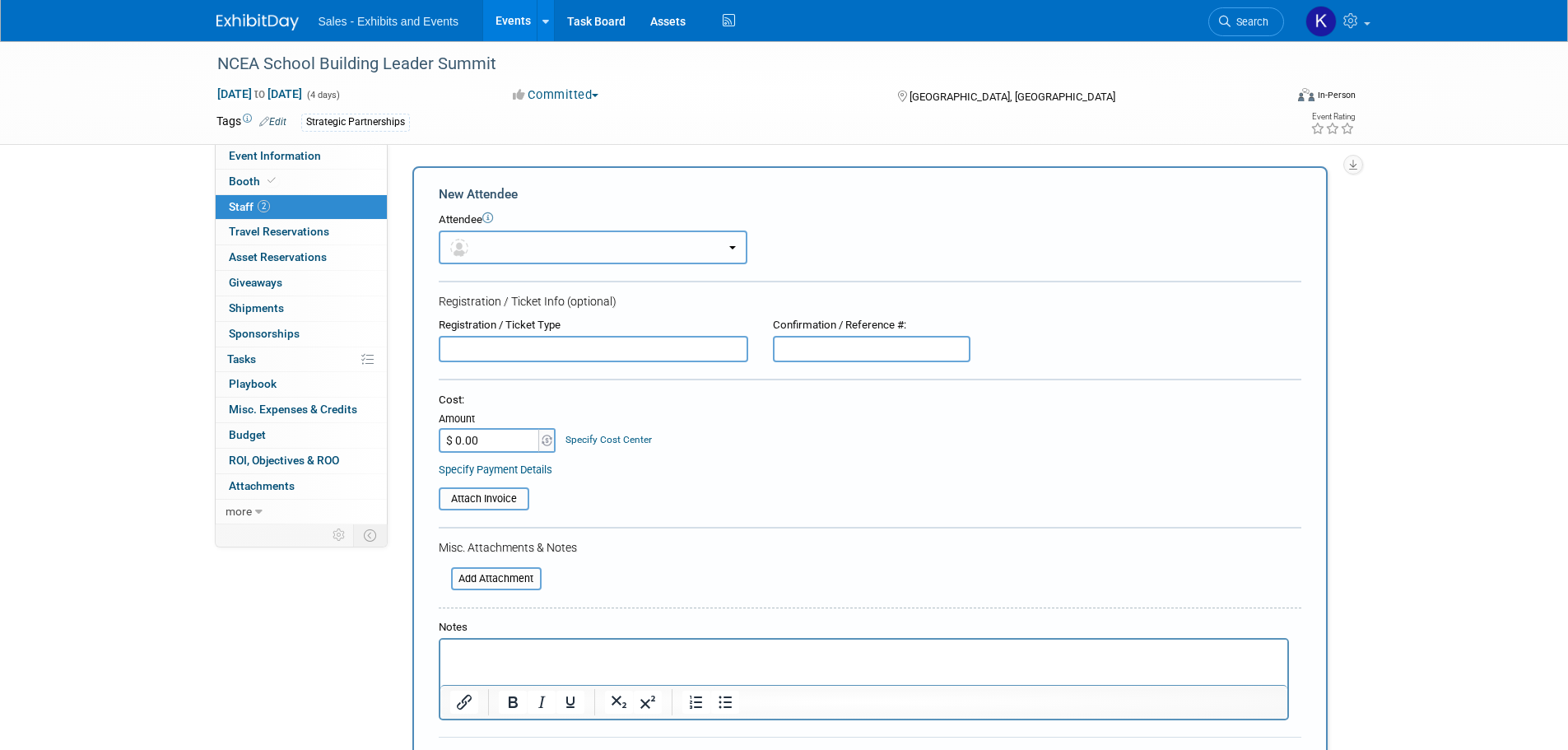
drag, startPoint x: 549, startPoint y: 249, endPoint x: 560, endPoint y: 268, distance: 22.0
click at [549, 249] on button "button" at bounding box center [592, 247] width 308 height 33
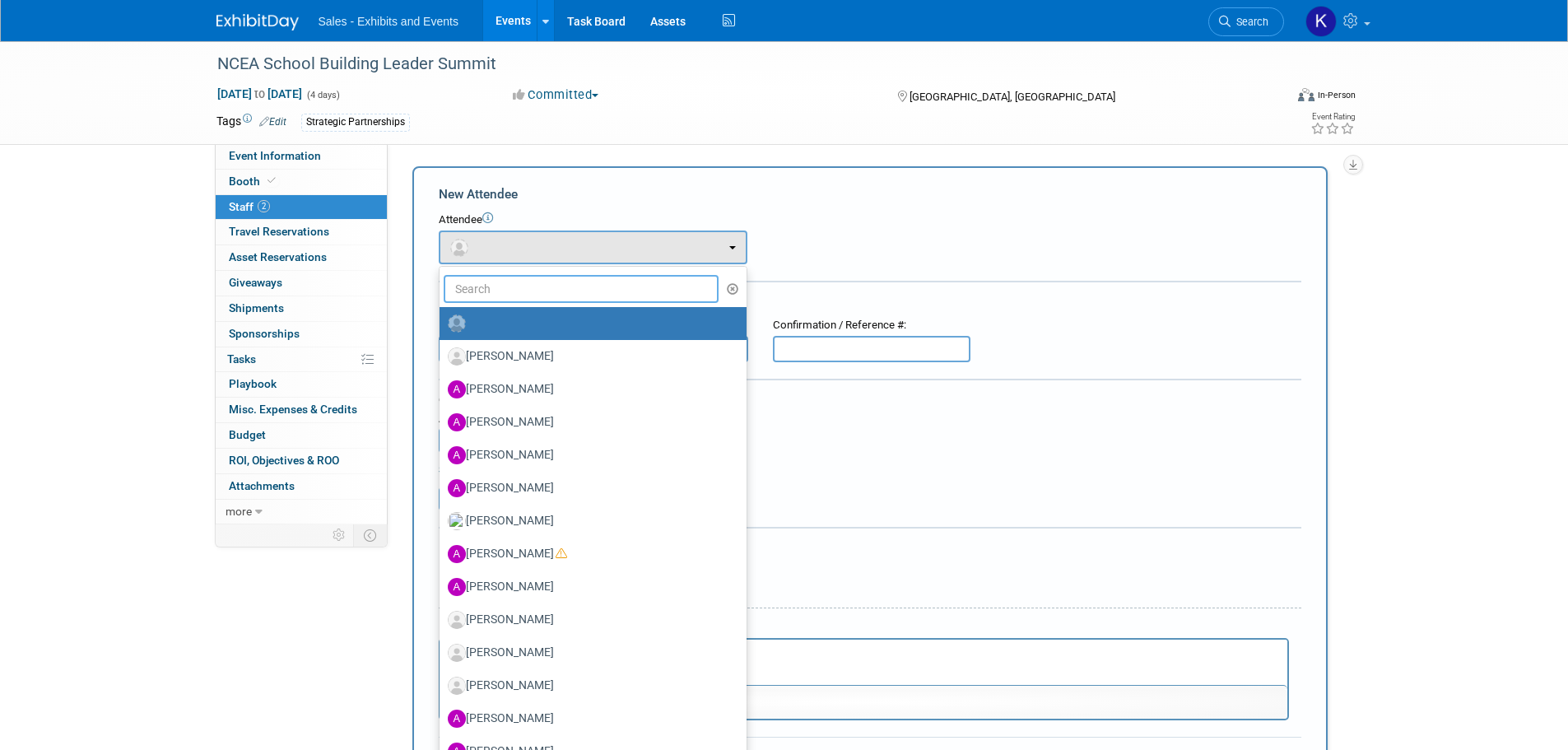
click at [562, 279] on input "text" at bounding box center [582, 289] width 276 height 28
click at [893, 222] on div "Attendee" at bounding box center [870, 220] width 863 height 16
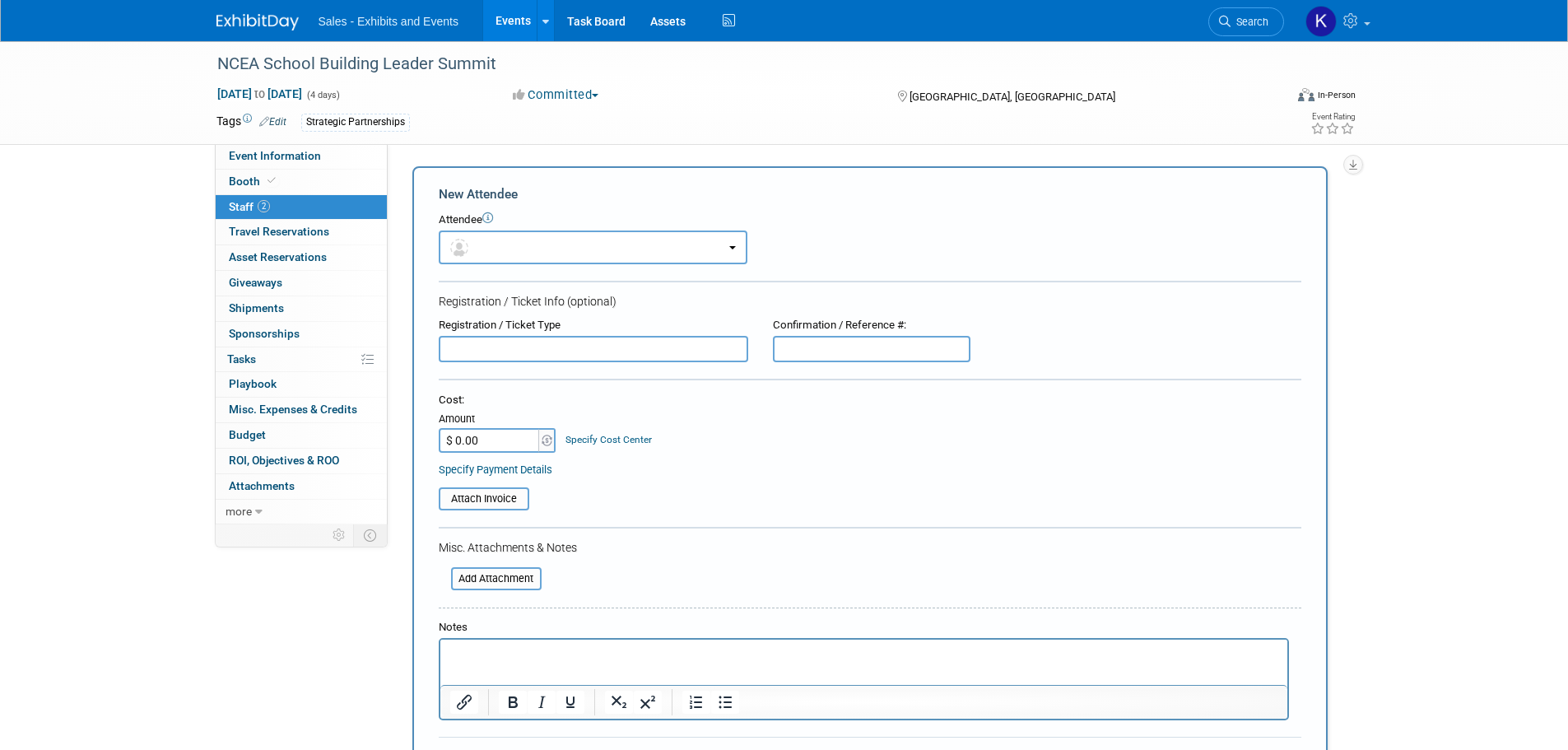
click at [514, 645] on p "Rich Text Area. Press ALT-0 for help." at bounding box center [863, 653] width 828 height 17
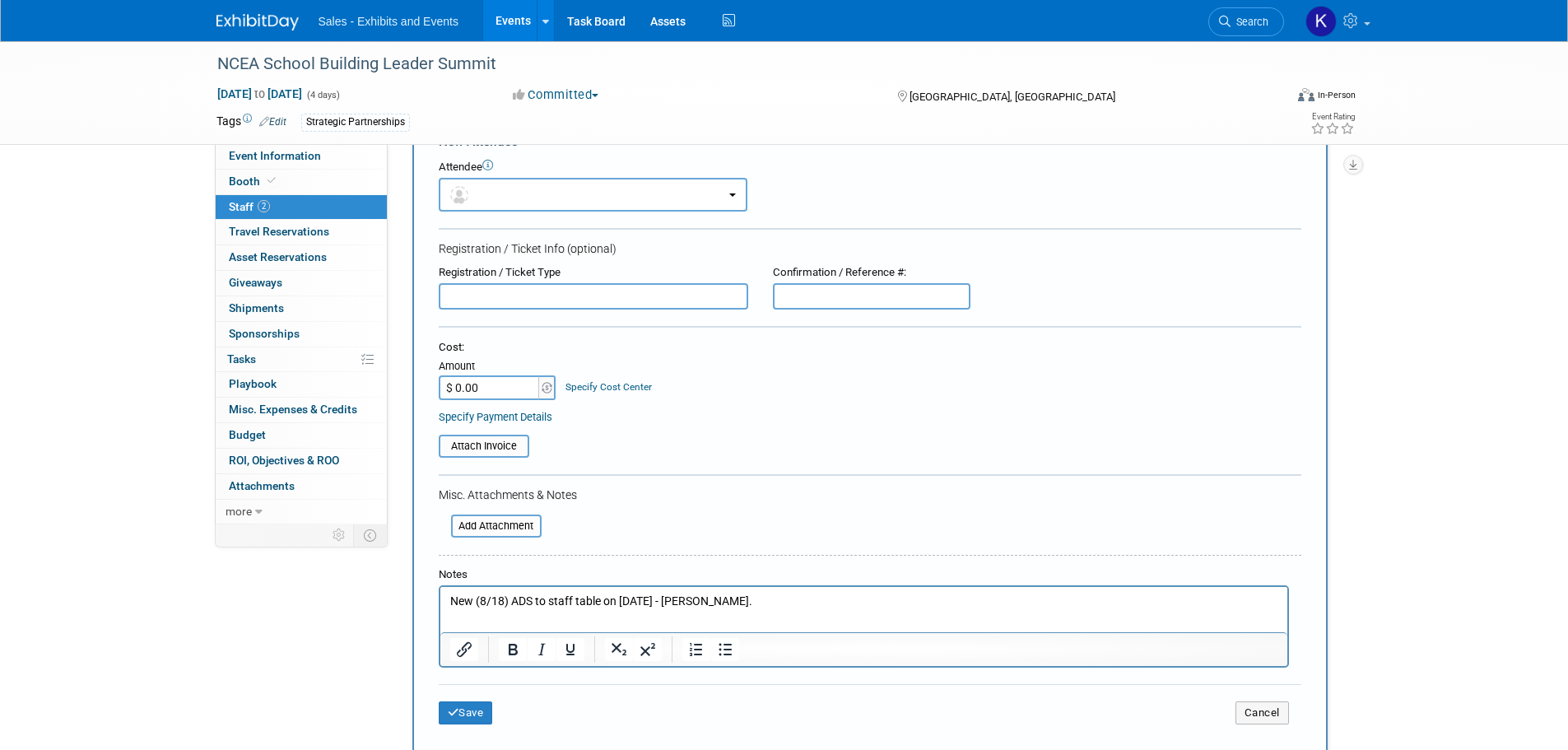
scroll to position [83, 0]
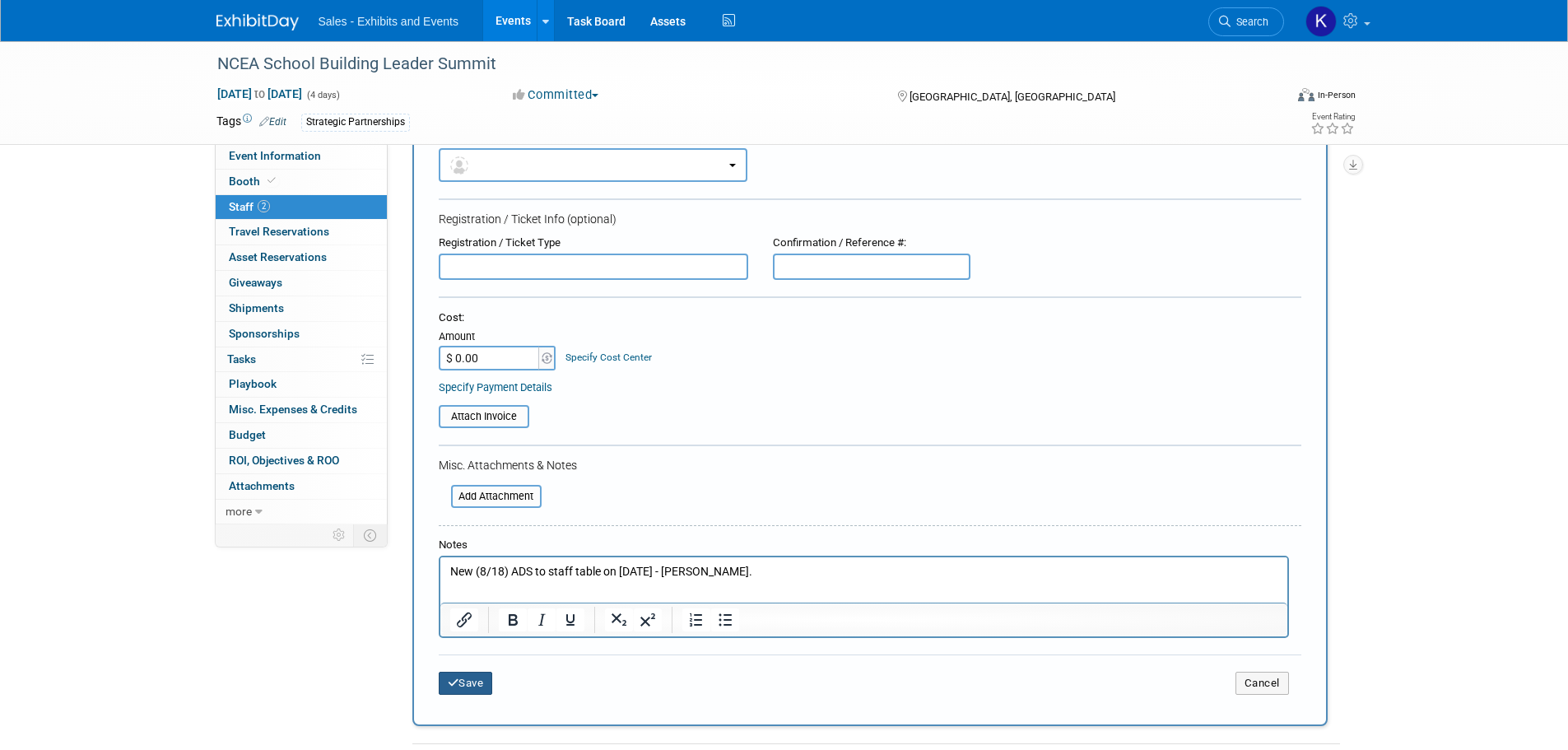
click at [476, 685] on button "Save" at bounding box center [466, 683] width 54 height 23
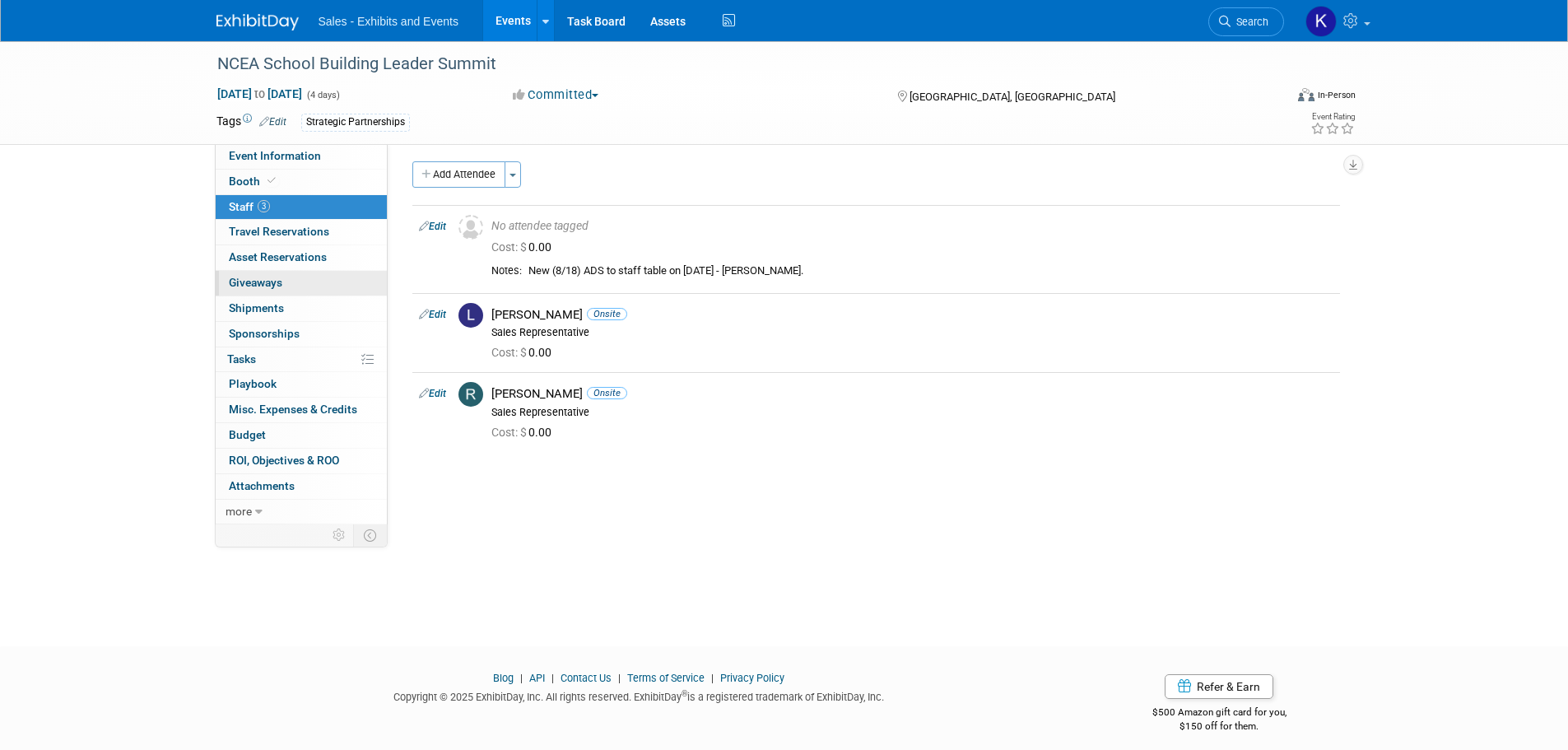
scroll to position [0, 0]
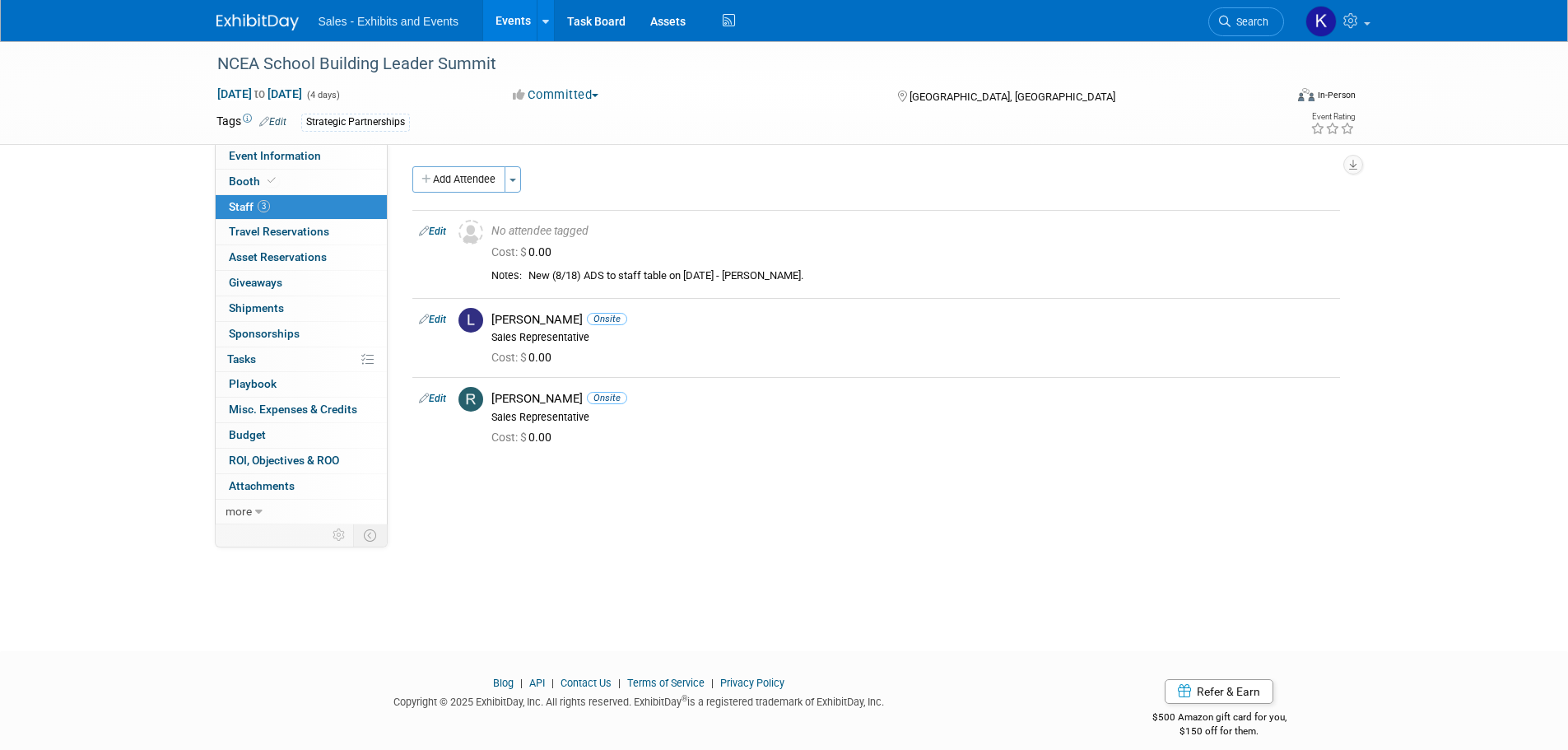
drag, startPoint x: 243, startPoint y: 18, endPoint x: 252, endPoint y: 18, distance: 9.0
click at [243, 18] on img at bounding box center [257, 22] width 83 height 17
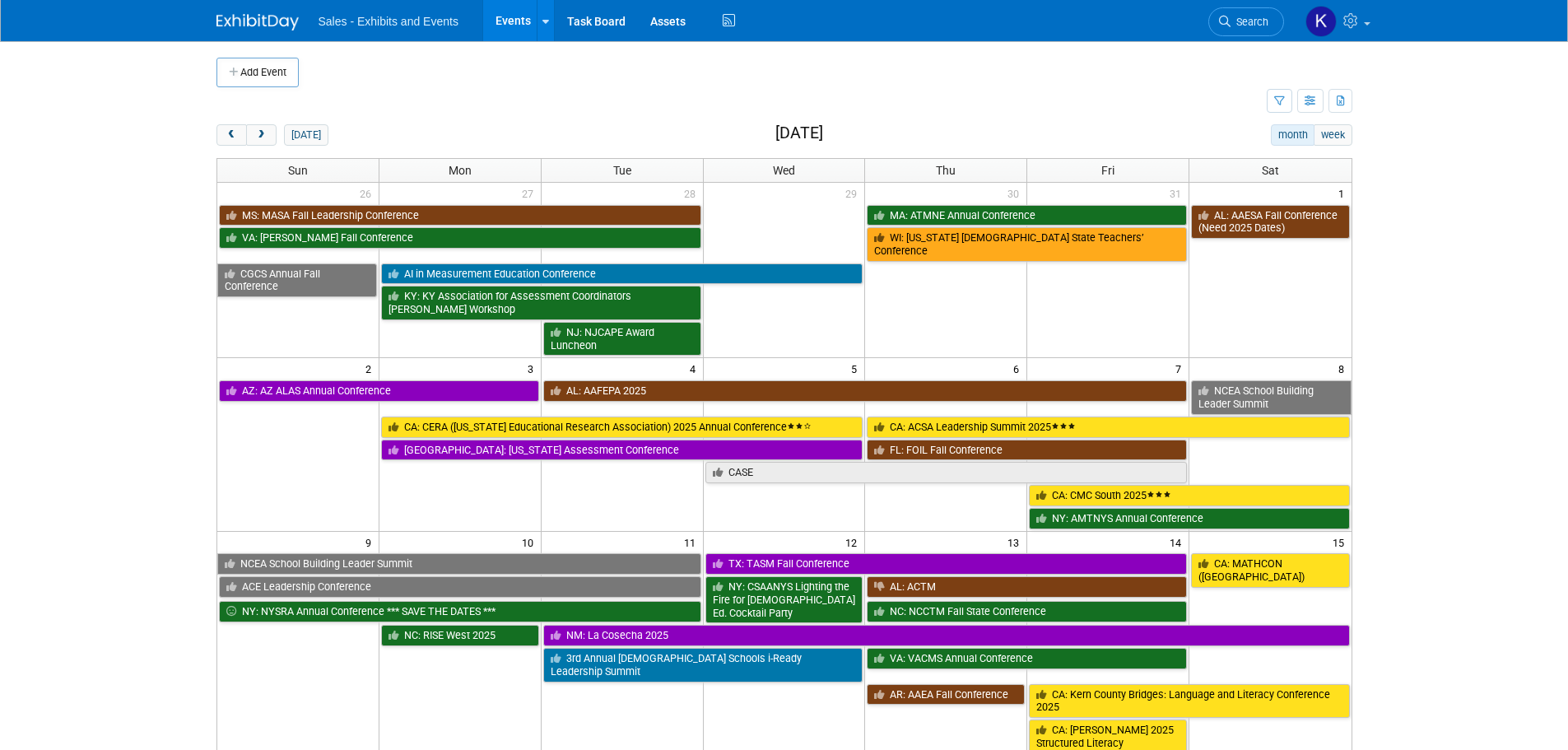
click at [249, 22] on img at bounding box center [257, 22] width 83 height 17
